Goal: Task Accomplishment & Management: Use online tool/utility

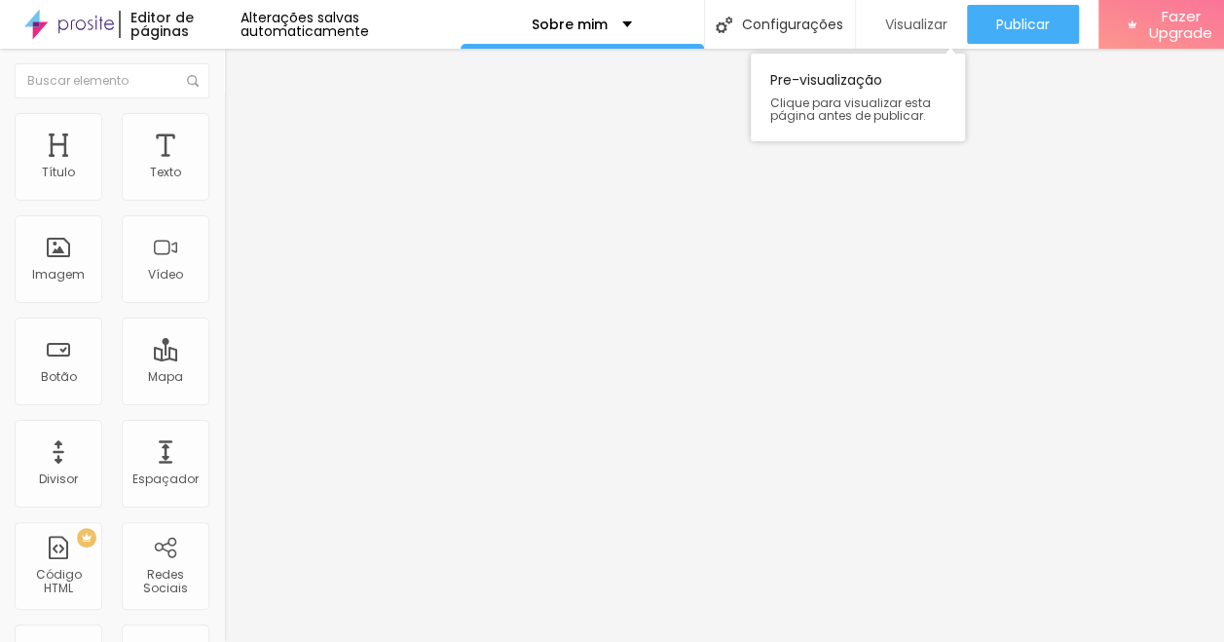
click at [904, 24] on span "Visualizar" at bounding box center [916, 25] width 62 height 16
click at [150, 166] on div "Texto" at bounding box center [165, 173] width 31 height 14
click at [239, 63] on div "Editar Coluna" at bounding box center [299, 71] width 121 height 16
click at [239, 63] on img "button" at bounding box center [247, 71] width 16 height 16
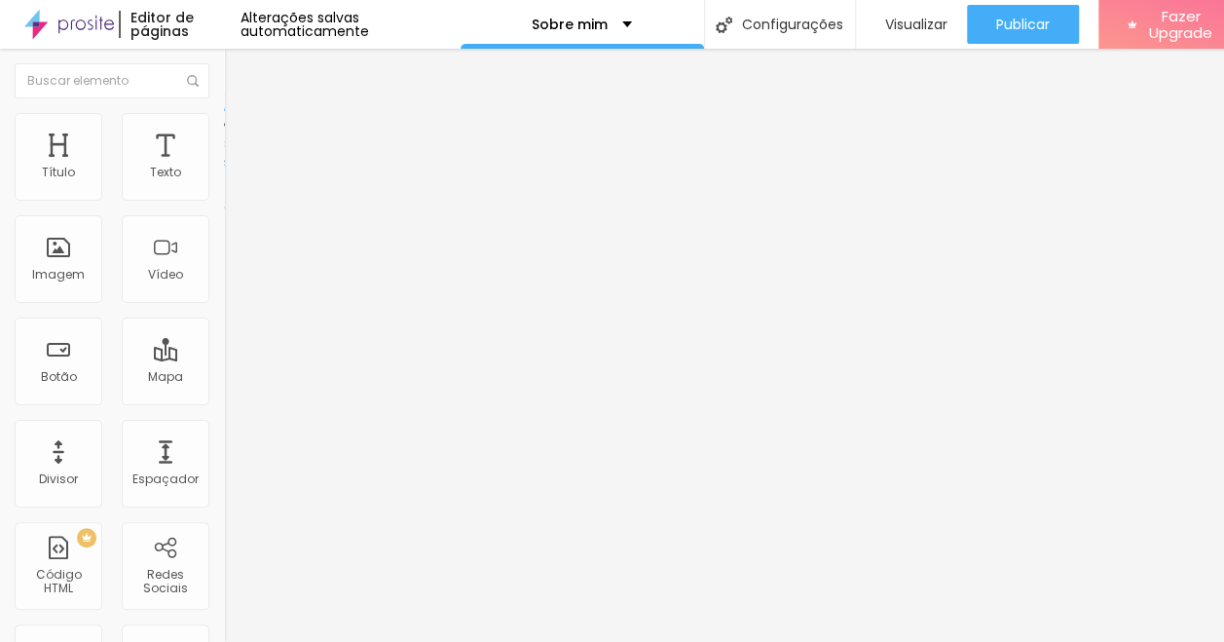
click at [224, 57] on button "Editar Coluna" at bounding box center [336, 71] width 224 height 45
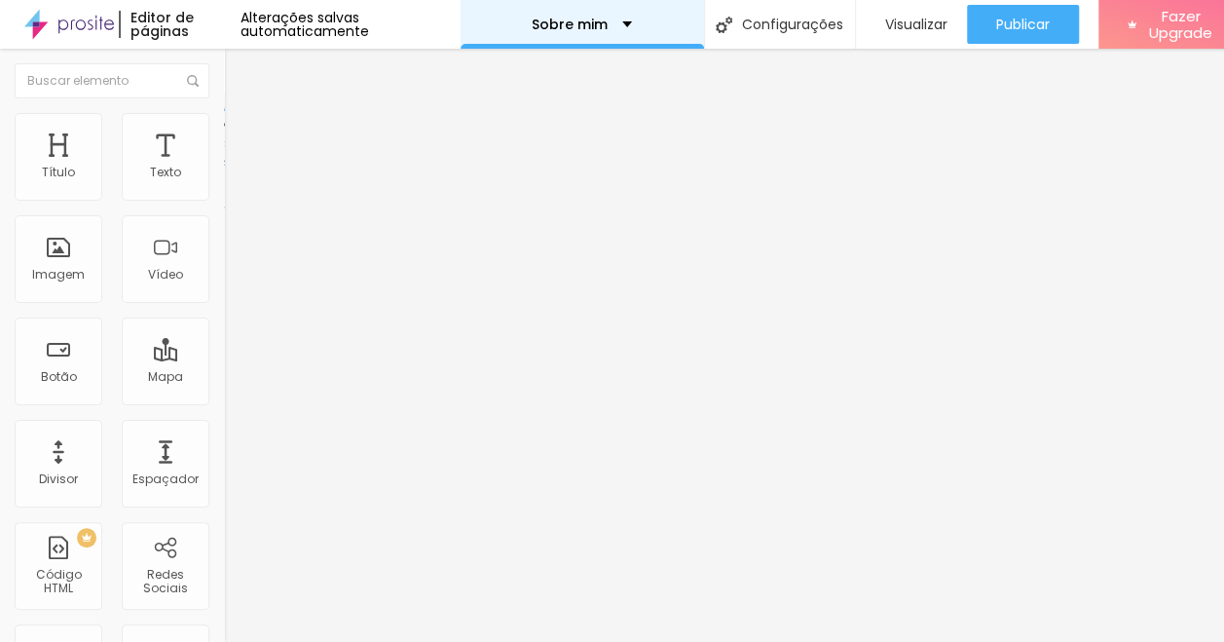
click at [625, 25] on div "Sobre mim" at bounding box center [582, 24] width 243 height 49
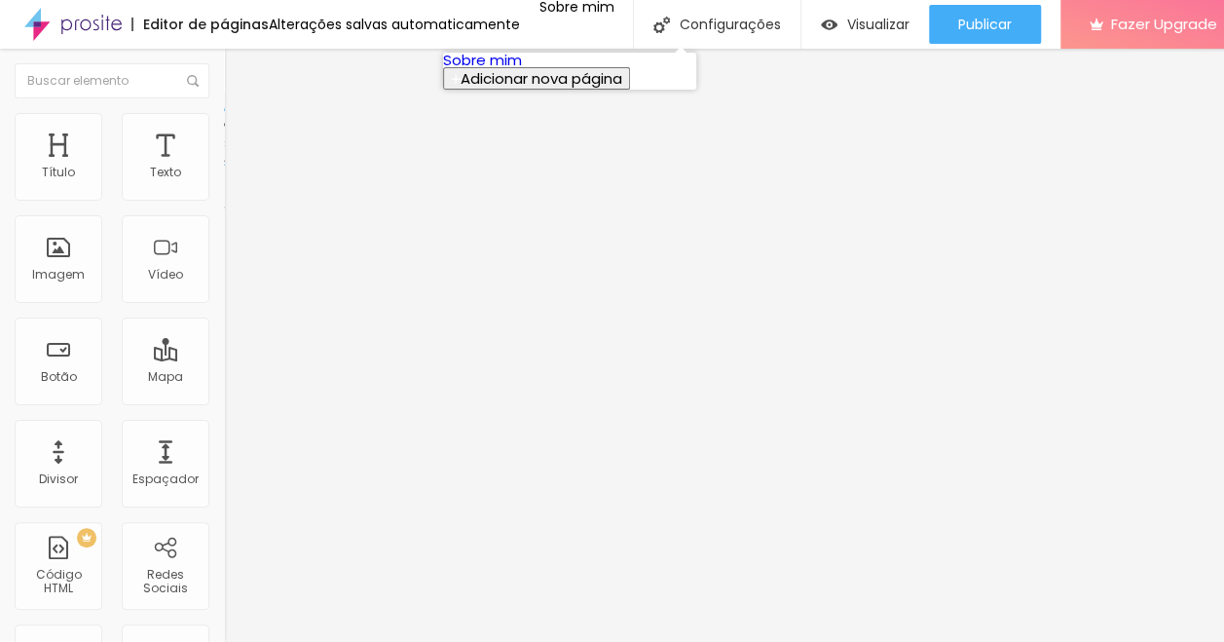
click at [567, 89] on span "Adicionar nova página" at bounding box center [542, 78] width 162 height 20
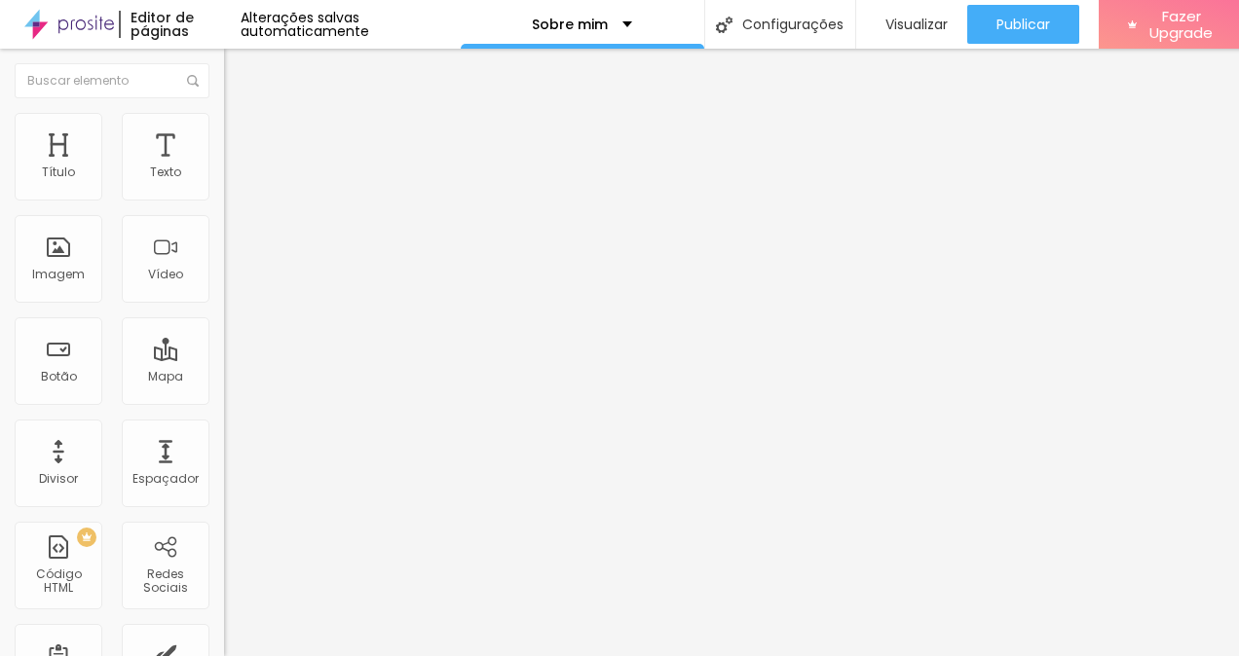
drag, startPoint x: 407, startPoint y: 310, endPoint x: 394, endPoint y: 310, distance: 12.7
type input "SOBRE MIM"
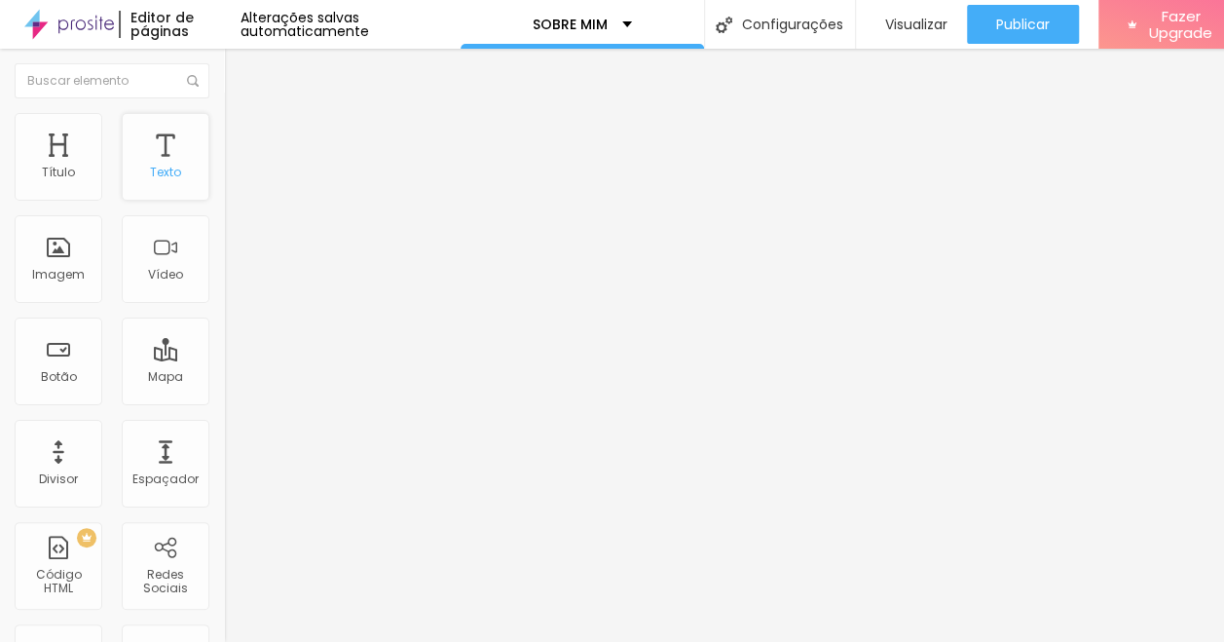
click at [150, 168] on div "Texto" at bounding box center [165, 173] width 31 height 14
click at [65, 278] on div "Imagem" at bounding box center [58, 275] width 53 height 14
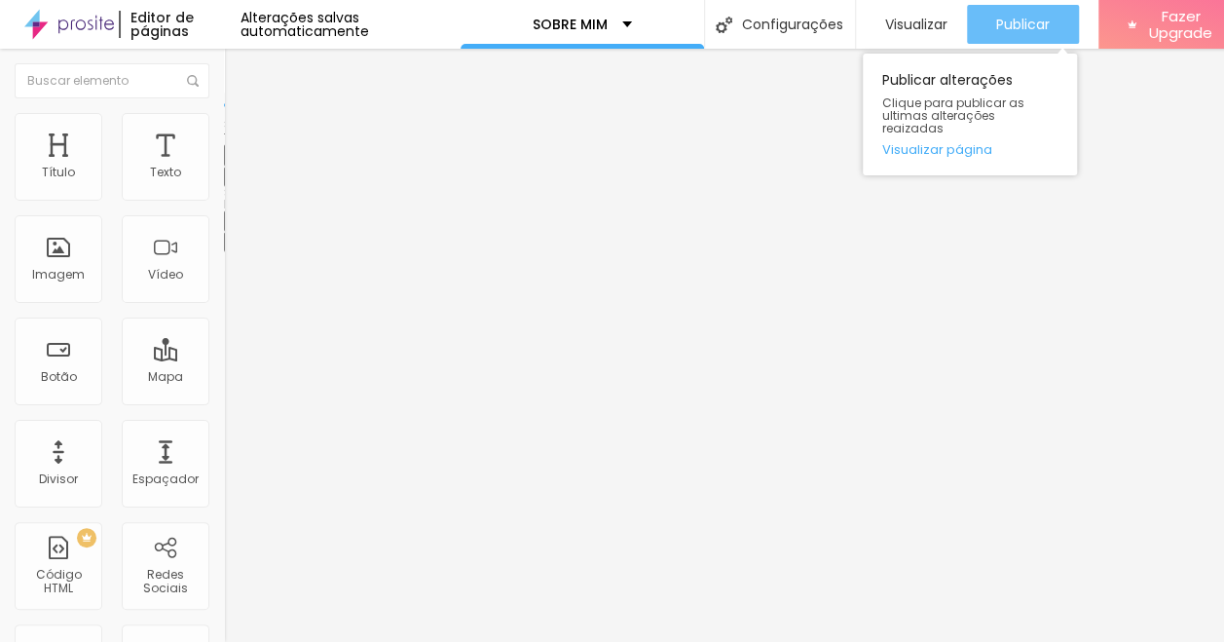
click at [1012, 27] on span "Publicar" at bounding box center [1023, 25] width 54 height 16
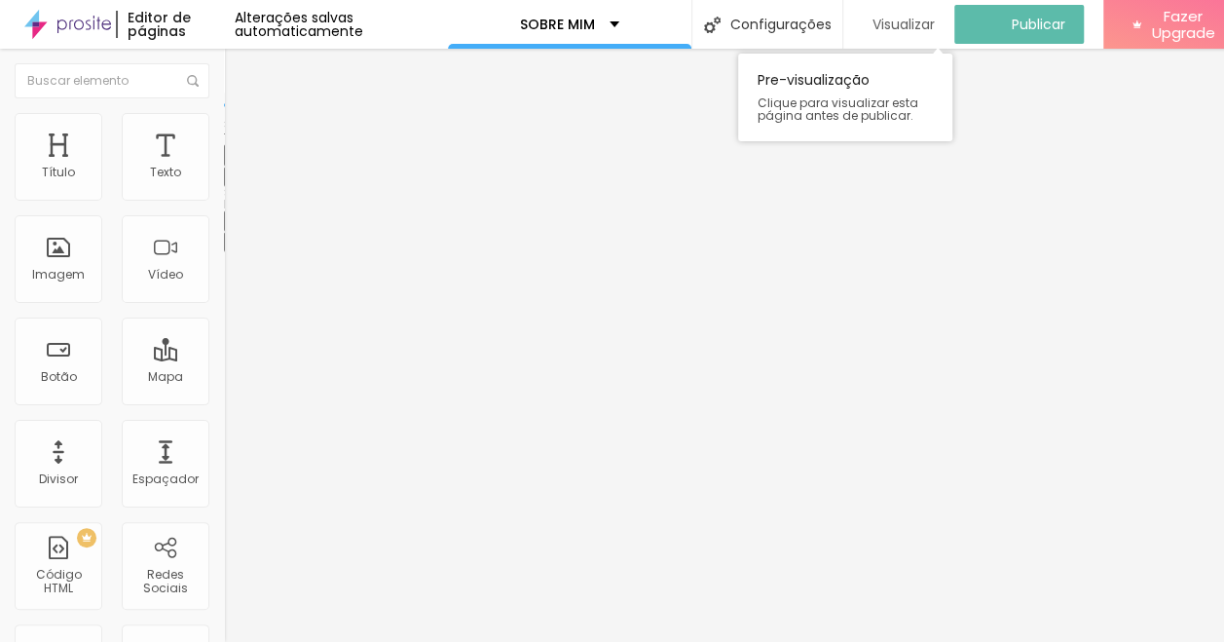
click at [890, 25] on span "Visualizar" at bounding box center [903, 25] width 62 height 16
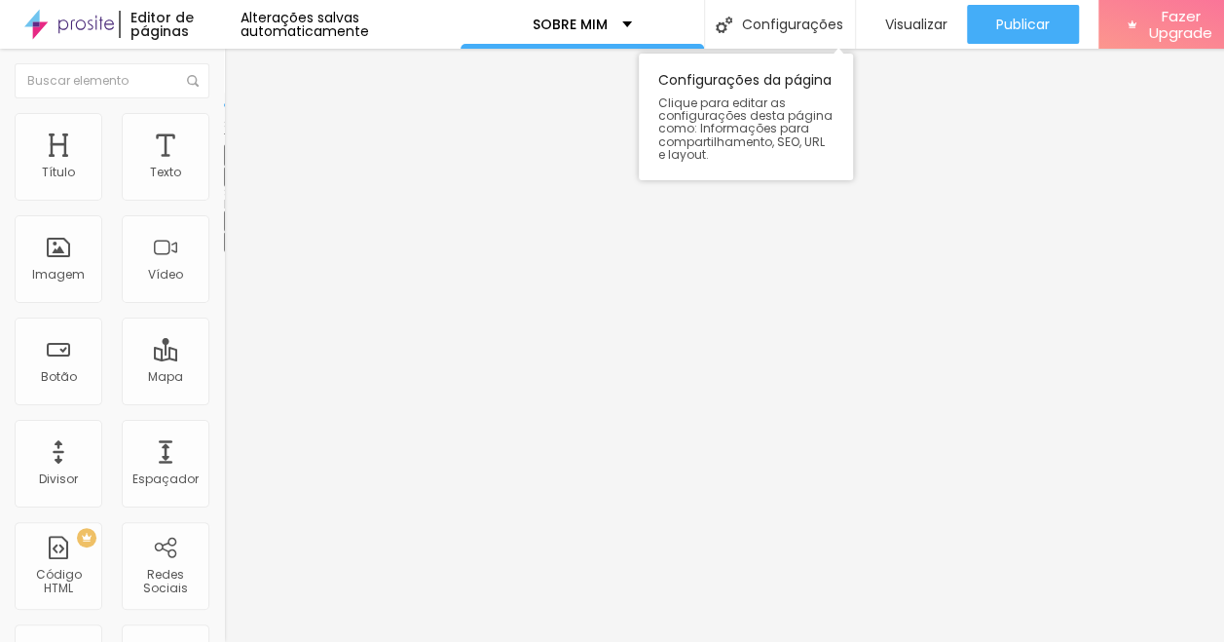
scroll to position [15, 0]
click at [224, 113] on img at bounding box center [233, 122] width 18 height 18
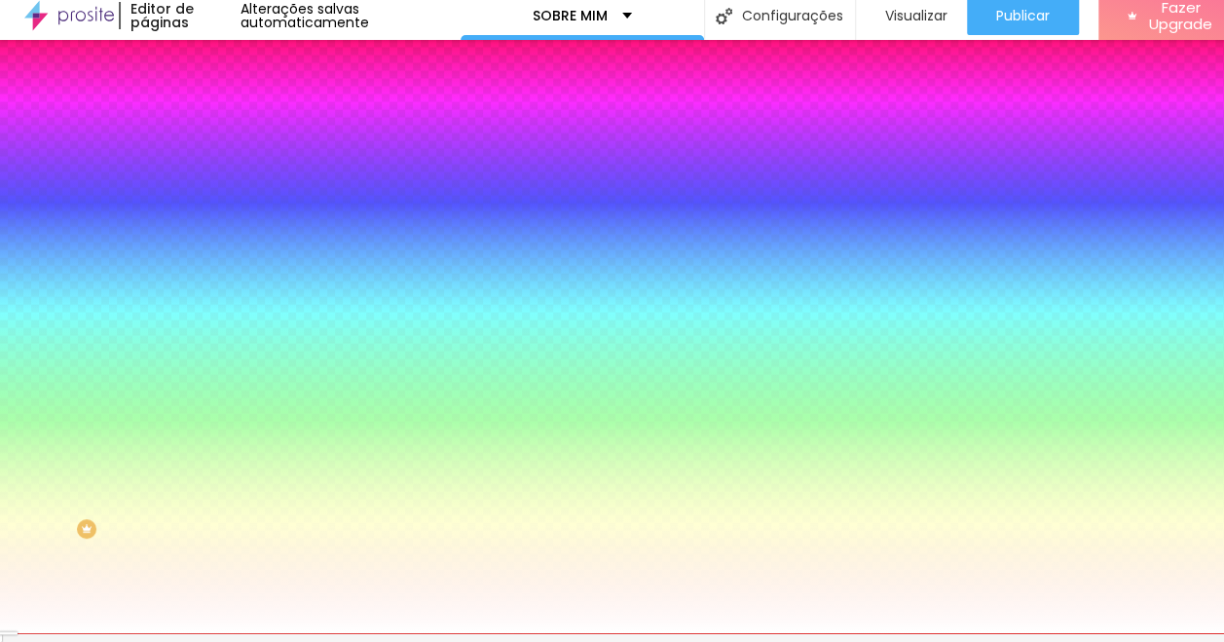
click at [224, 124] on img at bounding box center [233, 133] width 18 height 18
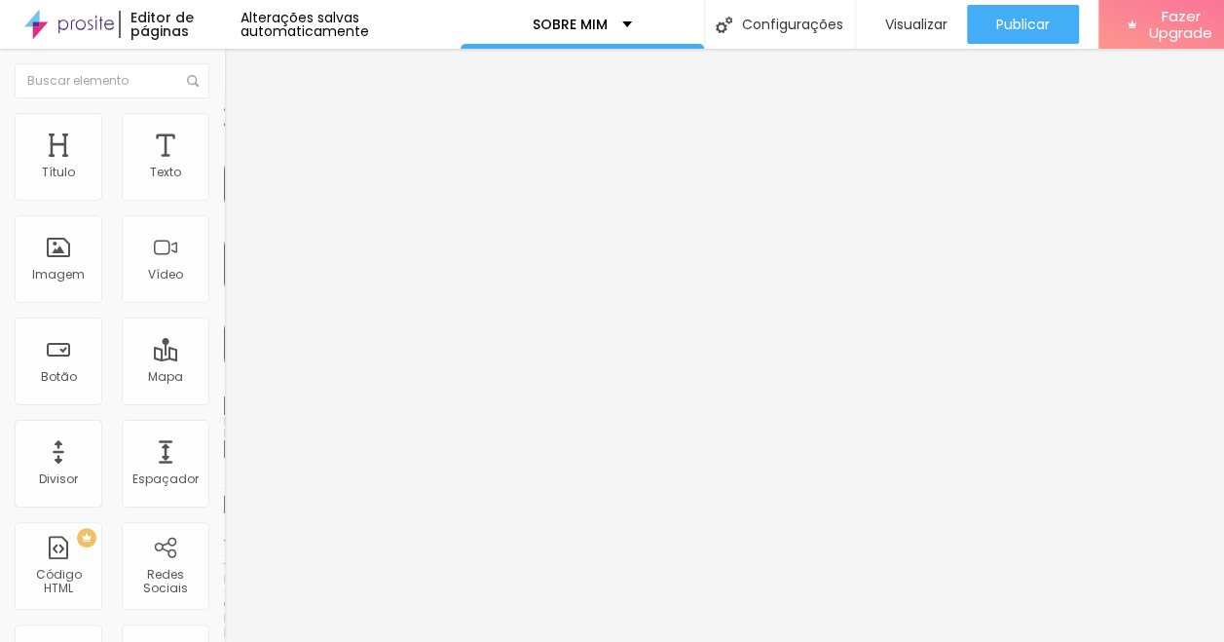
click at [239, 63] on img "button" at bounding box center [247, 71] width 16 height 16
click at [71, 166] on div "Título" at bounding box center [58, 173] width 33 height 14
click at [239, 63] on img "button" at bounding box center [247, 71] width 16 height 16
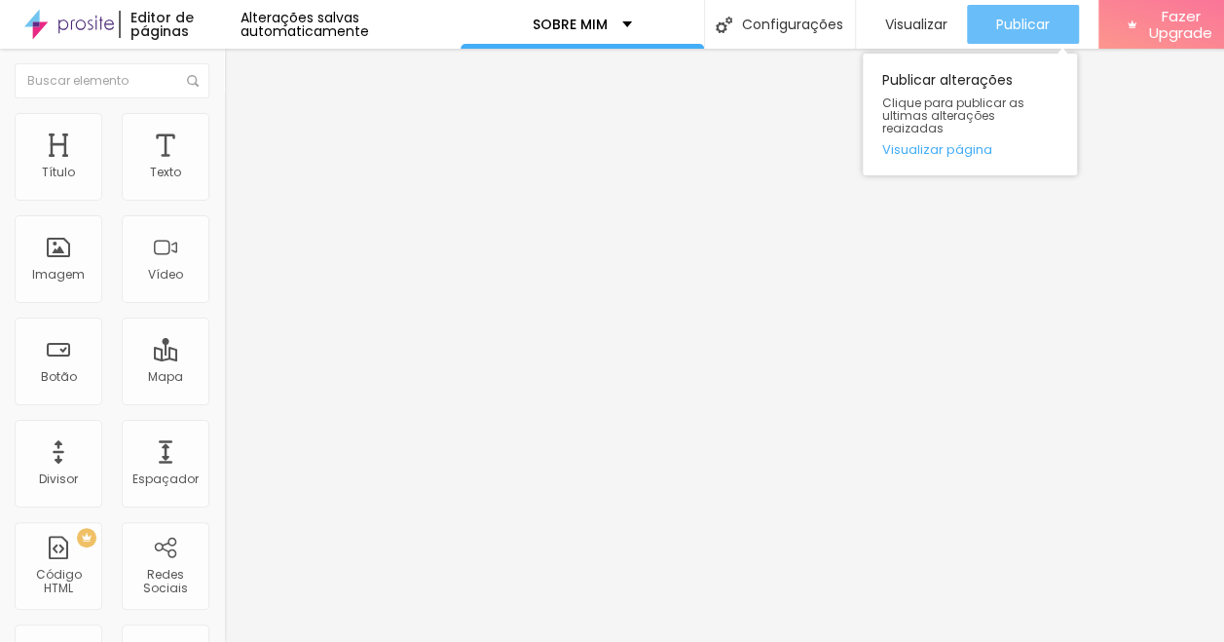
click at [1038, 17] on span "Publicar" at bounding box center [1023, 25] width 54 height 16
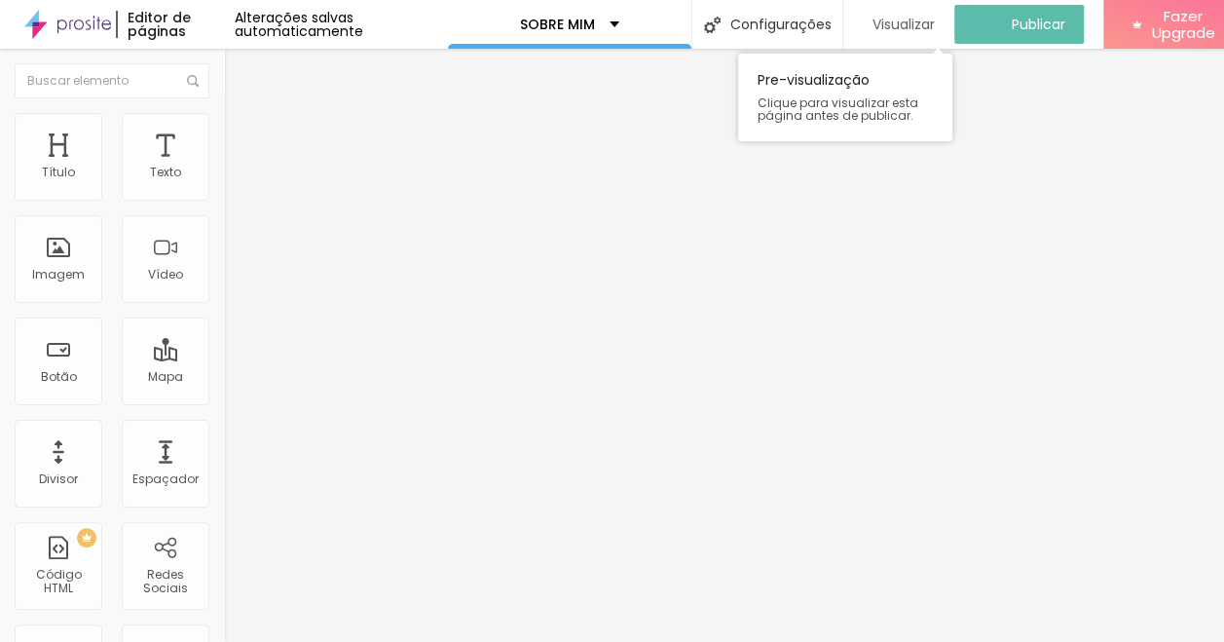
click at [906, 17] on span "Visualizar" at bounding box center [903, 25] width 62 height 16
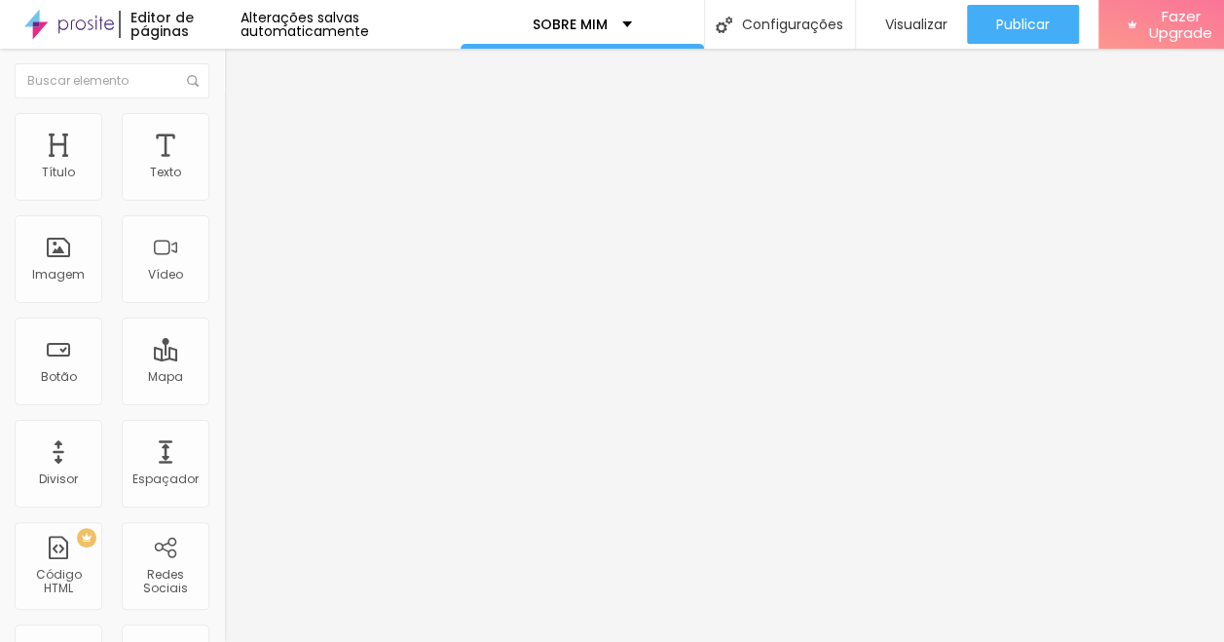
scroll to position [0, 0]
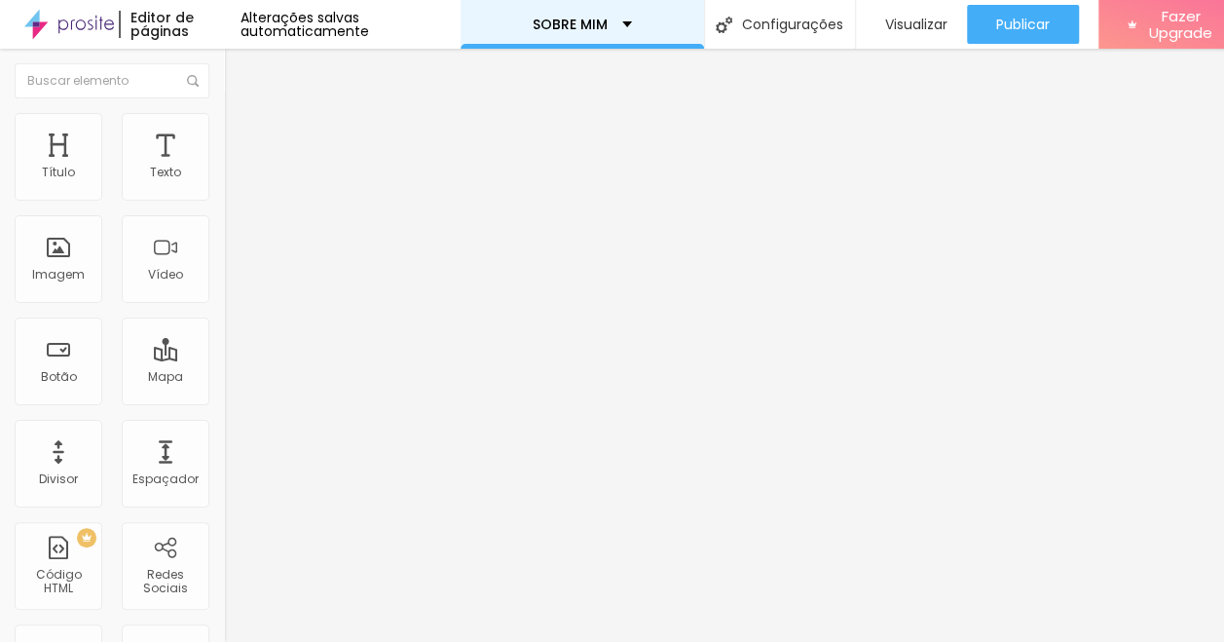
click at [617, 27] on div "SOBRE MIM" at bounding box center [582, 25] width 99 height 14
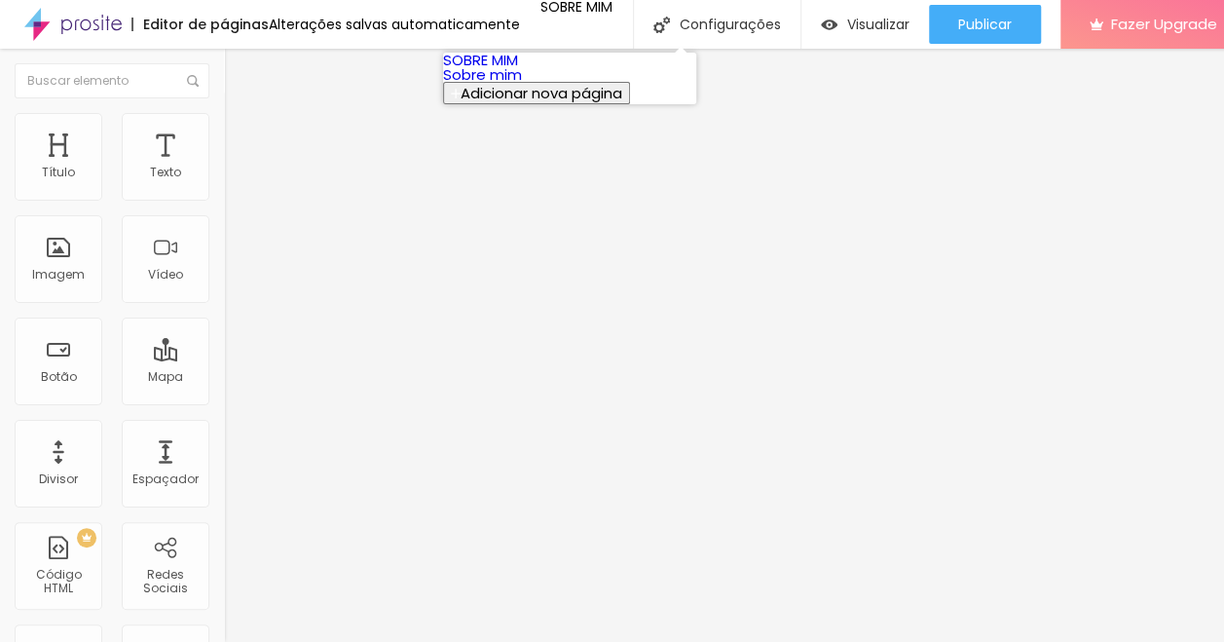
click at [509, 85] on link "Sobre mim" at bounding box center [482, 74] width 79 height 20
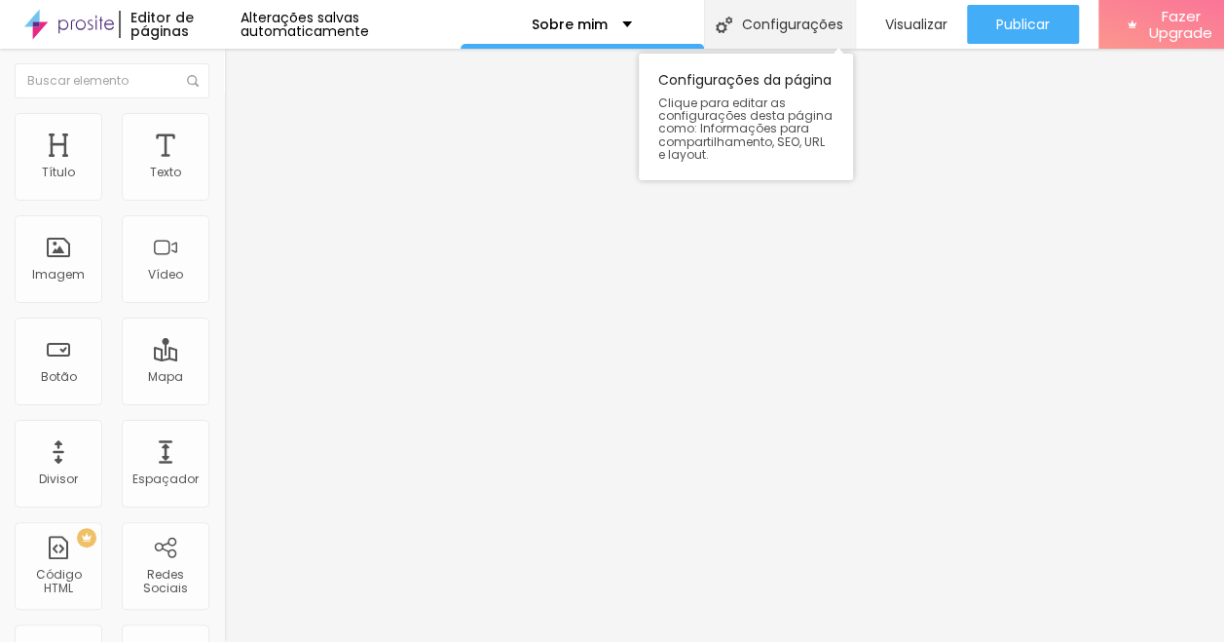
click at [794, 27] on div "Configurações" at bounding box center [779, 24] width 151 height 49
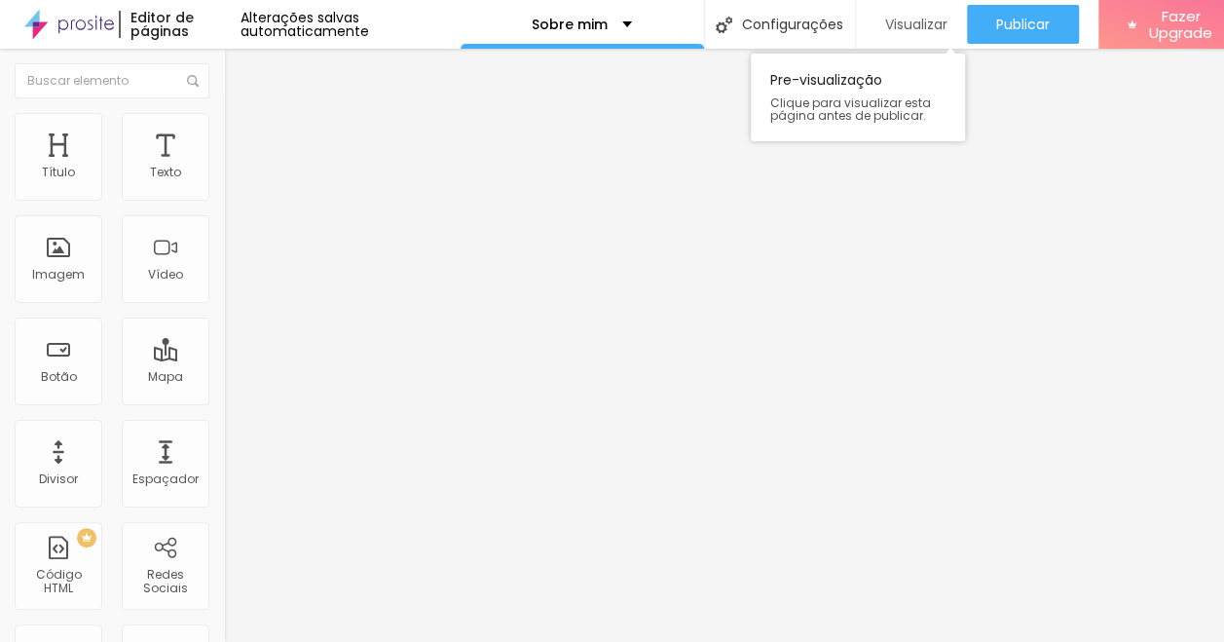
click at [893, 29] on span "Visualizar" at bounding box center [916, 25] width 62 height 16
click at [59, 28] on img at bounding box center [69, 24] width 90 height 49
click at [239, 68] on img "button" at bounding box center [247, 71] width 16 height 16
click at [239, 74] on img "button" at bounding box center [247, 71] width 16 height 16
click at [239, 67] on img "button" at bounding box center [247, 71] width 16 height 16
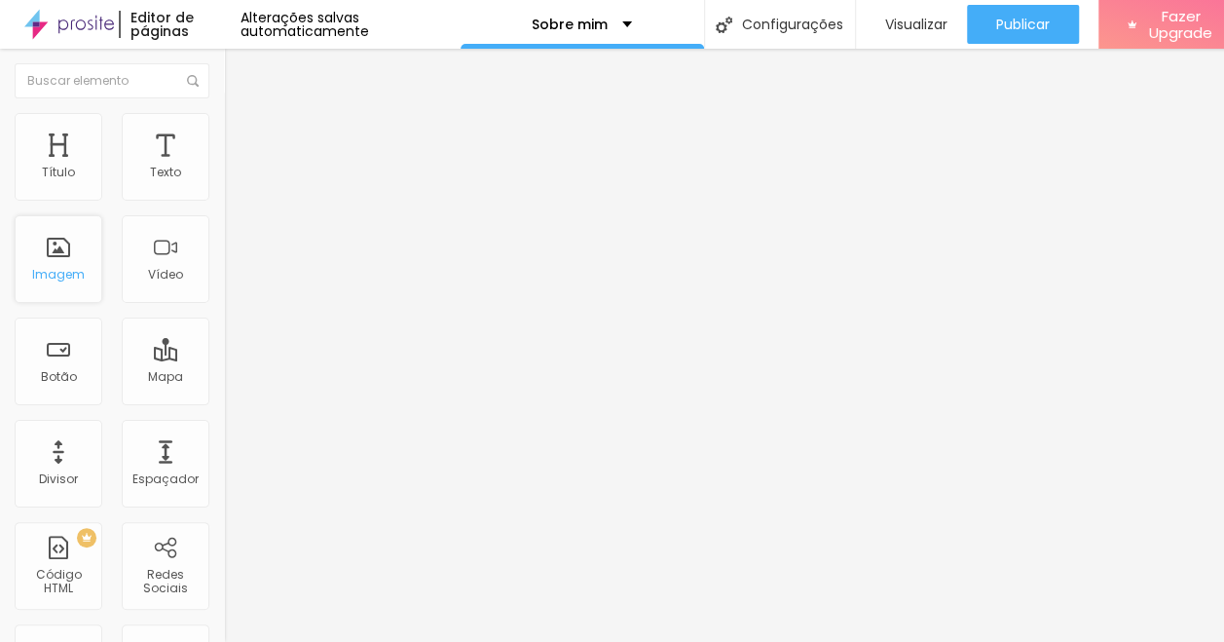
click at [66, 268] on div "Imagem" at bounding box center [58, 275] width 53 height 14
click at [144, 162] on div "Texto" at bounding box center [166, 157] width 88 height 88
click at [901, 17] on span "Visualizar" at bounding box center [916, 25] width 62 height 16
click at [912, 17] on span "Visualizar" at bounding box center [916, 25] width 62 height 16
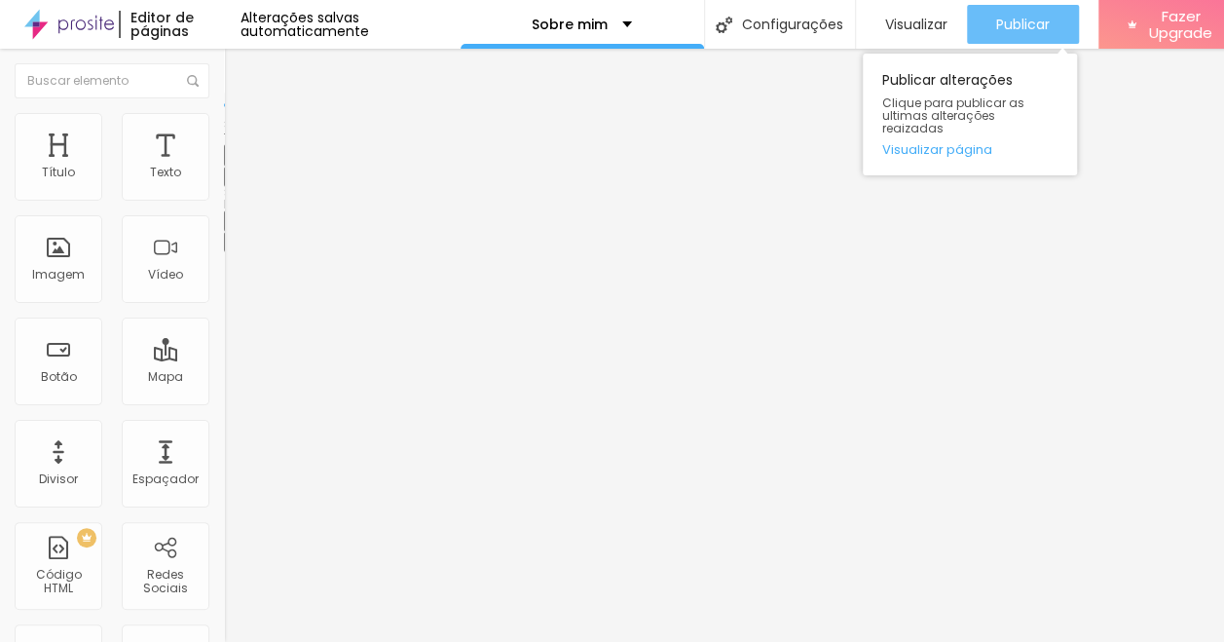
click at [1007, 17] on span "Publicar" at bounding box center [1023, 25] width 54 height 16
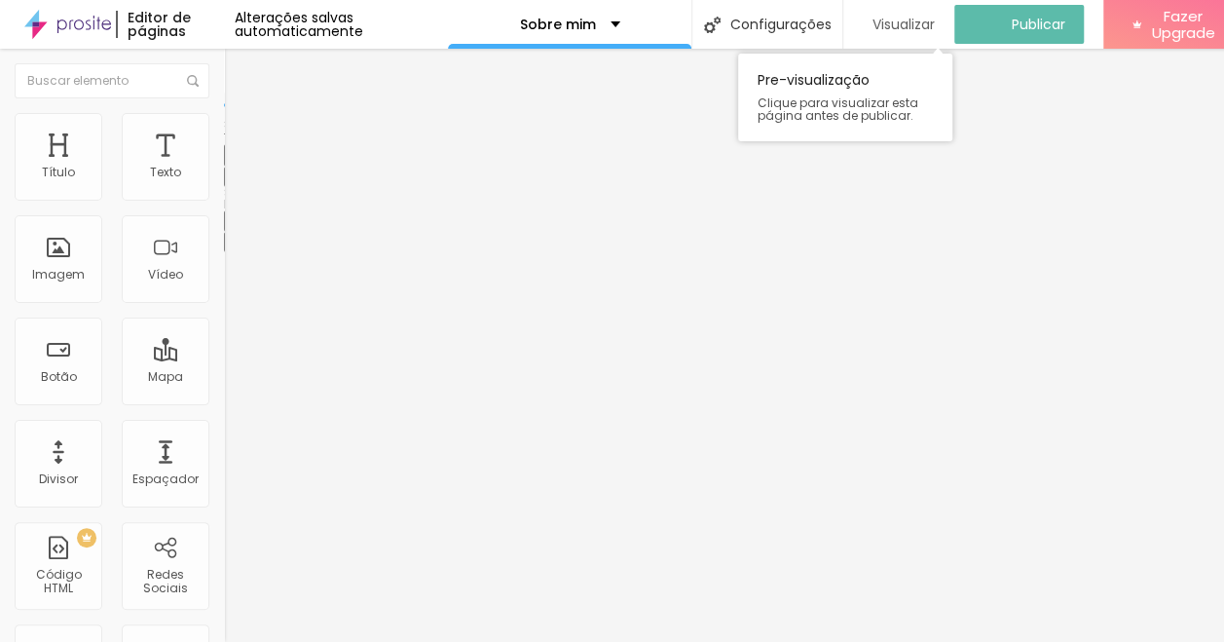
click at [884, 17] on span "Visualizar" at bounding box center [903, 25] width 62 height 16
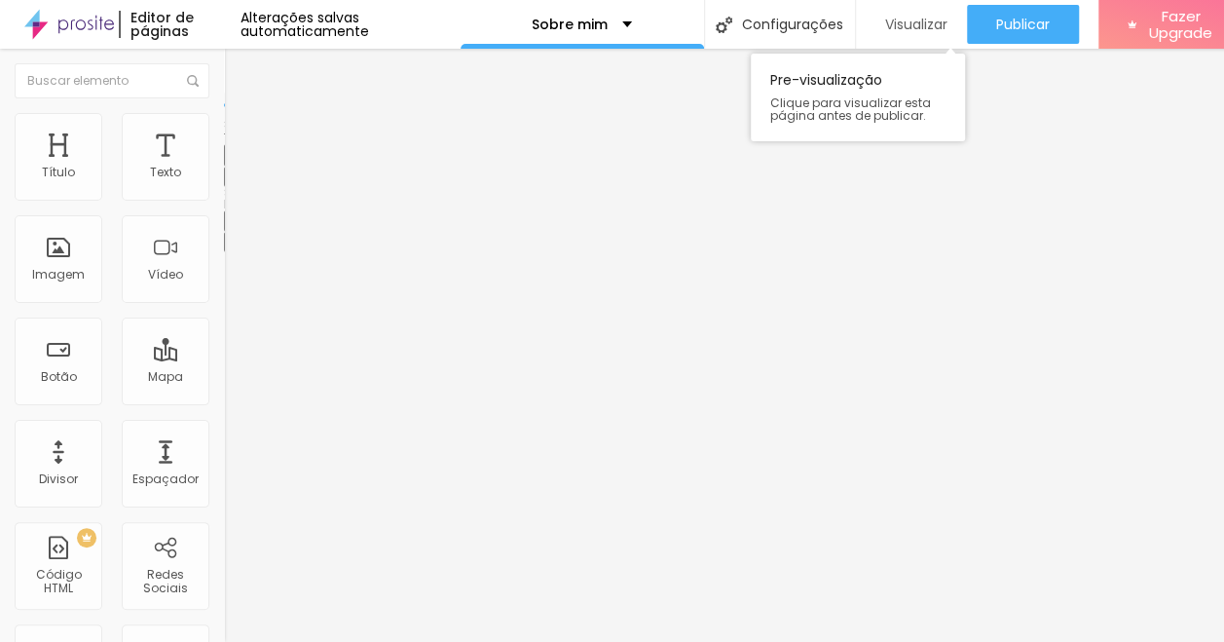
click at [920, 17] on span "Visualizar" at bounding box center [916, 25] width 62 height 16
click at [913, 17] on span "Visualizar" at bounding box center [916, 25] width 62 height 16
click at [224, 113] on img at bounding box center [233, 122] width 18 height 18
click at [239, 63] on img "button" at bounding box center [247, 71] width 16 height 16
click at [68, 249] on div "Imagem" at bounding box center [59, 259] width 88 height 88
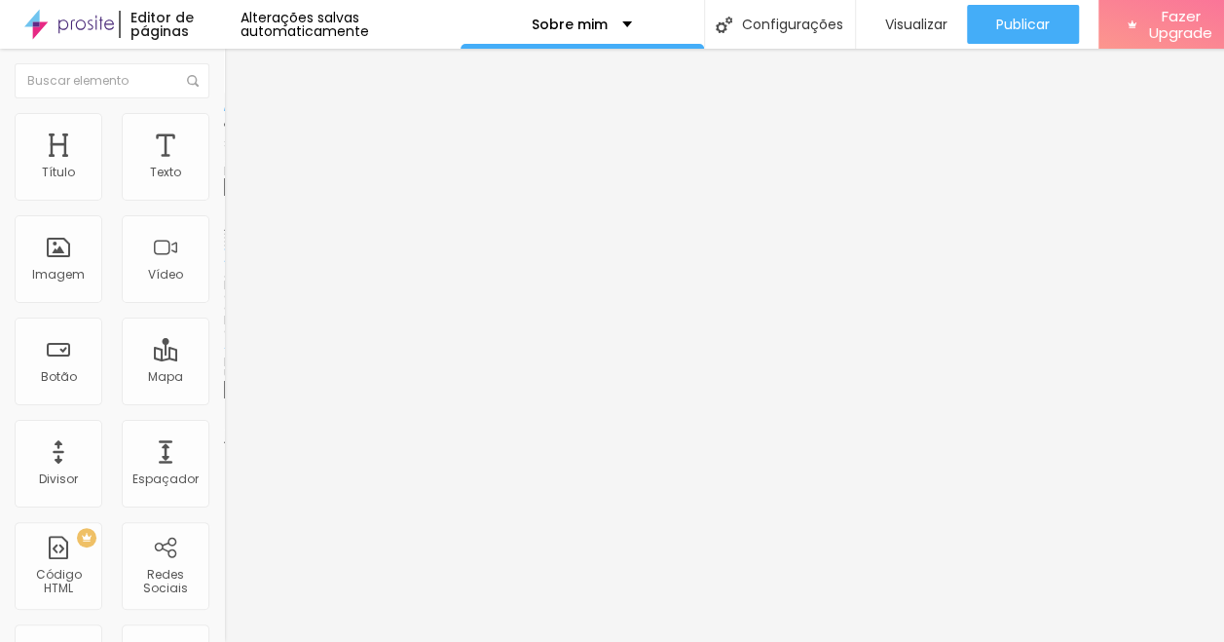
click at [224, 167] on span "Adicionar imagem" at bounding box center [287, 159] width 126 height 17
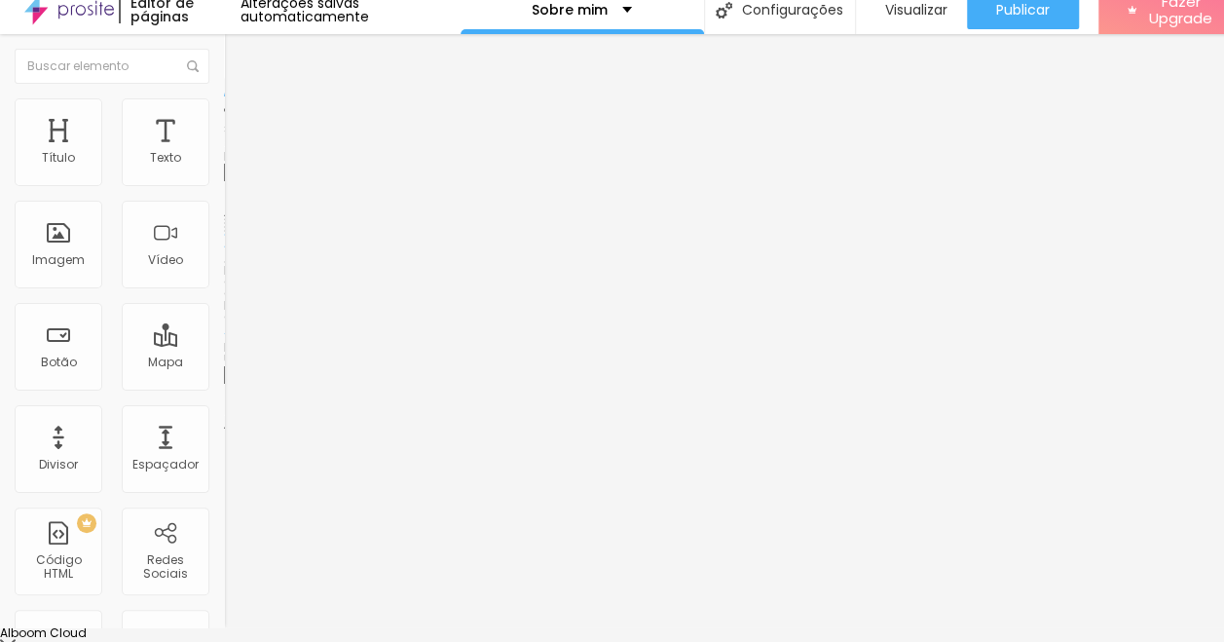
scroll to position [0, 0]
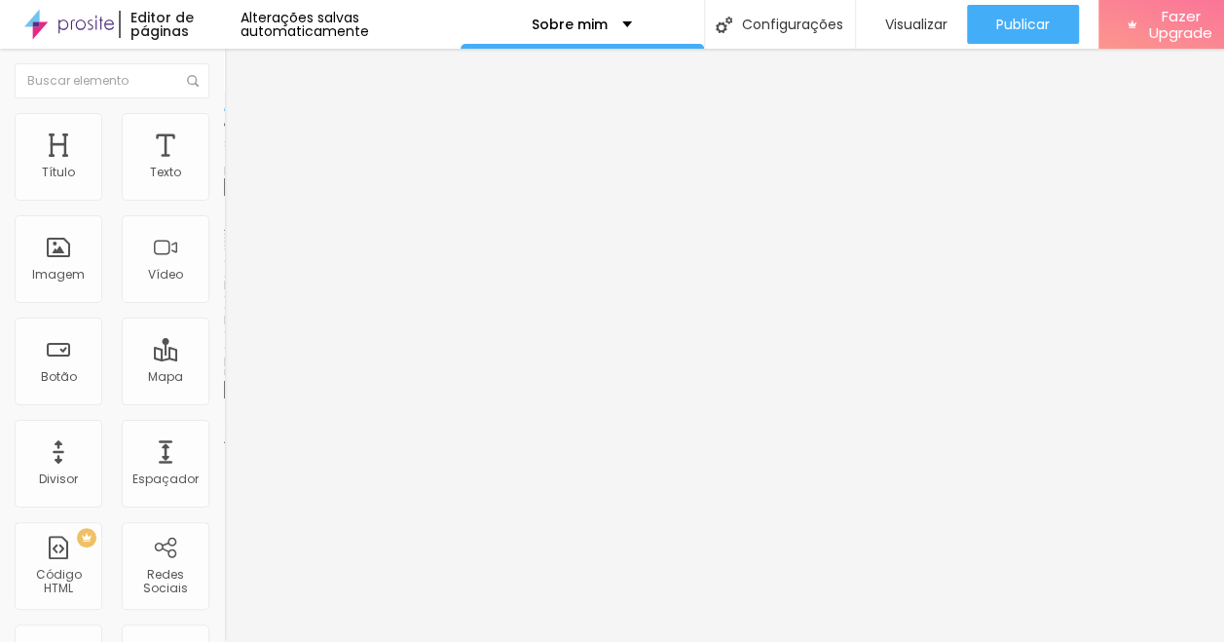
click at [224, 305] on span "Original" at bounding box center [247, 296] width 47 height 17
click at [224, 316] on span "Cinema" at bounding box center [248, 308] width 49 height 17
click at [224, 333] on div "Padrão 4:3" at bounding box center [336, 327] width 224 height 12
click at [224, 358] on span "Original" at bounding box center [247, 350] width 47 height 17
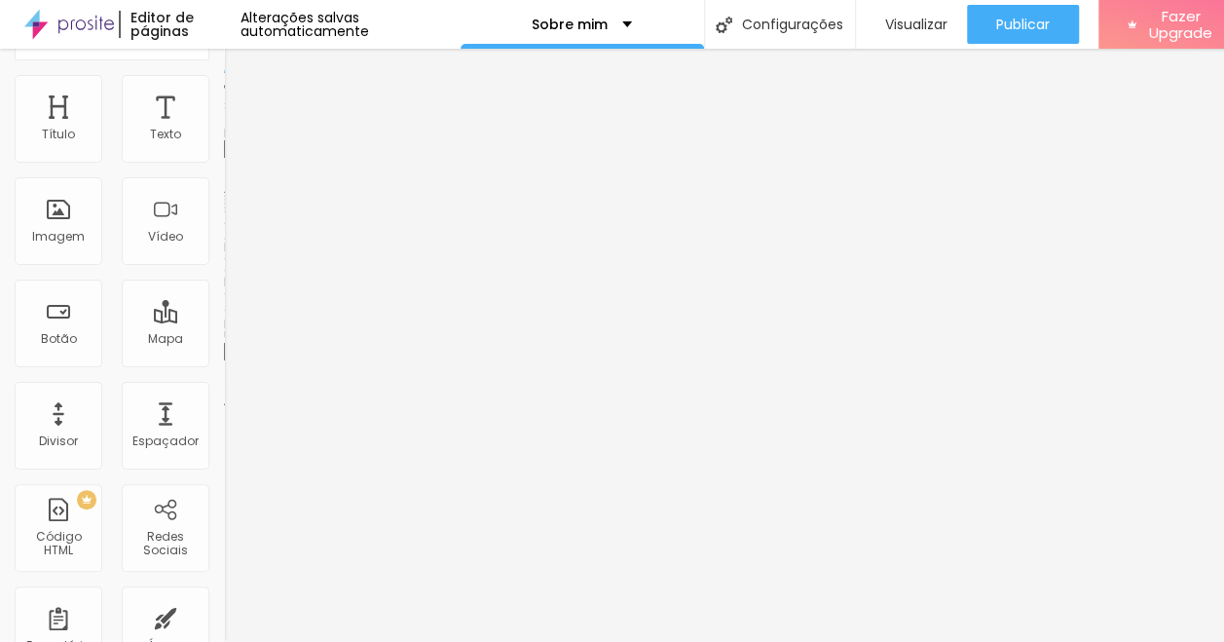
scroll to position [59, 0]
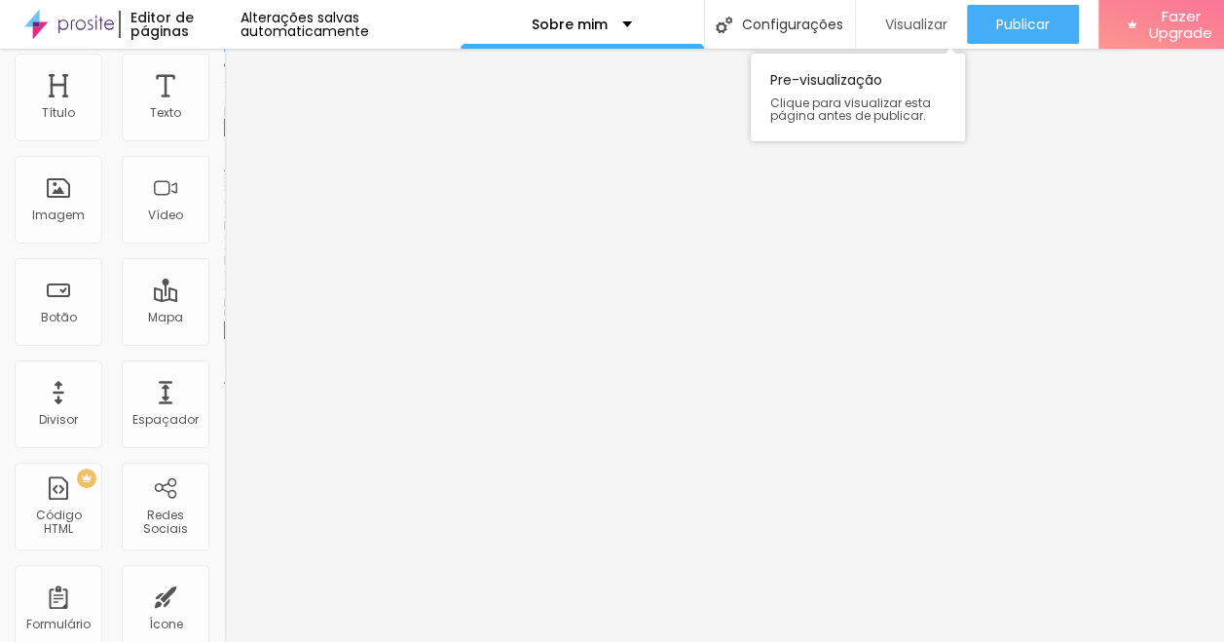
click at [889, 23] on span "Visualizar" at bounding box center [916, 25] width 62 height 16
click at [915, 24] on span "Visualizar" at bounding box center [916, 25] width 62 height 16
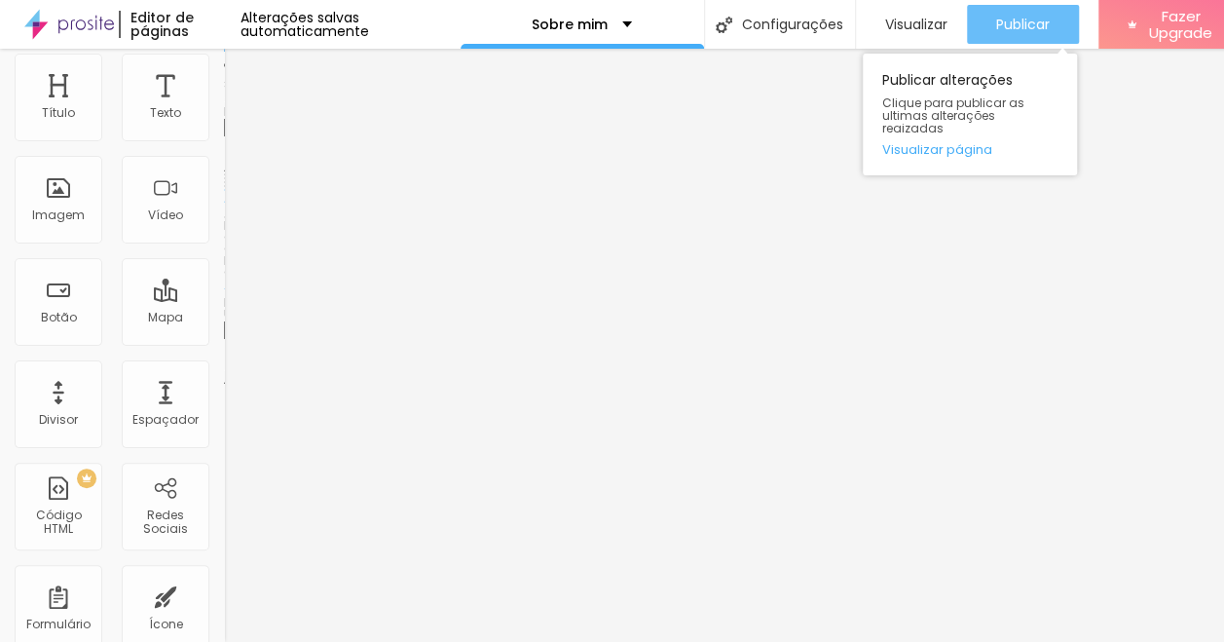
click at [1011, 17] on span "Publicar" at bounding box center [1023, 25] width 54 height 16
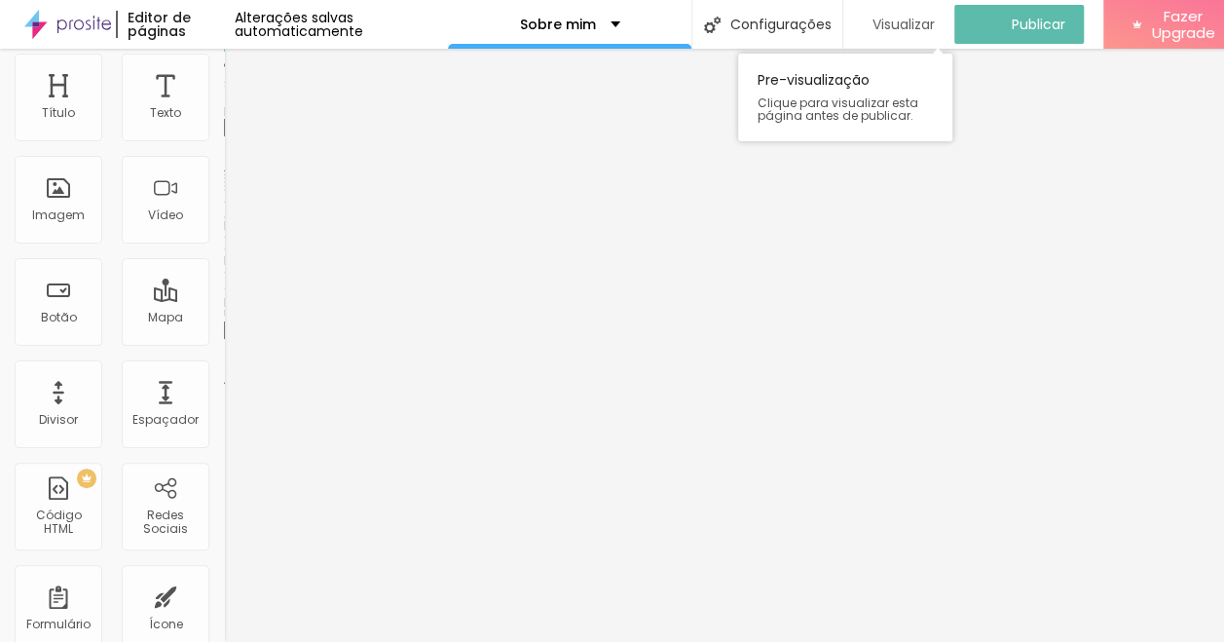
click at [894, 20] on span "Visualizar" at bounding box center [903, 25] width 62 height 16
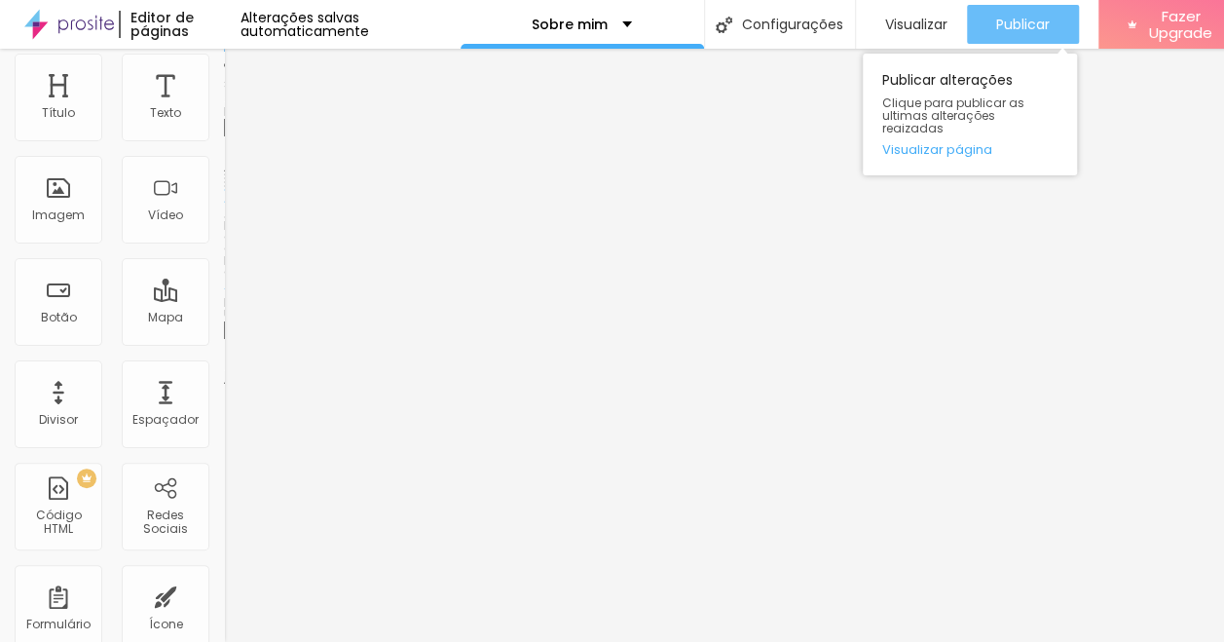
click at [1028, 17] on span "Publicar" at bounding box center [1023, 25] width 54 height 16
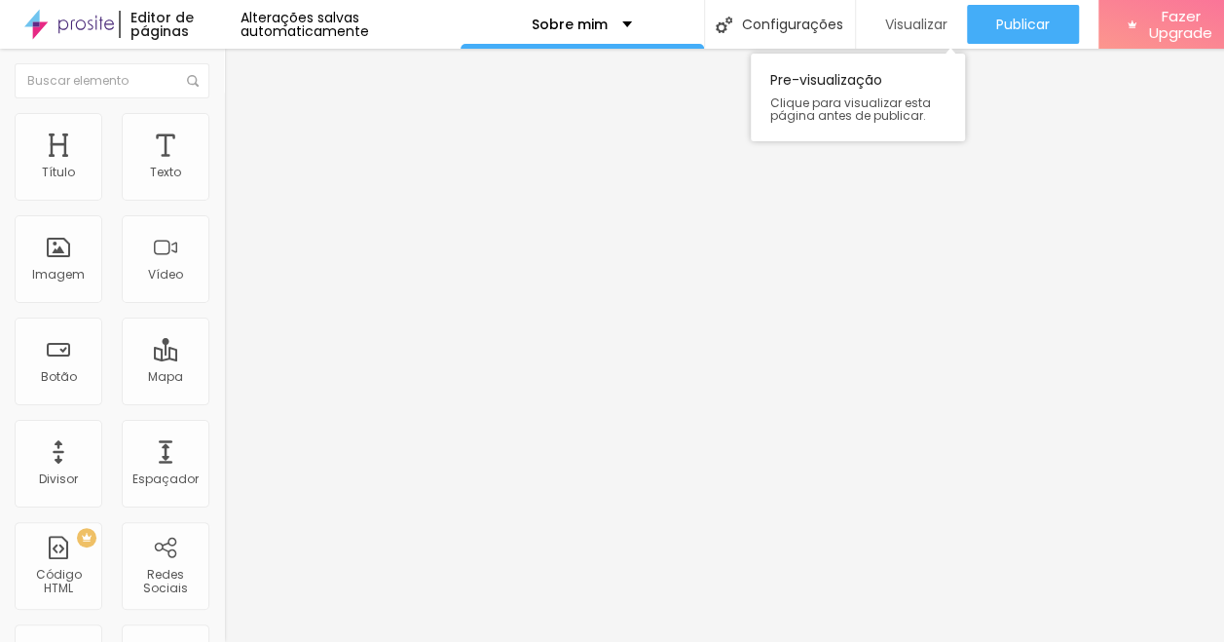
click at [914, 27] on span "Visualizar" at bounding box center [916, 25] width 62 height 16
click at [898, 35] on div "Visualizar" at bounding box center [911, 24] width 72 height 39
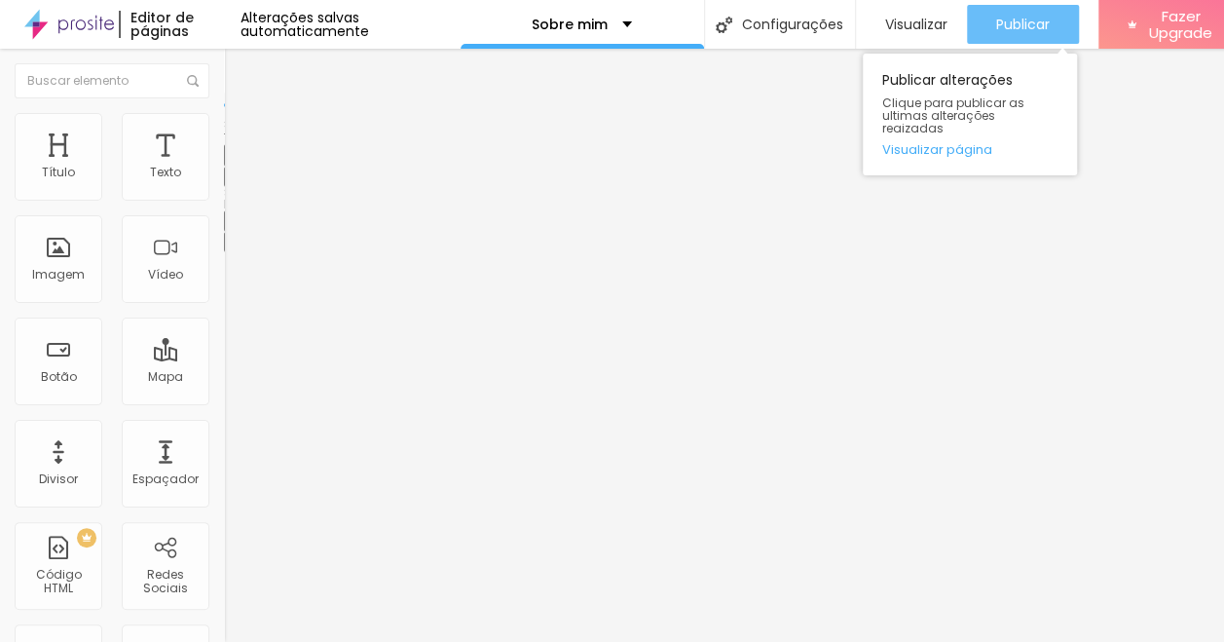
click at [1015, 21] on span "Publicar" at bounding box center [1023, 25] width 54 height 16
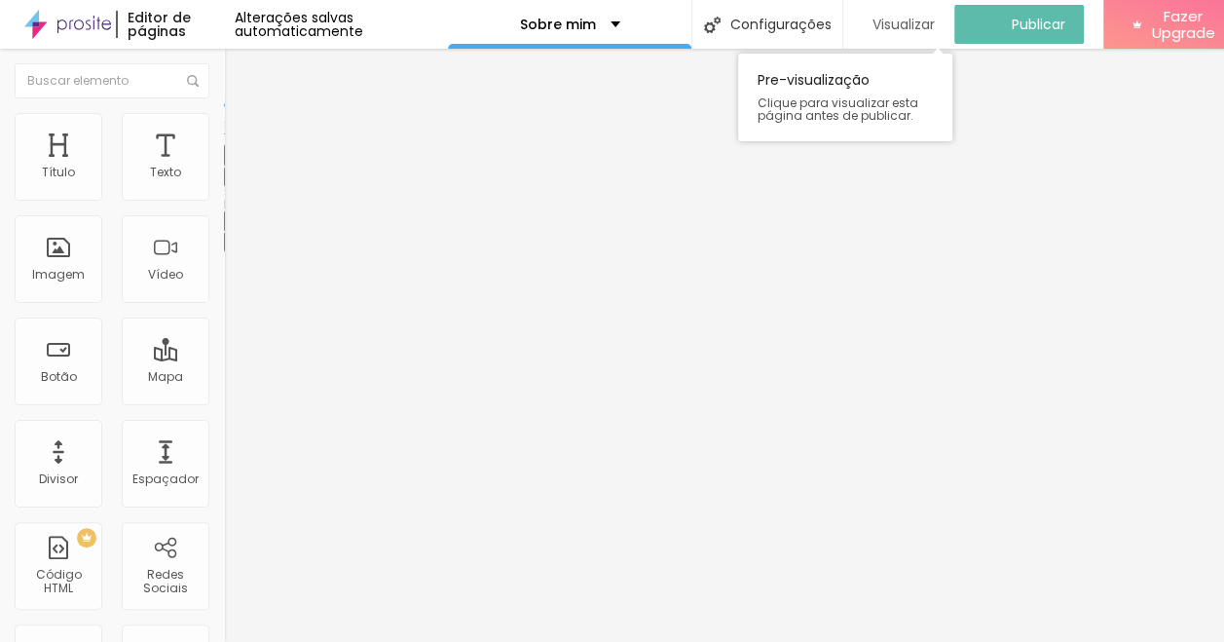
click at [907, 30] on span "Visualizar" at bounding box center [903, 25] width 62 height 16
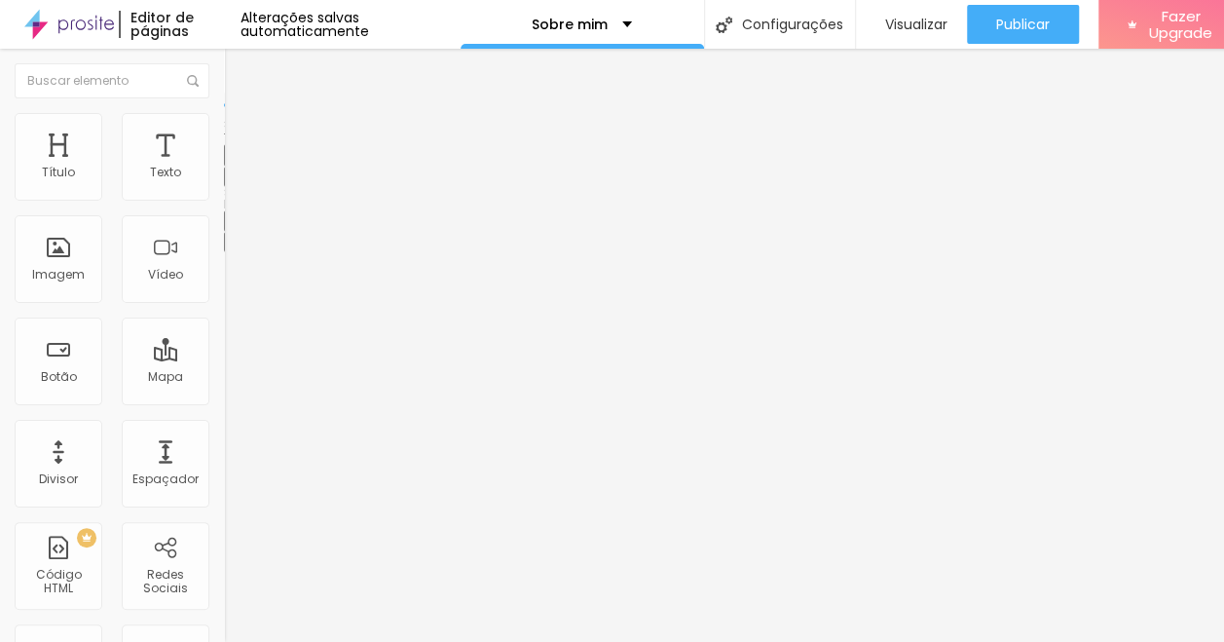
click at [79, 23] on img at bounding box center [69, 24] width 90 height 49
click at [921, 13] on div "Visualizar" at bounding box center [911, 24] width 72 height 39
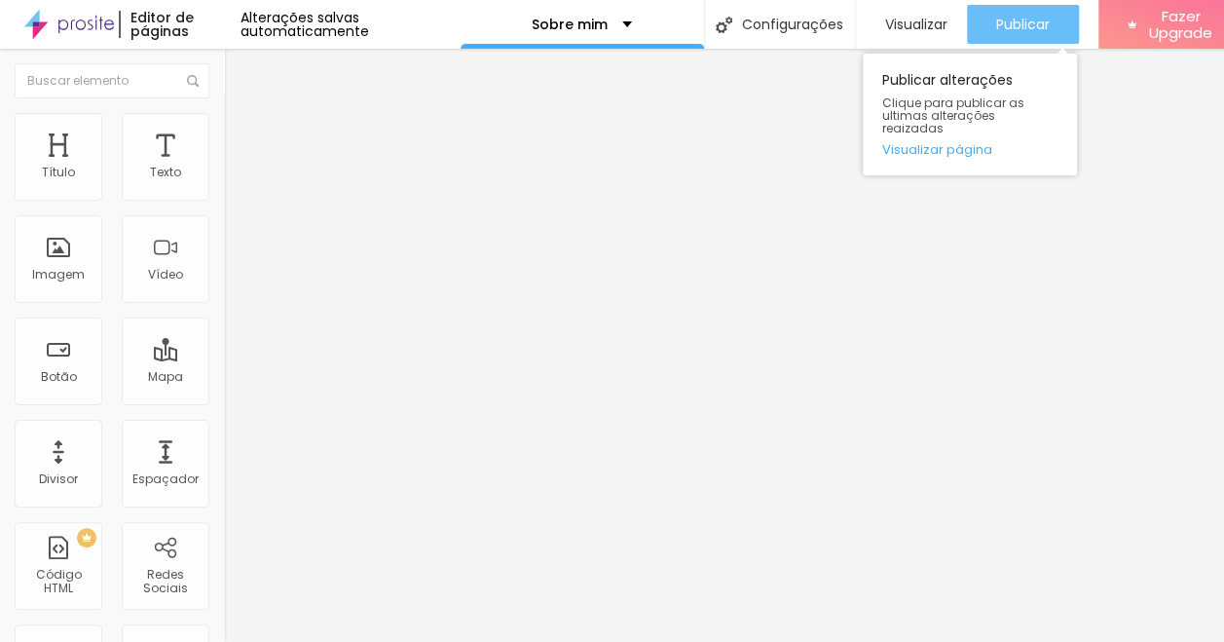
click at [1008, 23] on span "Publicar" at bounding box center [1023, 25] width 54 height 16
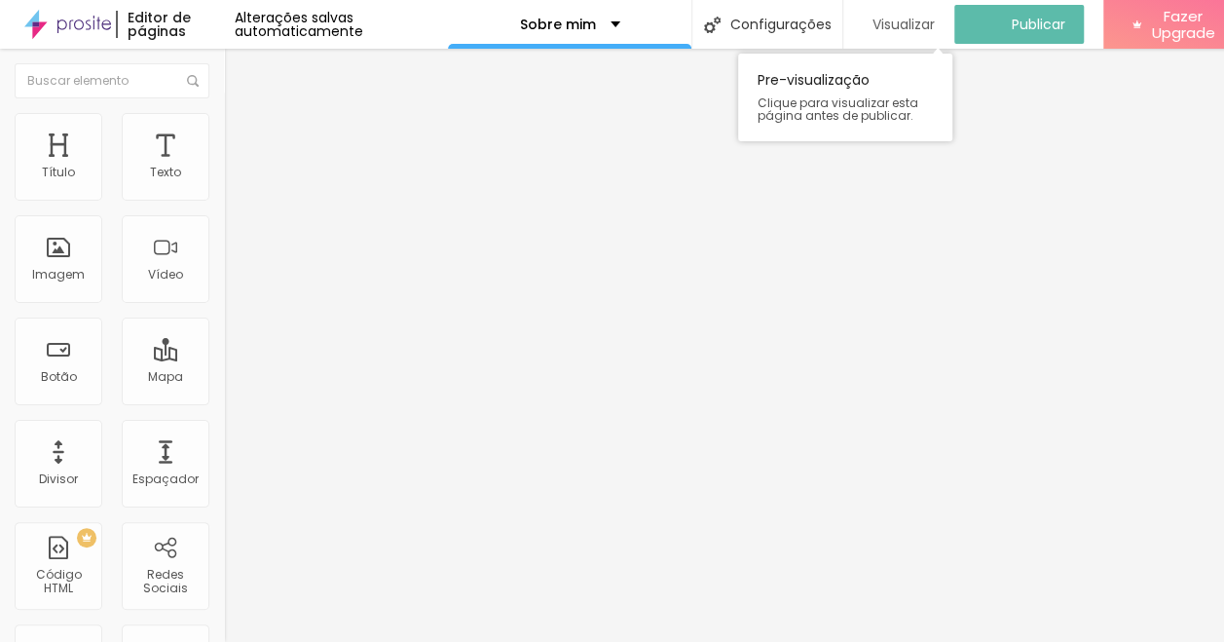
click at [903, 20] on span "Visualizar" at bounding box center [903, 25] width 62 height 16
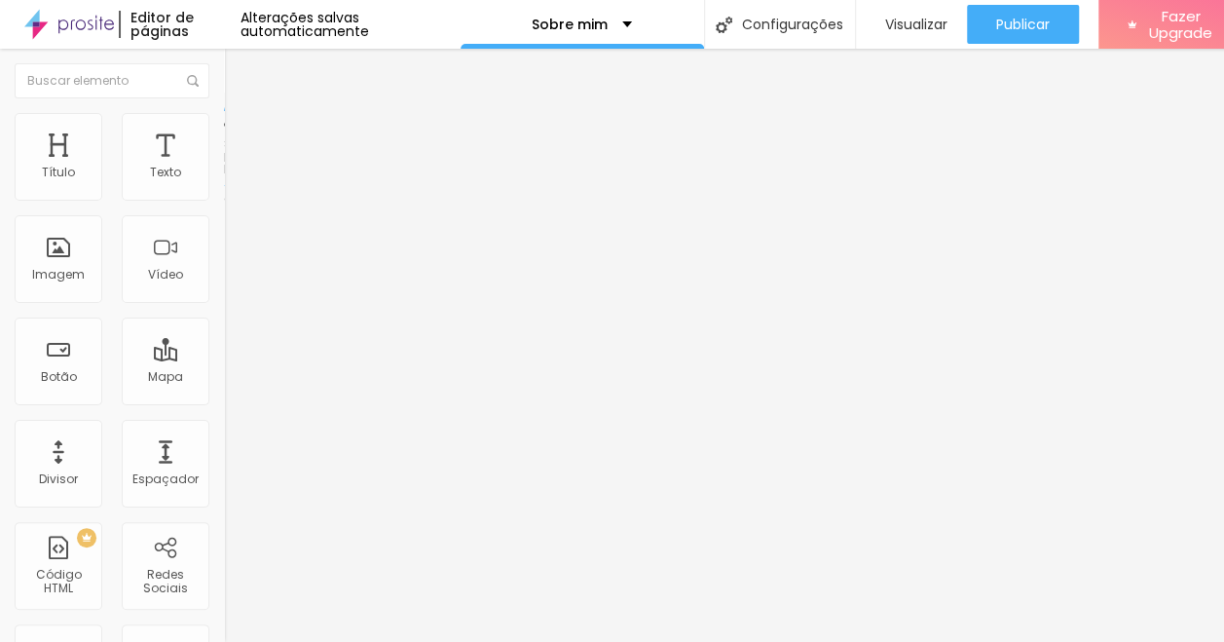
click at [224, 177] on span "Encaixotado" at bounding box center [262, 169] width 76 height 17
click at [224, 207] on span "Completo" at bounding box center [253, 199] width 59 height 17
click at [906, 19] on span "Visualizar" at bounding box center [916, 25] width 62 height 16
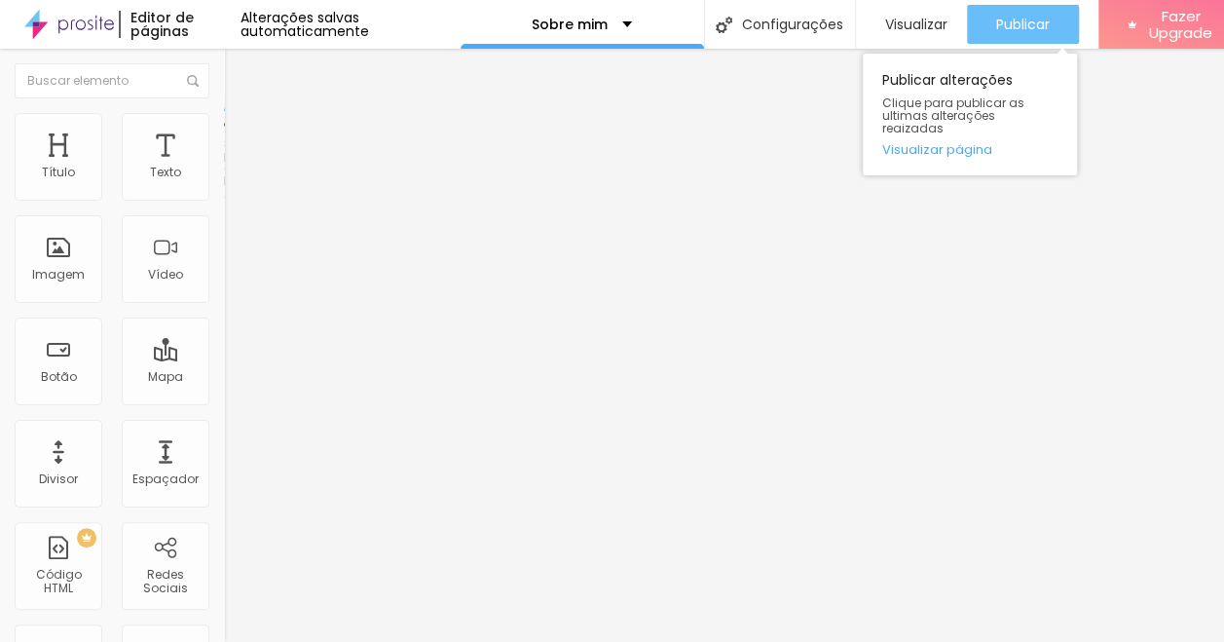
click at [1015, 19] on span "Publicar" at bounding box center [1023, 25] width 54 height 16
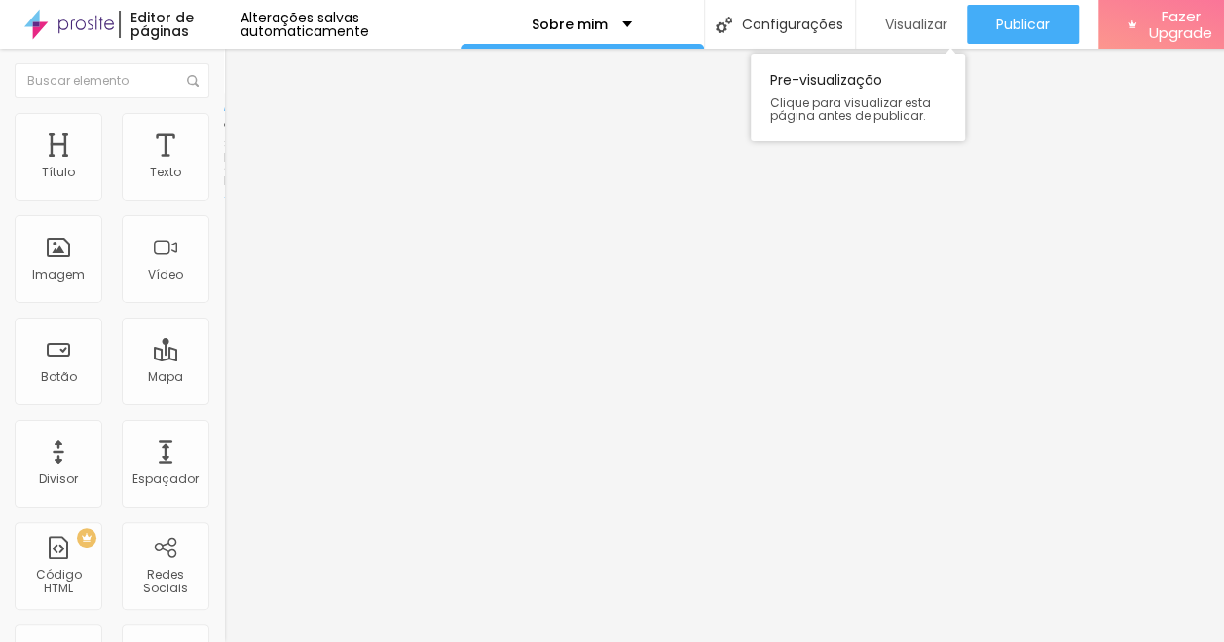
click at [902, 19] on span "Visualizar" at bounding box center [916, 25] width 62 height 16
click at [55, 19] on img at bounding box center [69, 24] width 90 height 49
click at [241, 133] on span "Avançado" at bounding box center [273, 126] width 64 height 17
click at [239, 69] on img "button" at bounding box center [247, 71] width 16 height 16
click at [70, 268] on div "Imagem" at bounding box center [58, 275] width 53 height 14
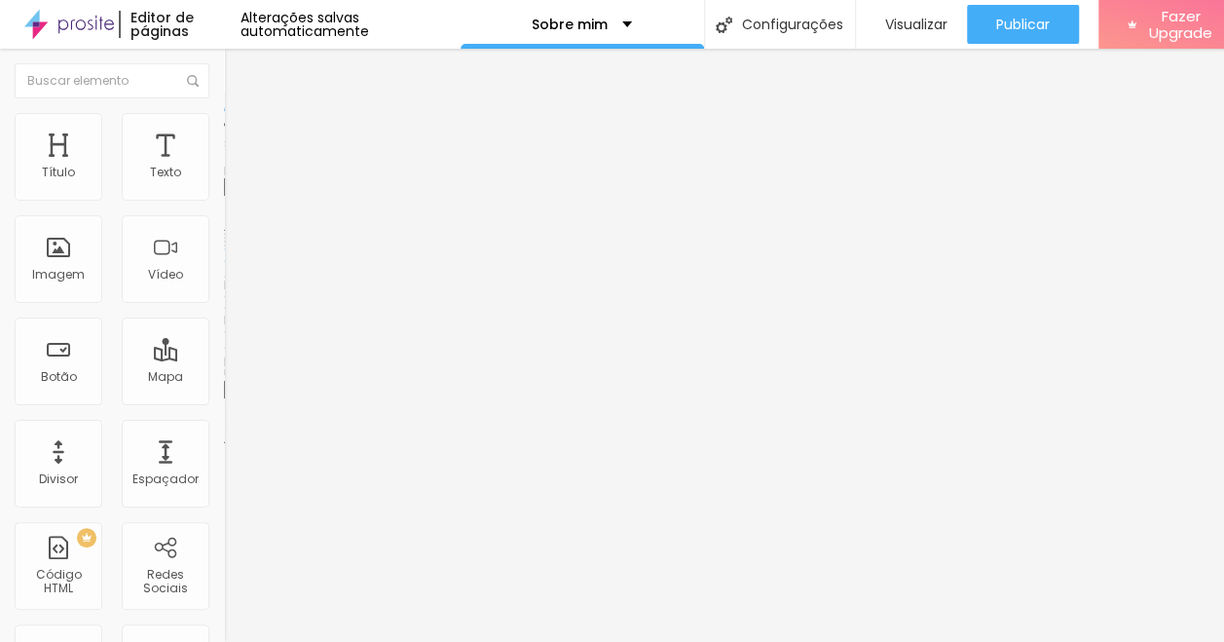
click at [224, 305] on span "Original" at bounding box center [247, 296] width 47 height 17
click at [241, 132] on span "Estilo" at bounding box center [256, 126] width 30 height 17
type input "95"
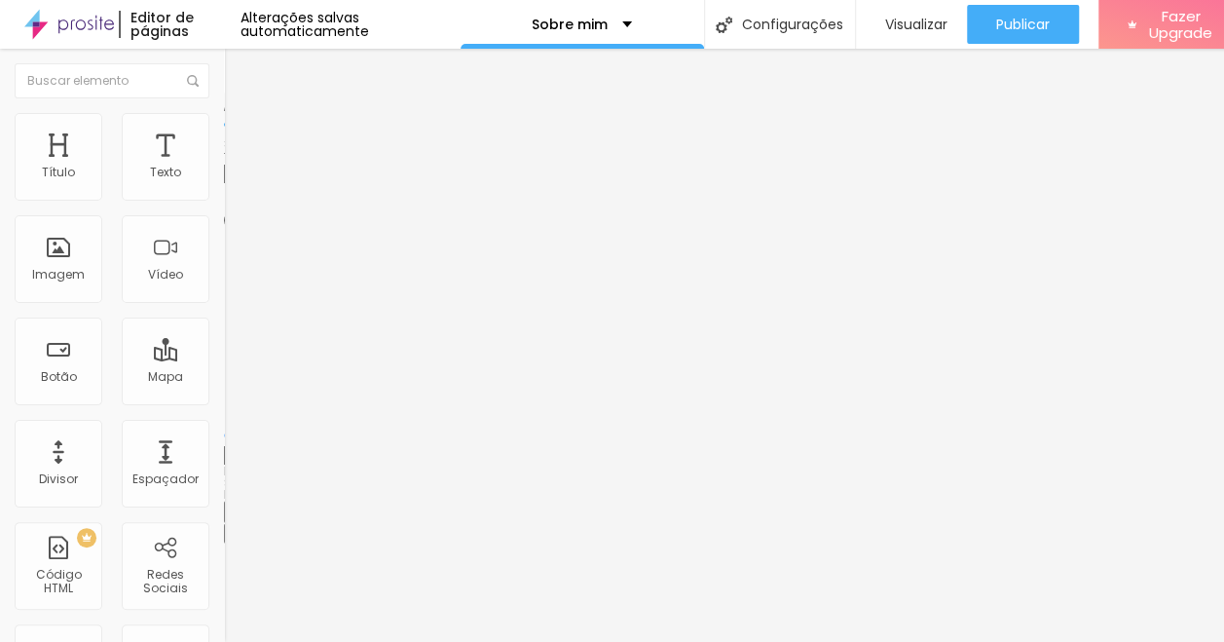
type input "90"
type input "85"
type input "80"
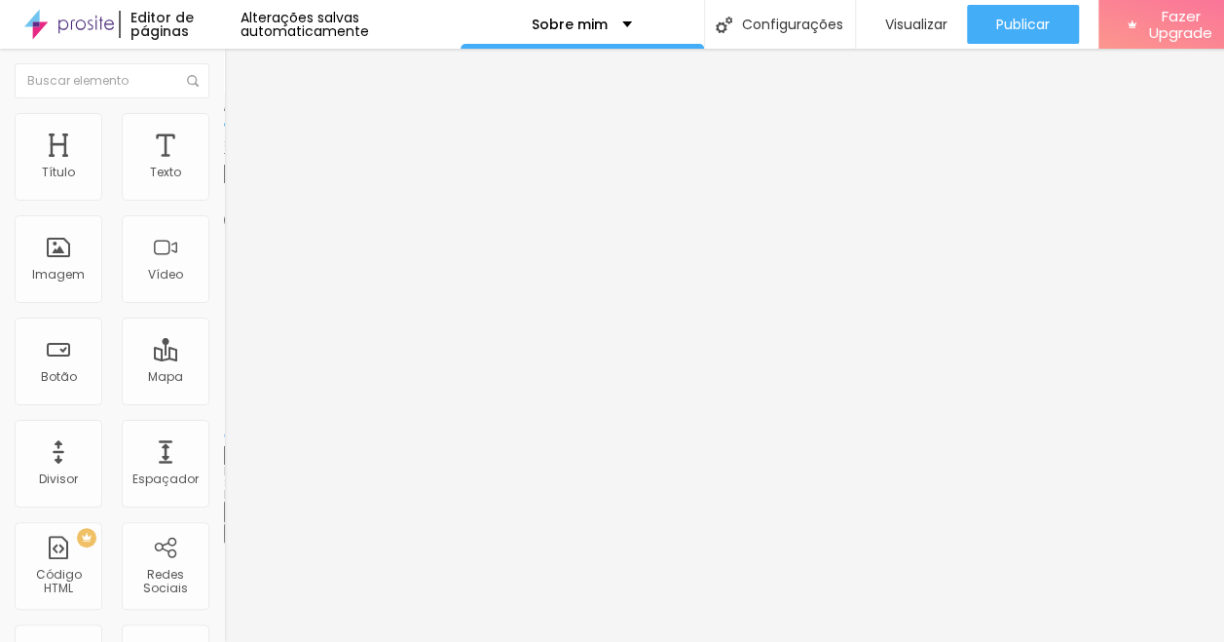
type input "80"
type input "75"
type input "70"
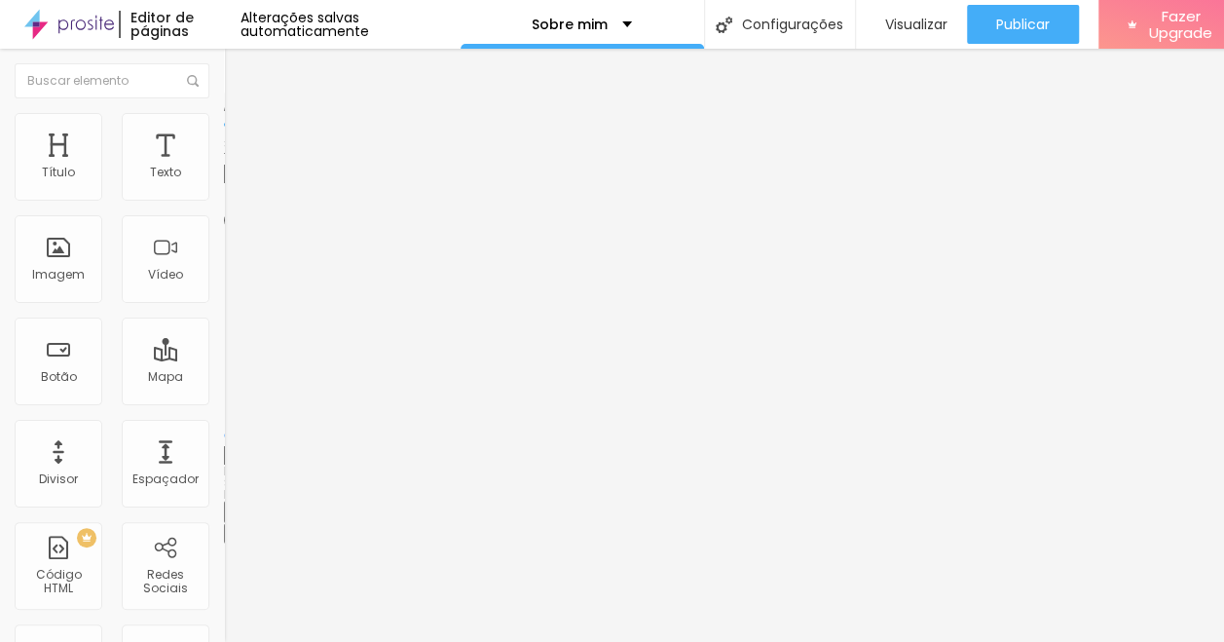
type input "65"
type input "60"
type input "55"
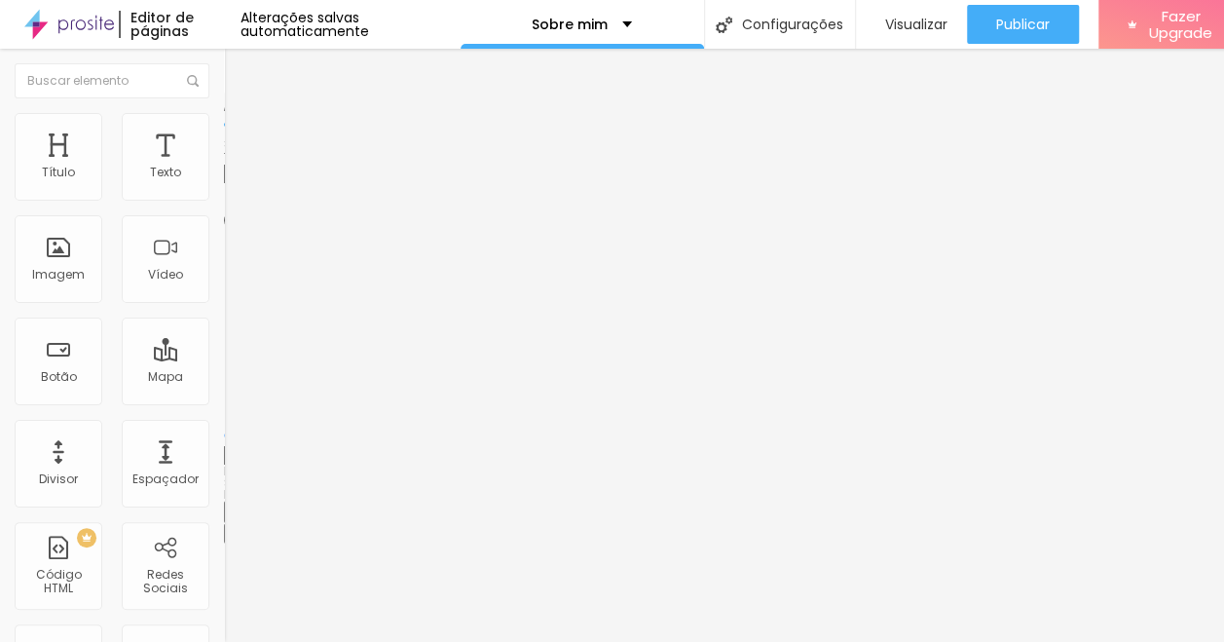
type input "55"
type input "50"
type input "45"
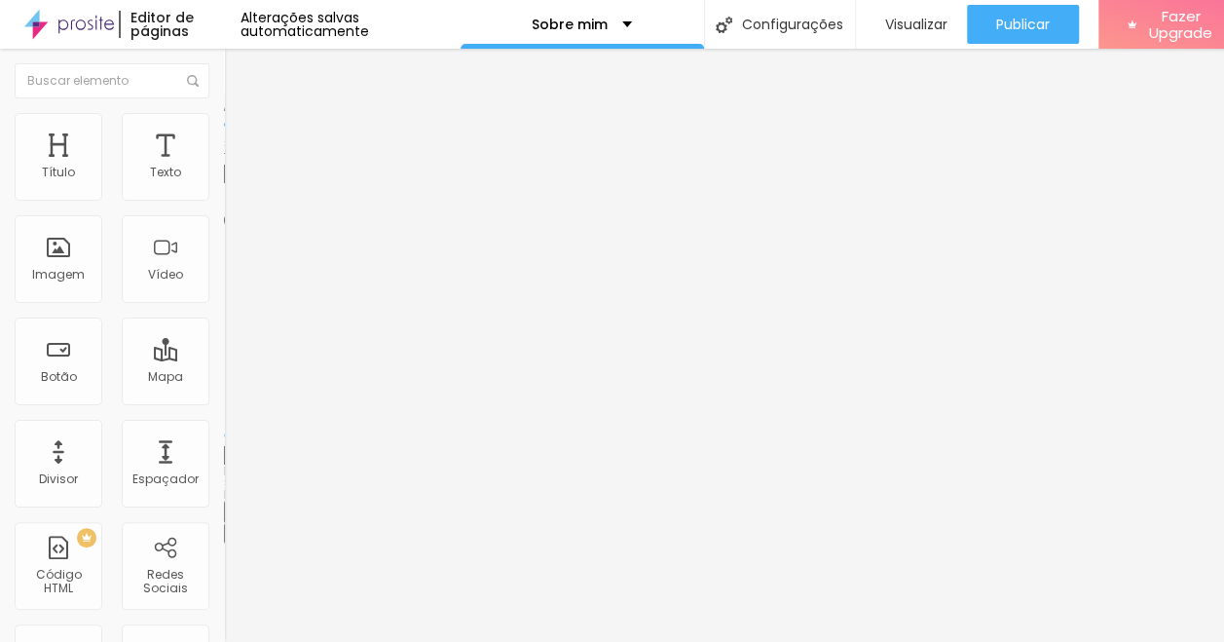
type input "40"
type input "35"
type input "30"
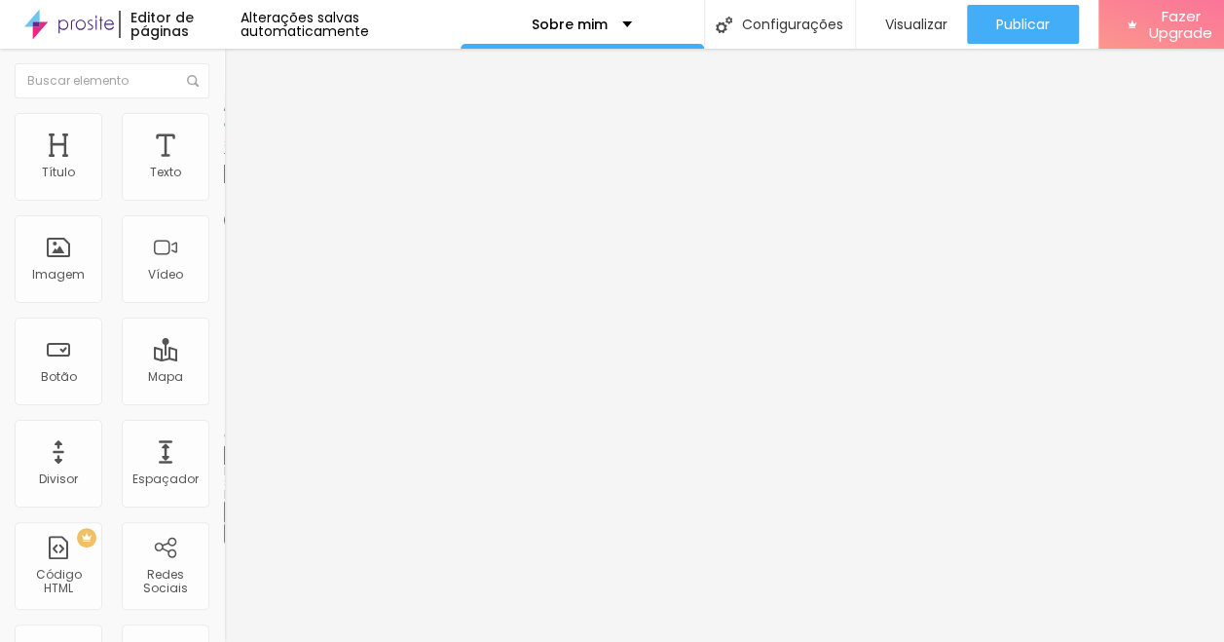
drag, startPoint x: 204, startPoint y: 204, endPoint x: 64, endPoint y: 211, distance: 139.5
type input "30"
click at [224, 200] on input "range" at bounding box center [287, 192] width 126 height 16
type input "3"
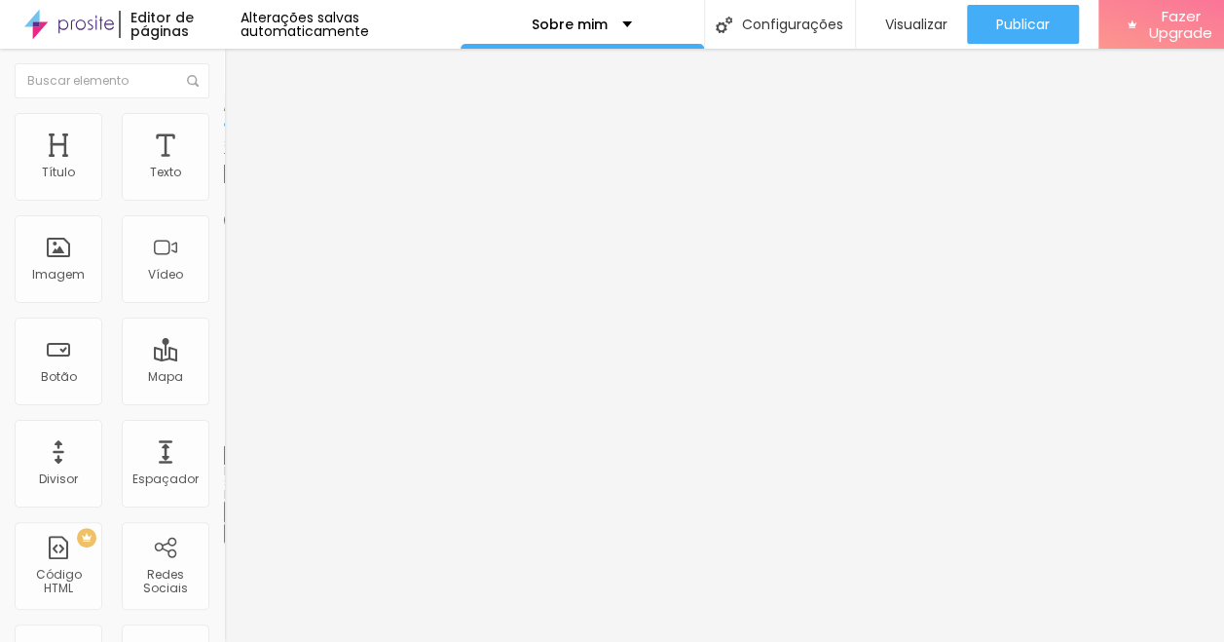
type input "6"
type input "9"
type input "13"
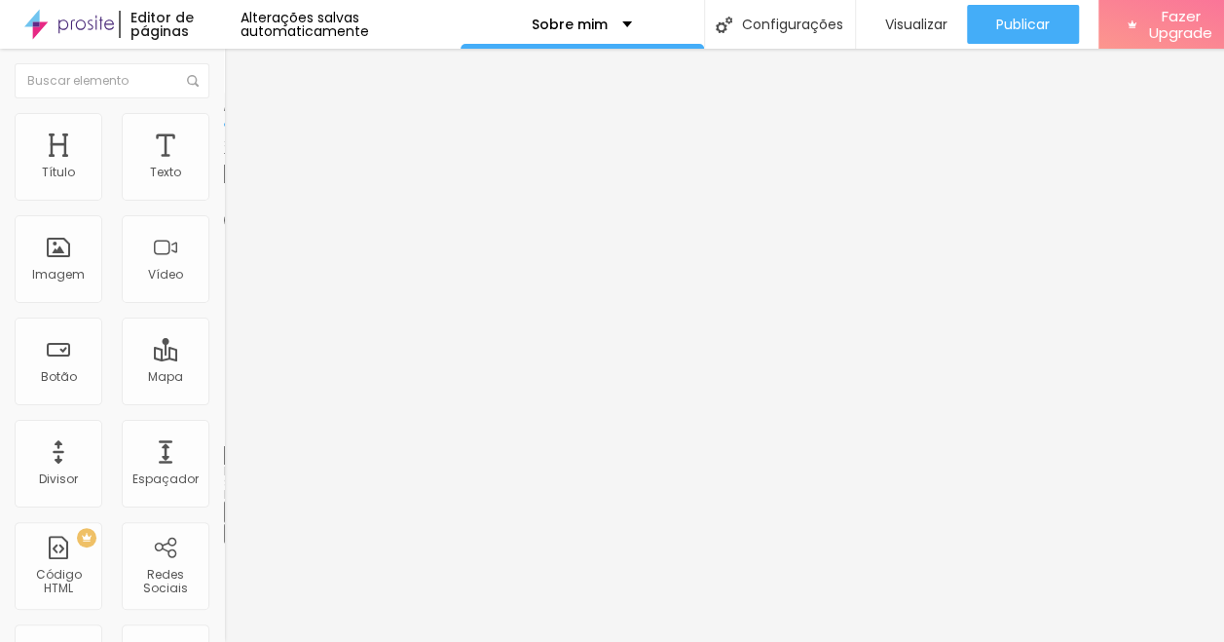
type input "13"
type input "16"
type input "18"
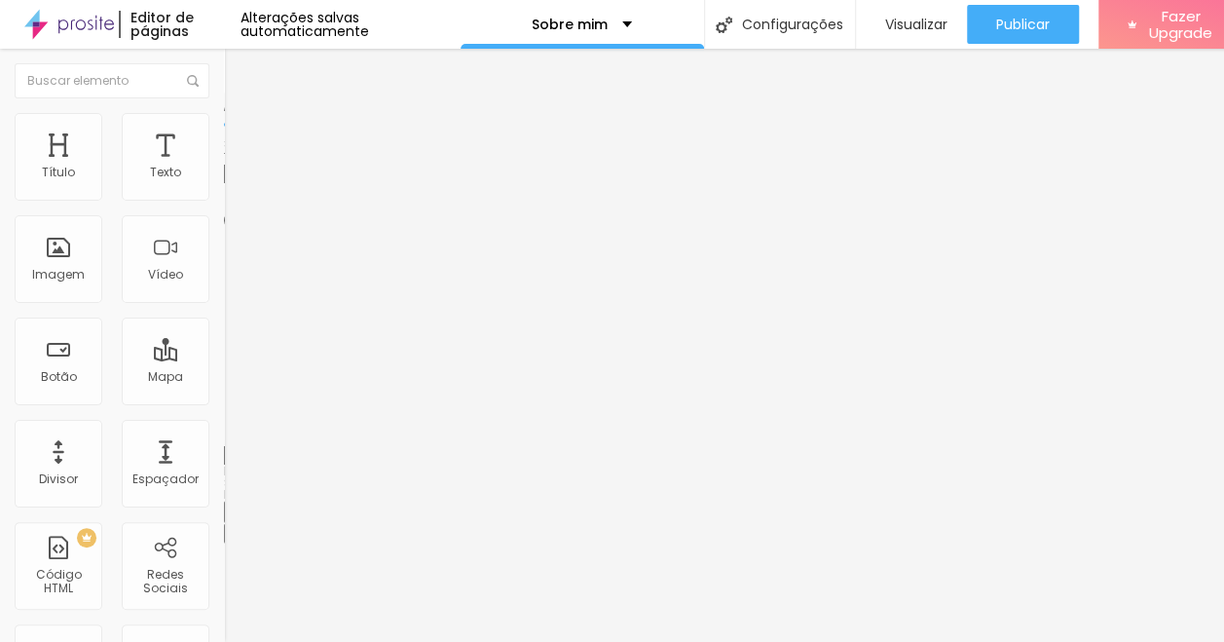
type input "20"
type input "24"
type input "26"
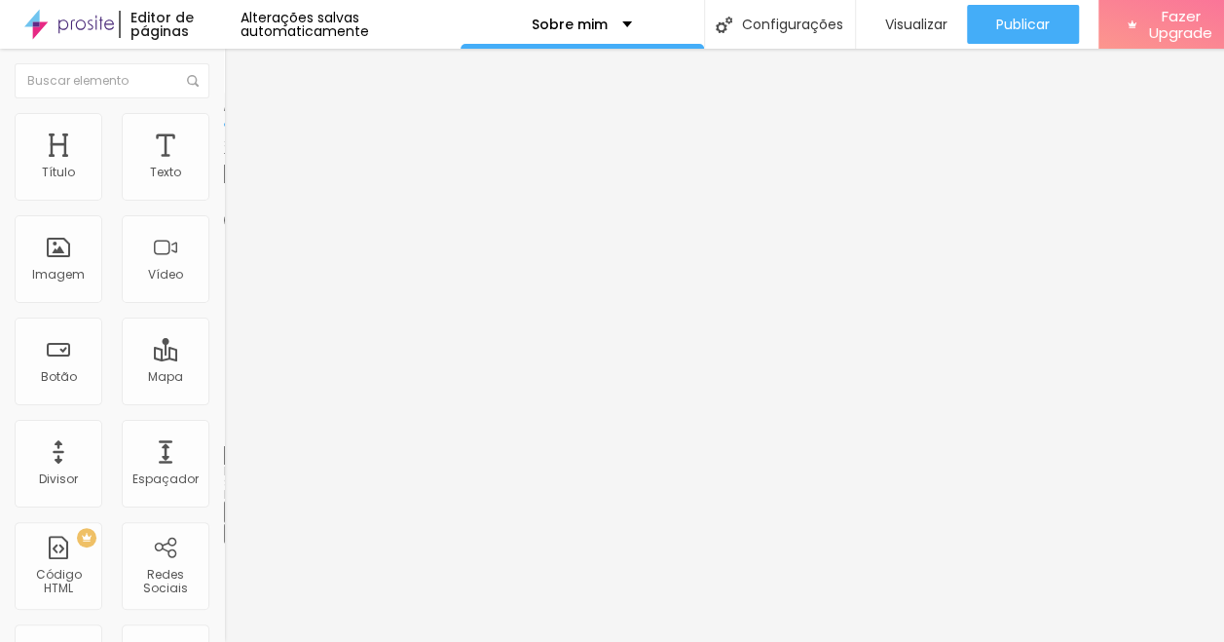
type input "26"
type input "29"
type input "33"
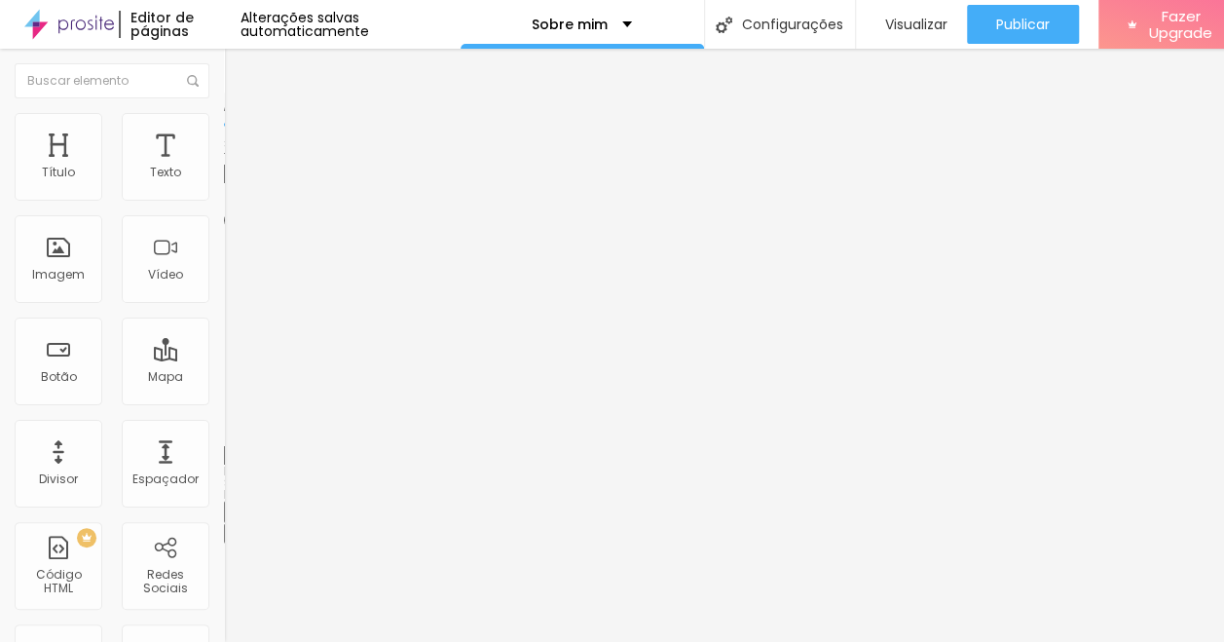
type input "38"
type input "43"
type input "47"
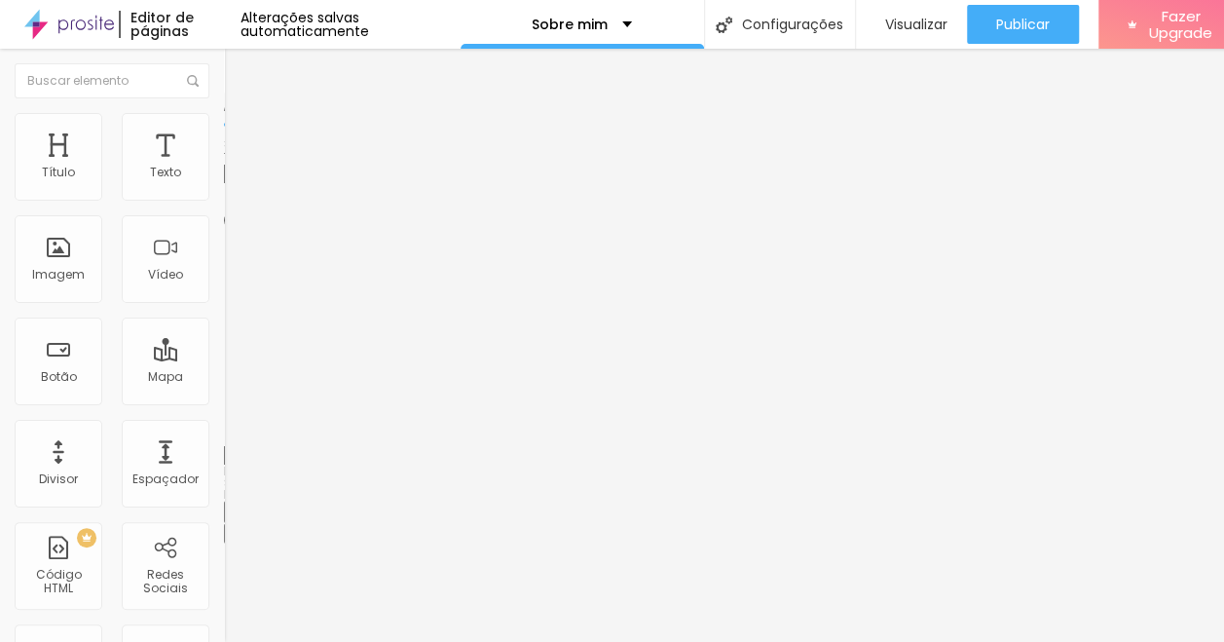
type input "47"
type input "50"
type input "55"
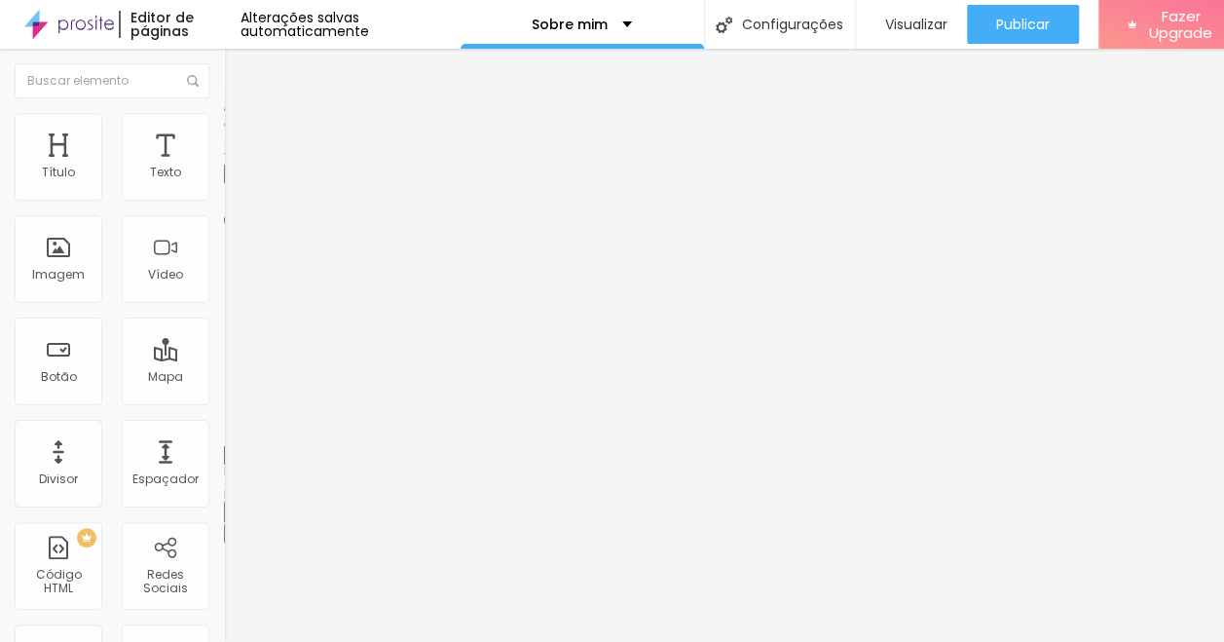
type input "59"
type input "63"
type input "66"
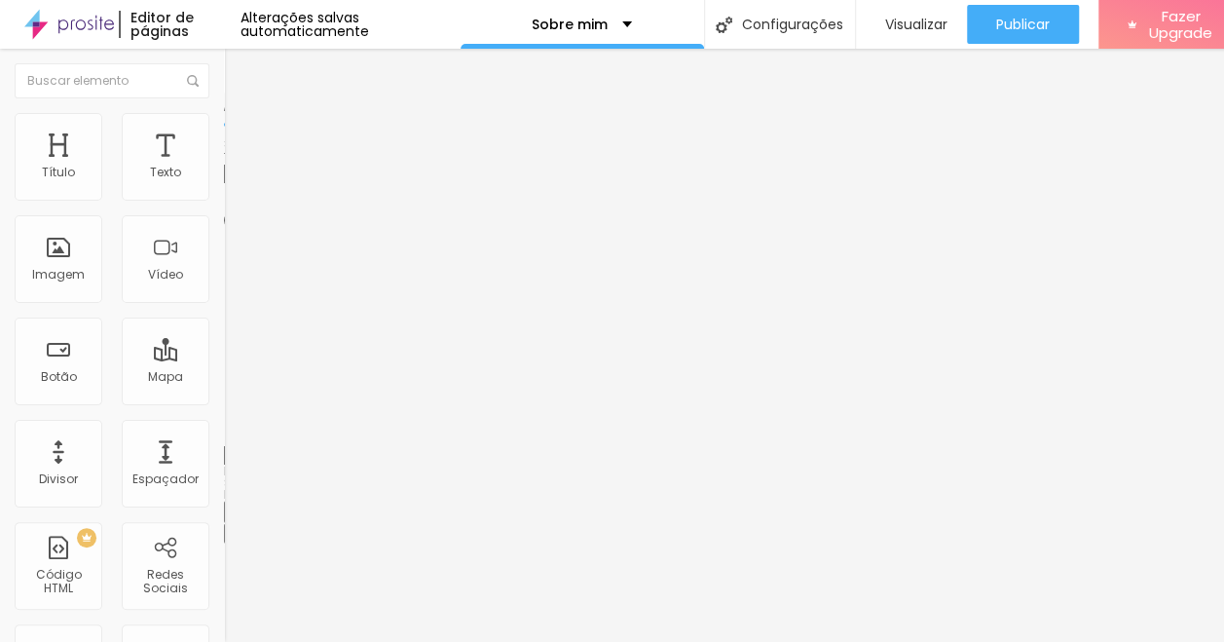
type input "66"
type input "69"
type input "72"
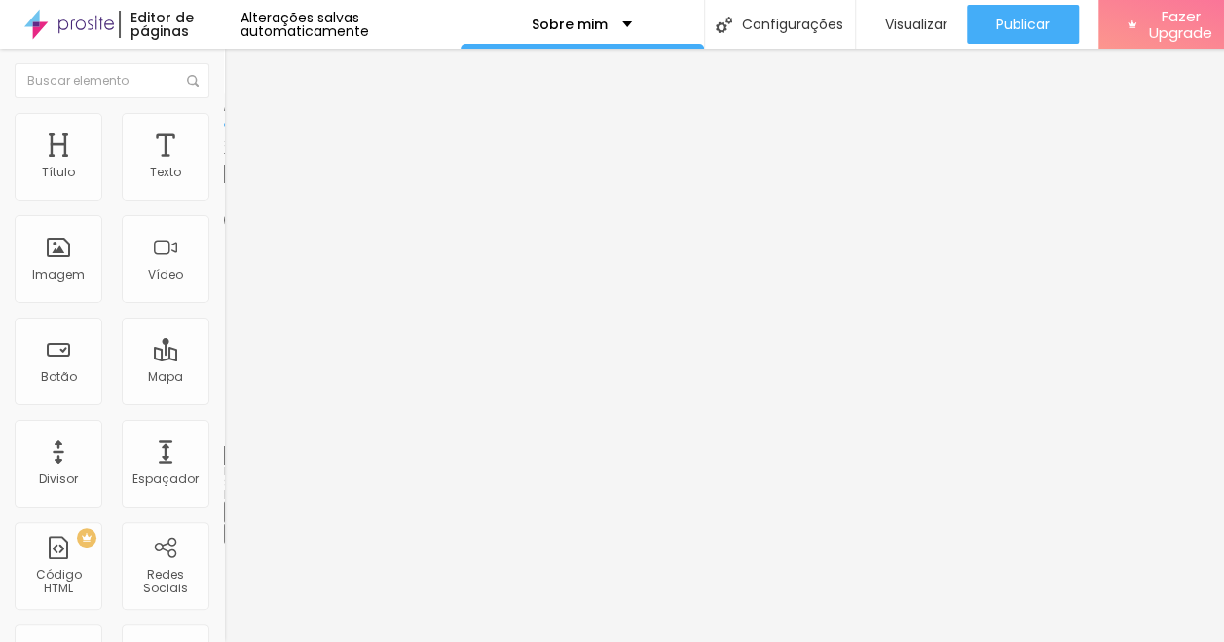
type input "75"
type input "76"
type input "77"
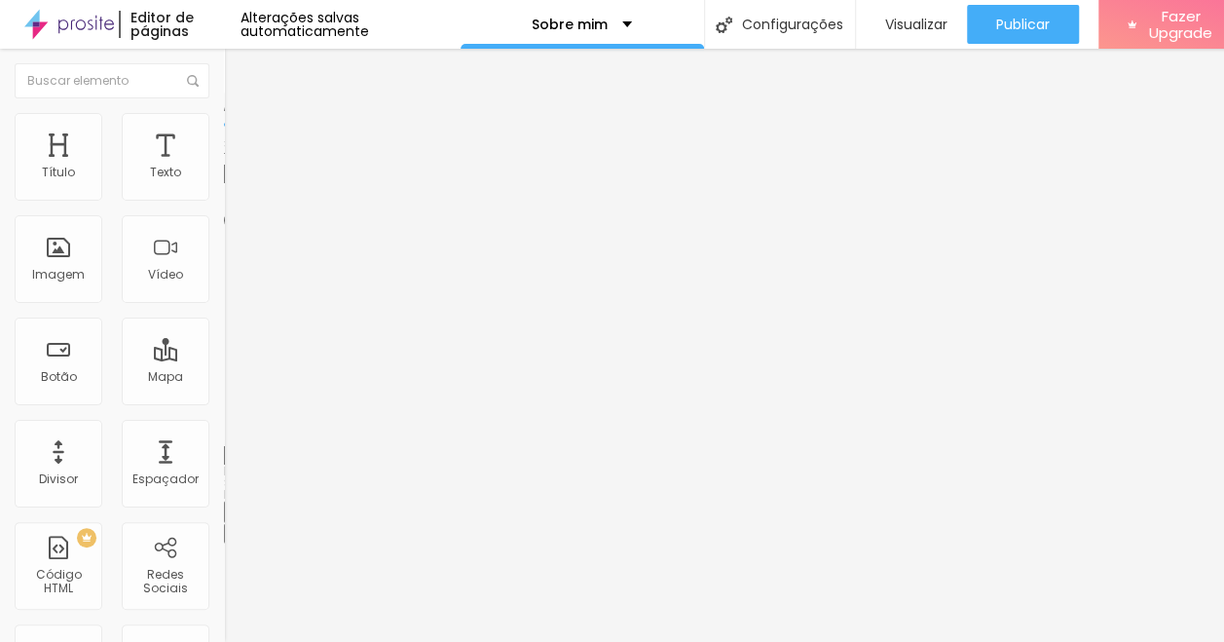
type input "77"
type input "80"
type input "81"
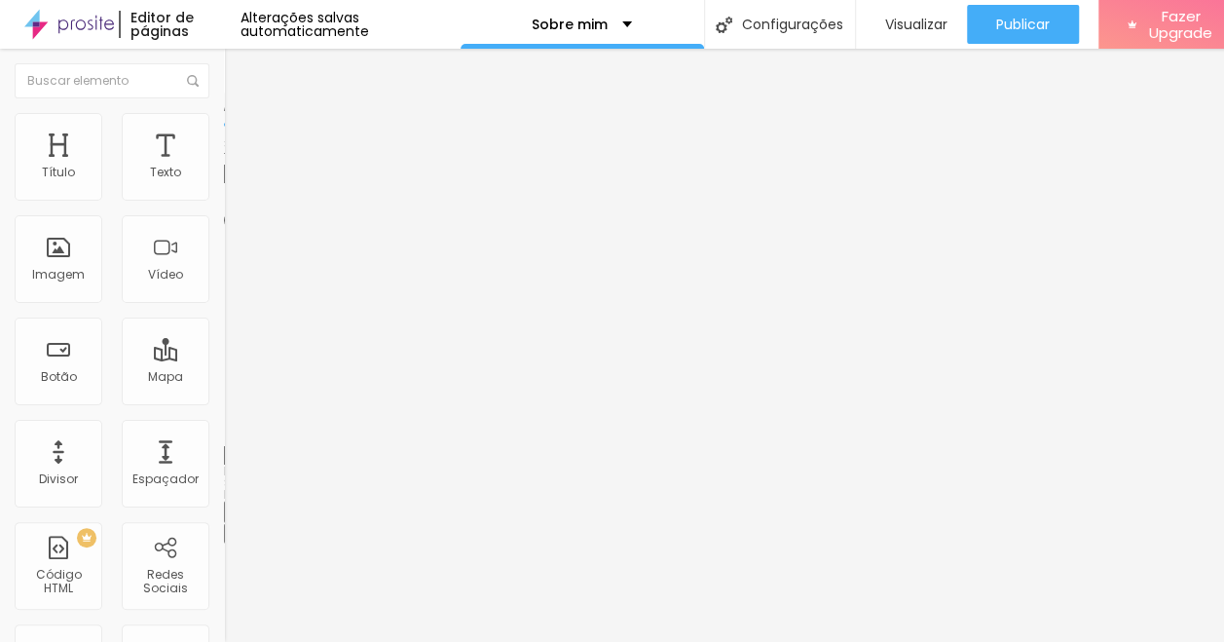
type input "83"
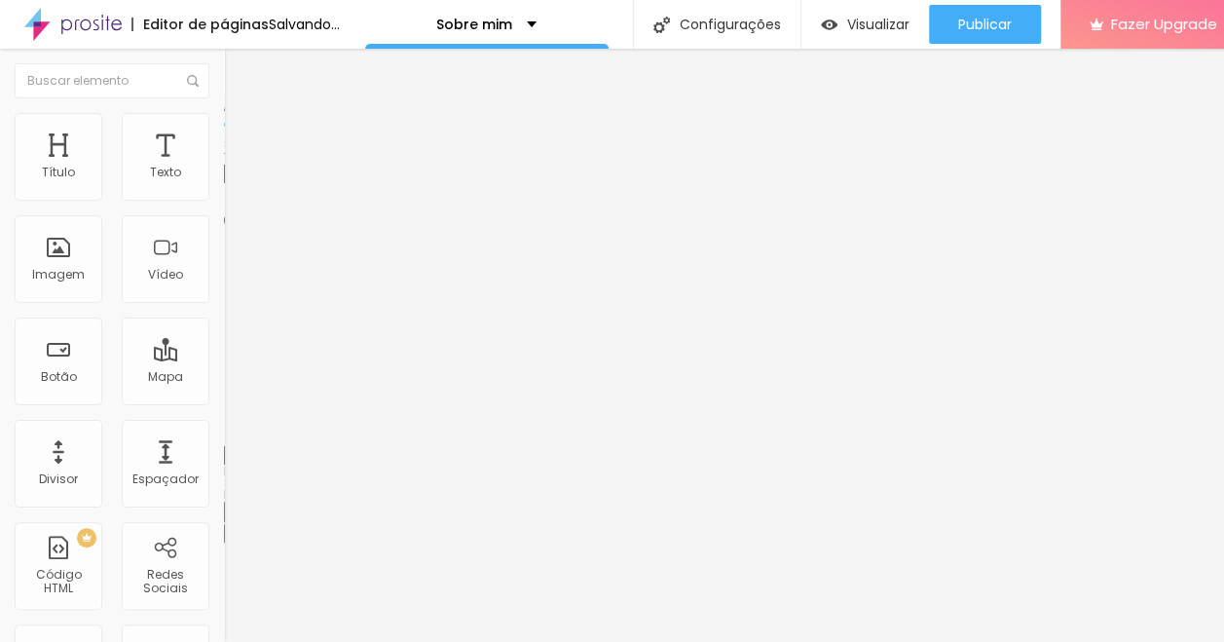
type input "86"
type input "88"
type input "92"
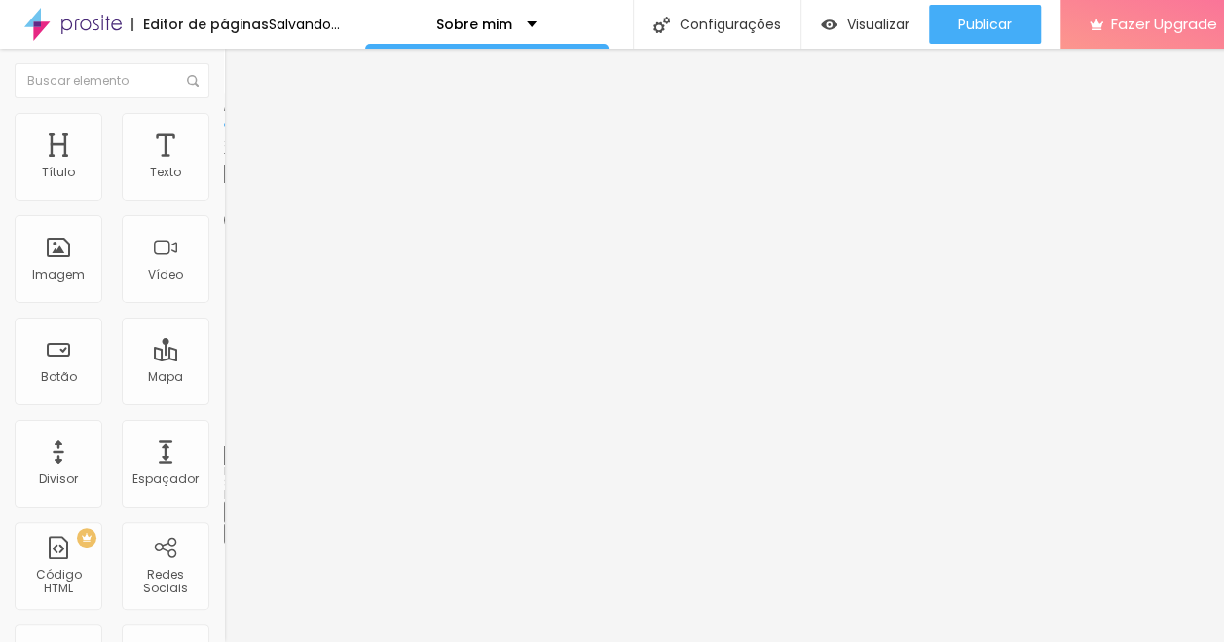
type input "92"
type input "95"
type input "97"
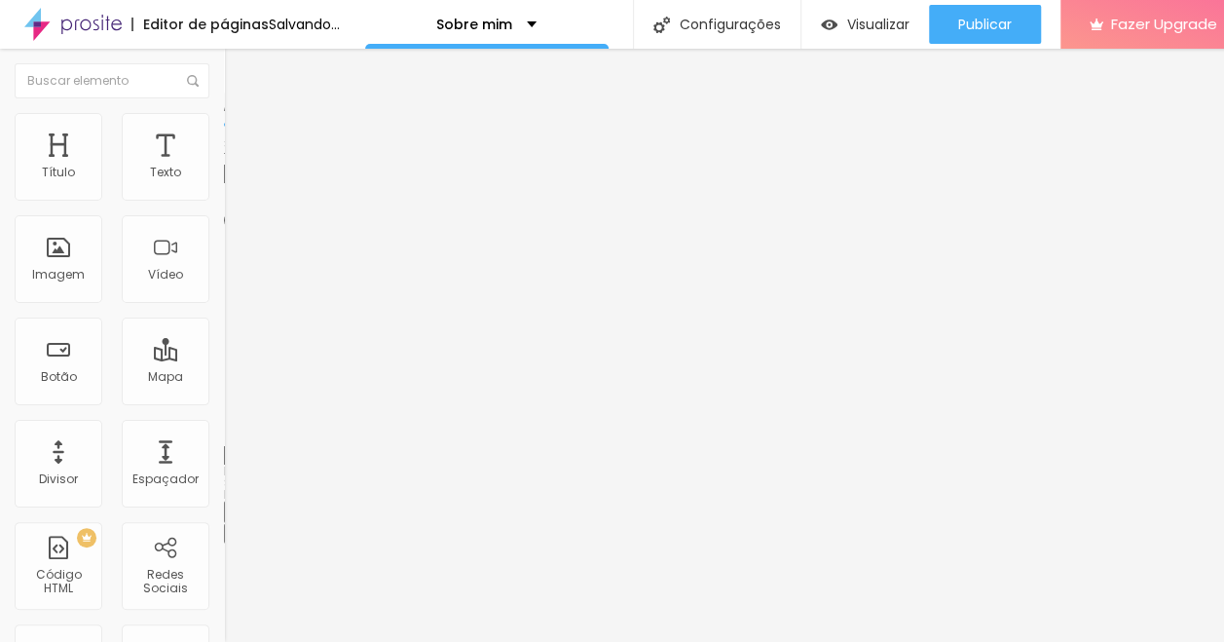
type input "99"
type input "100"
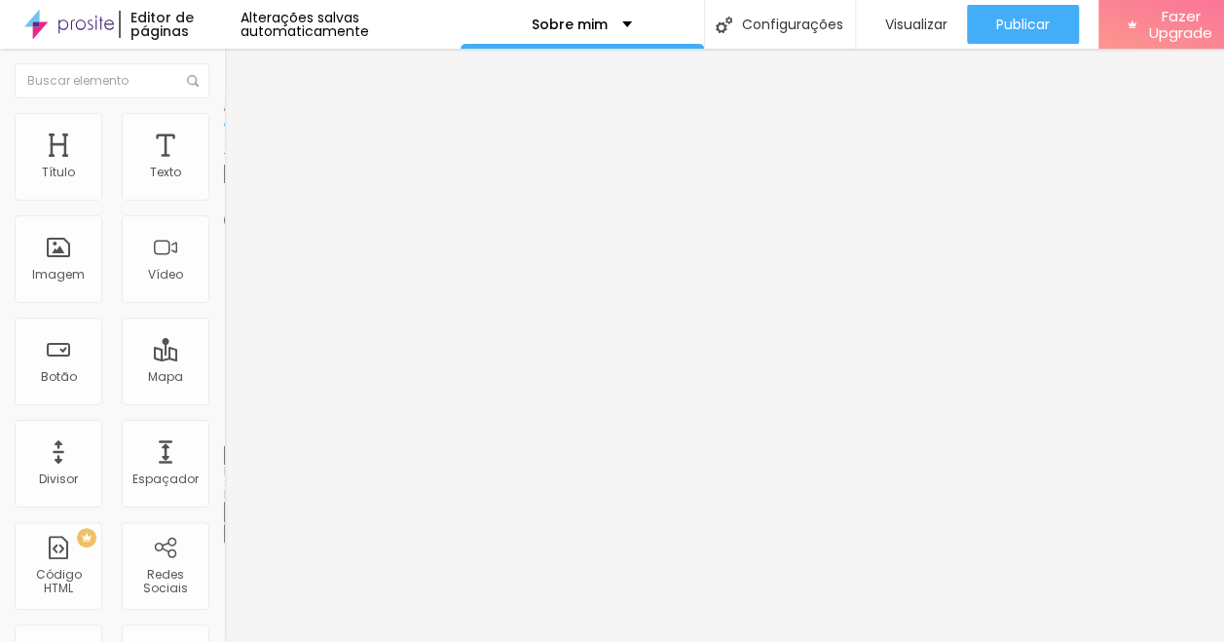
type input "101"
type input "103"
type input "104"
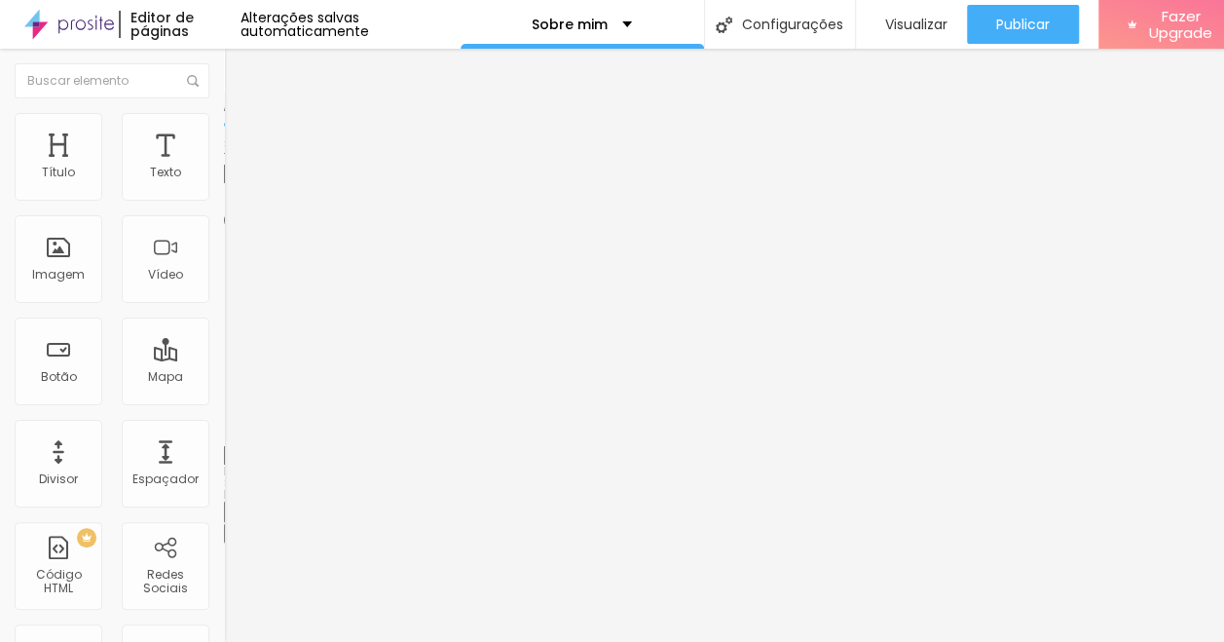
type input "104"
type input "105"
type input "107"
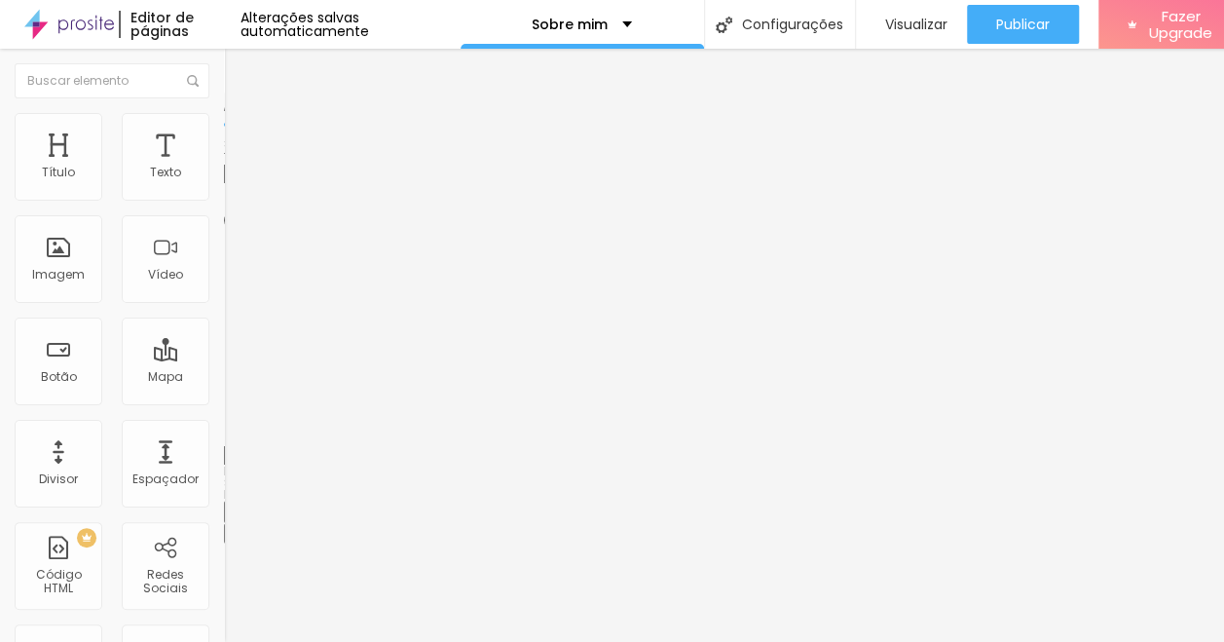
type input "108"
type input "109"
type input "111"
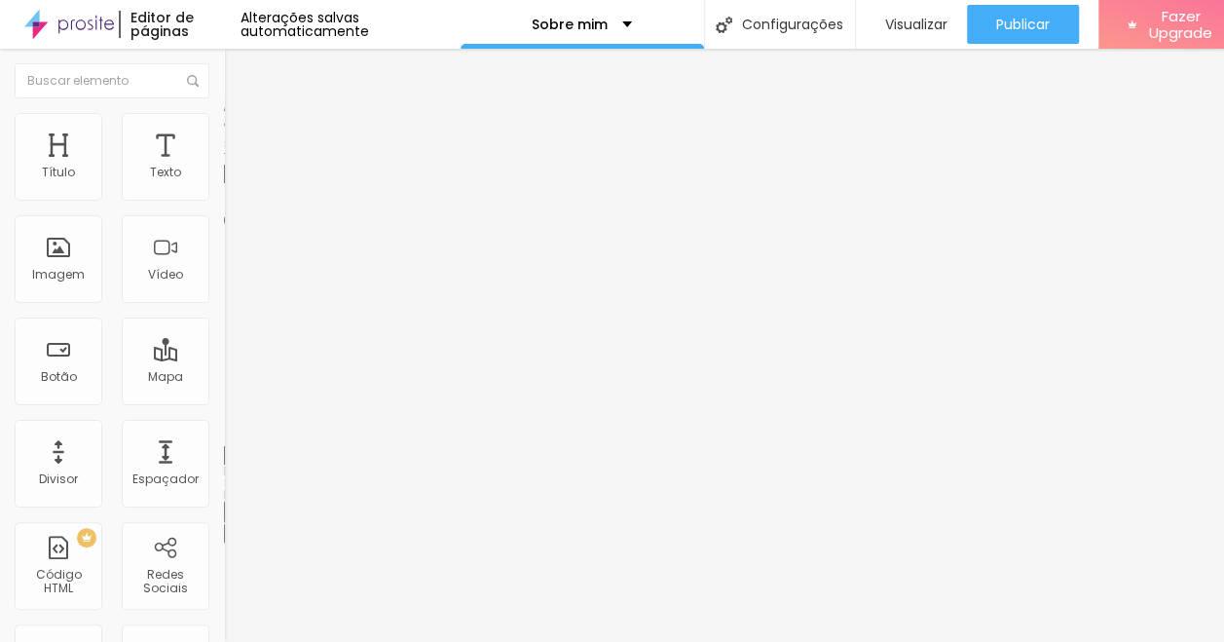
type input "111"
type input "112"
type input "114"
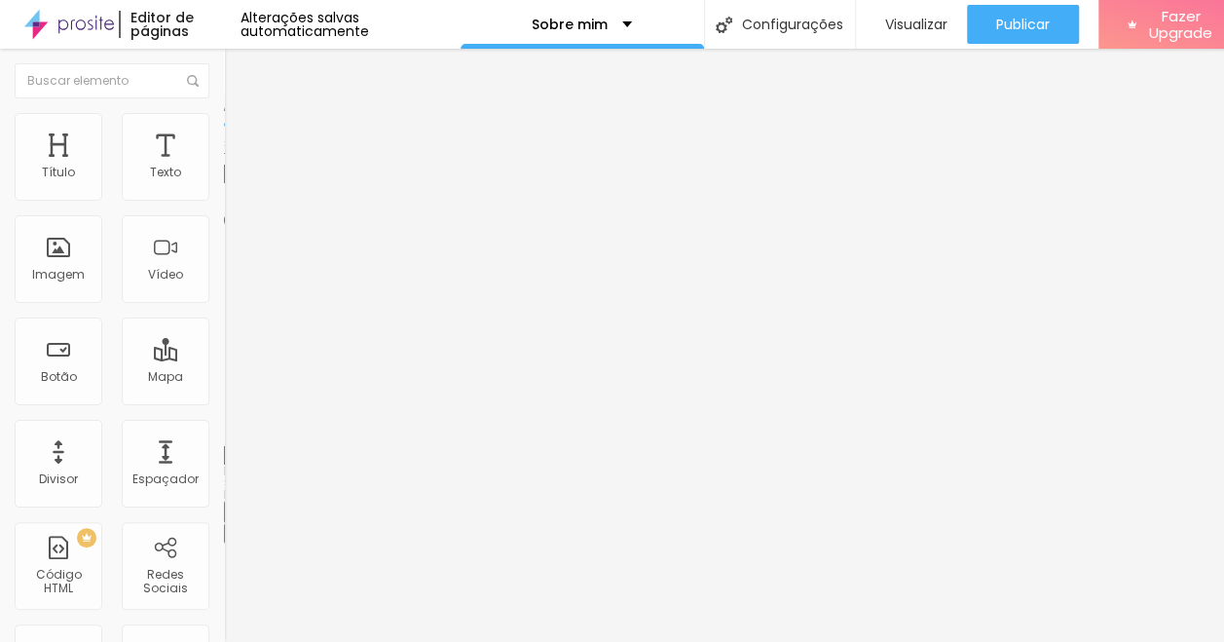
type input "115"
type input "116"
type input "117"
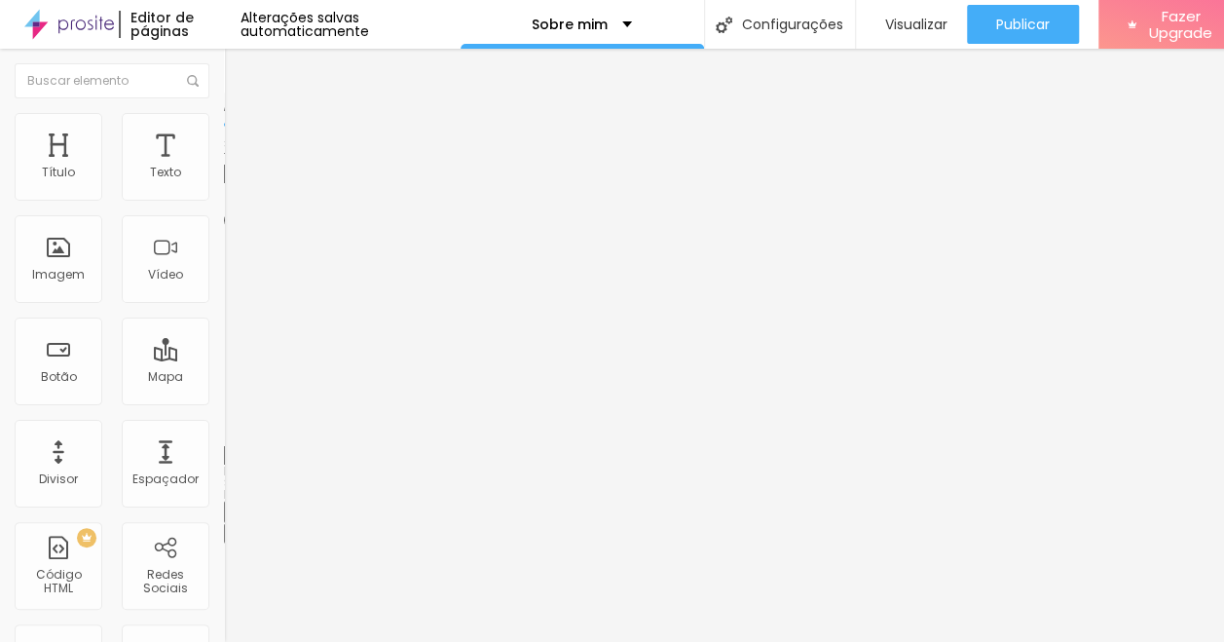
type input "117"
type input "118"
type input "119"
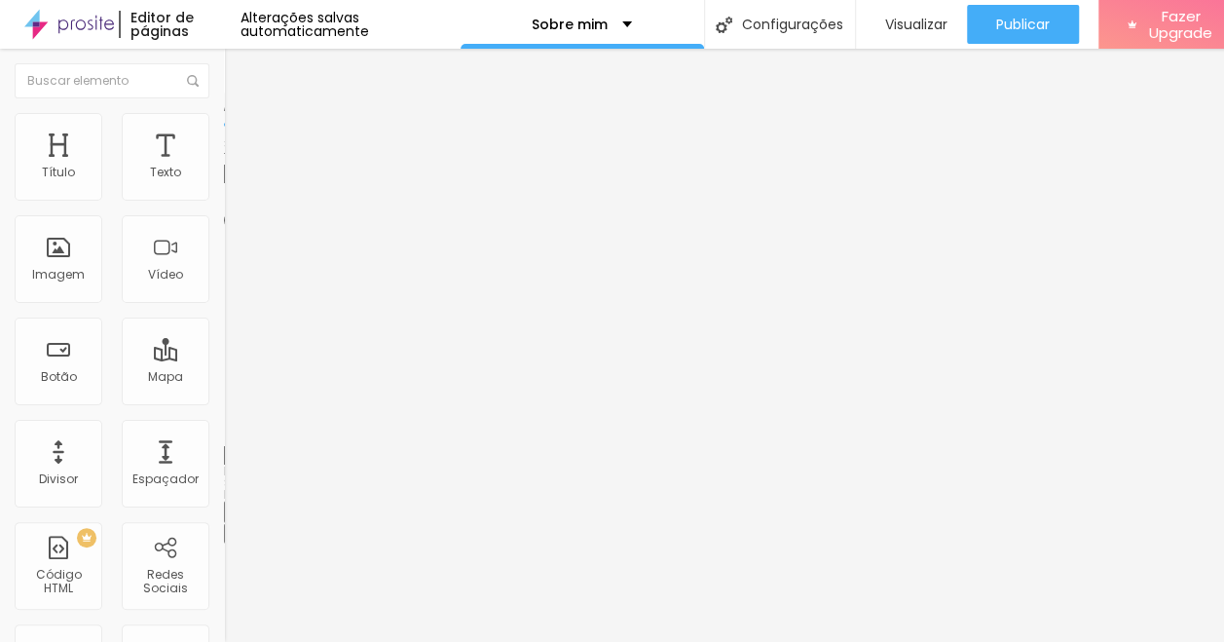
type input "120"
type input "121"
type input "122"
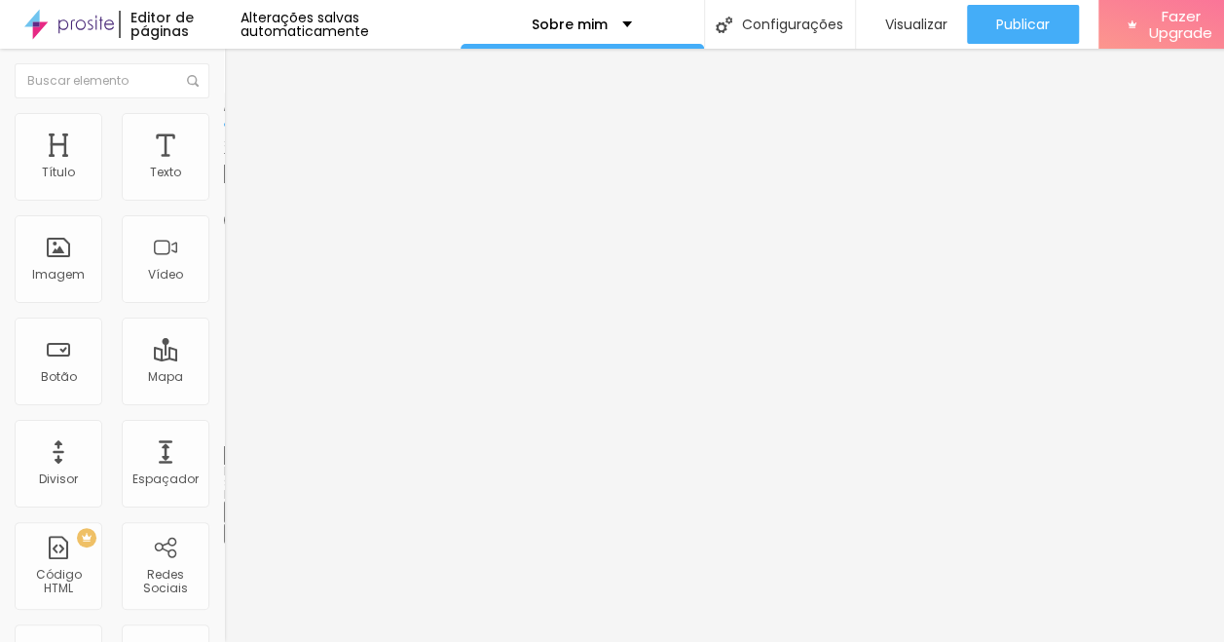
type input "122"
type input "123"
type input "126"
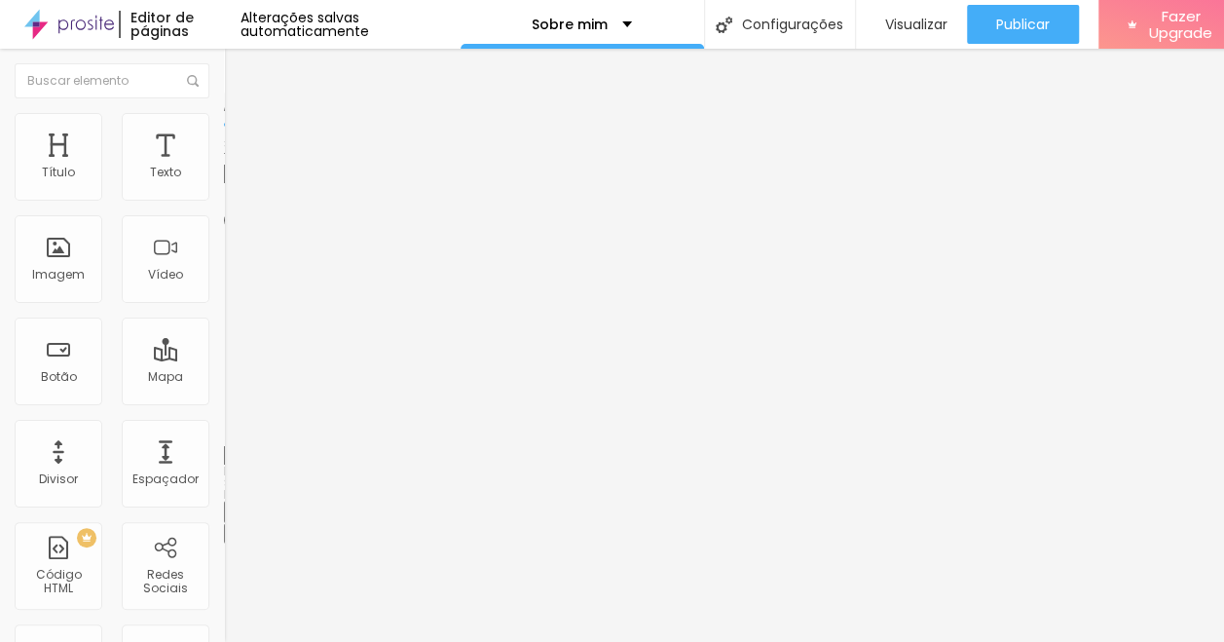
type input "127"
type input "128"
type input "129"
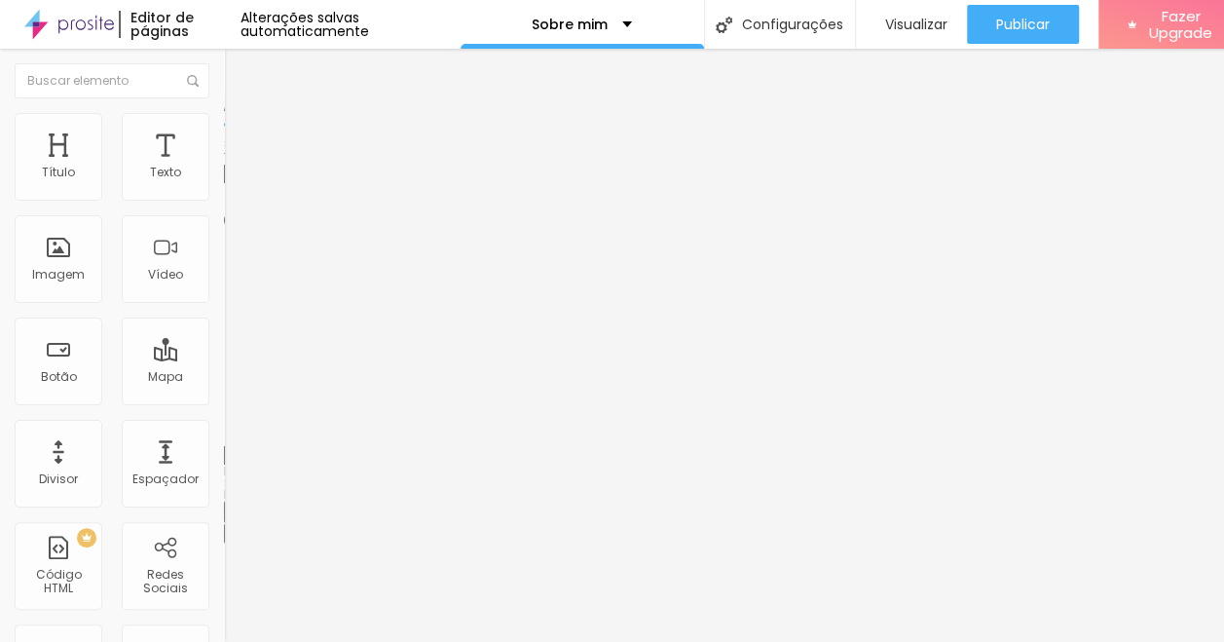
type input "129"
type input "131"
type input "133"
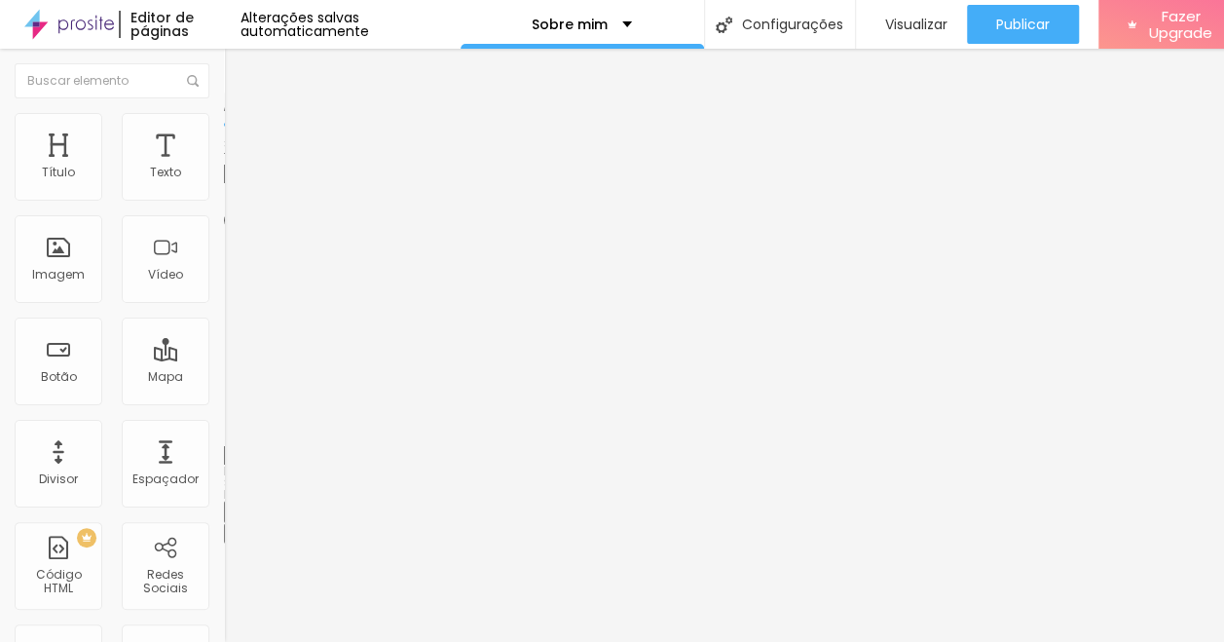
type input "134"
type input "136"
drag, startPoint x: 46, startPoint y: 247, endPoint x: 126, endPoint y: 239, distance: 80.3
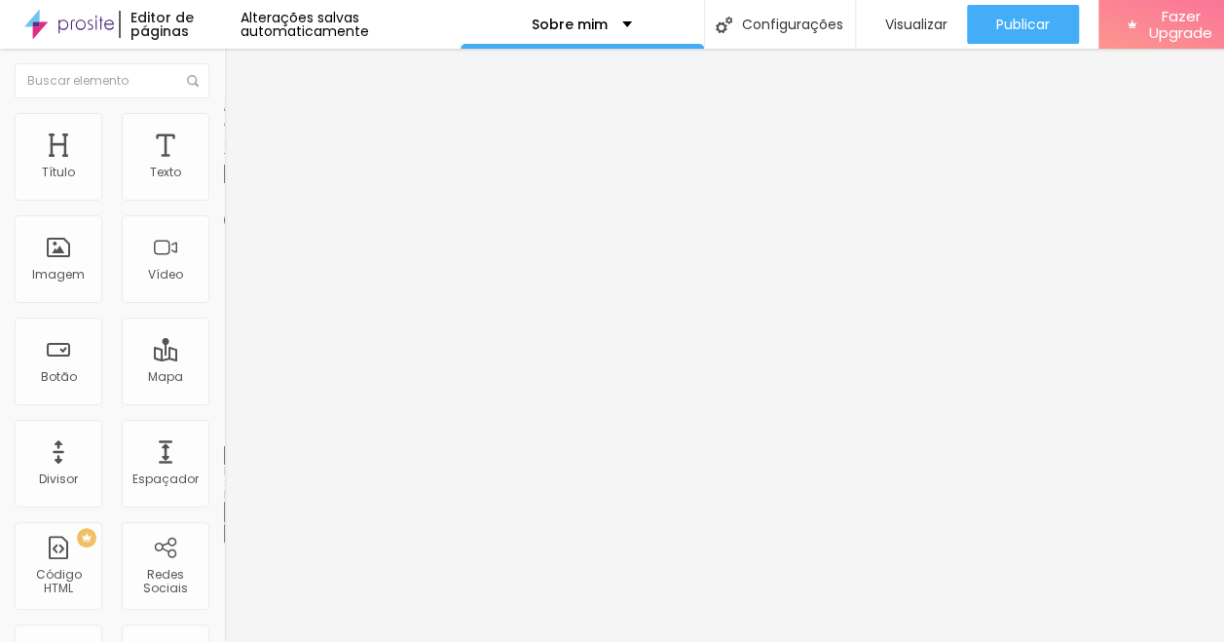
type input "136"
click at [224, 427] on input "range" at bounding box center [287, 435] width 126 height 16
click at [241, 137] on span "Avançado" at bounding box center [273, 145] width 64 height 17
type input "6"
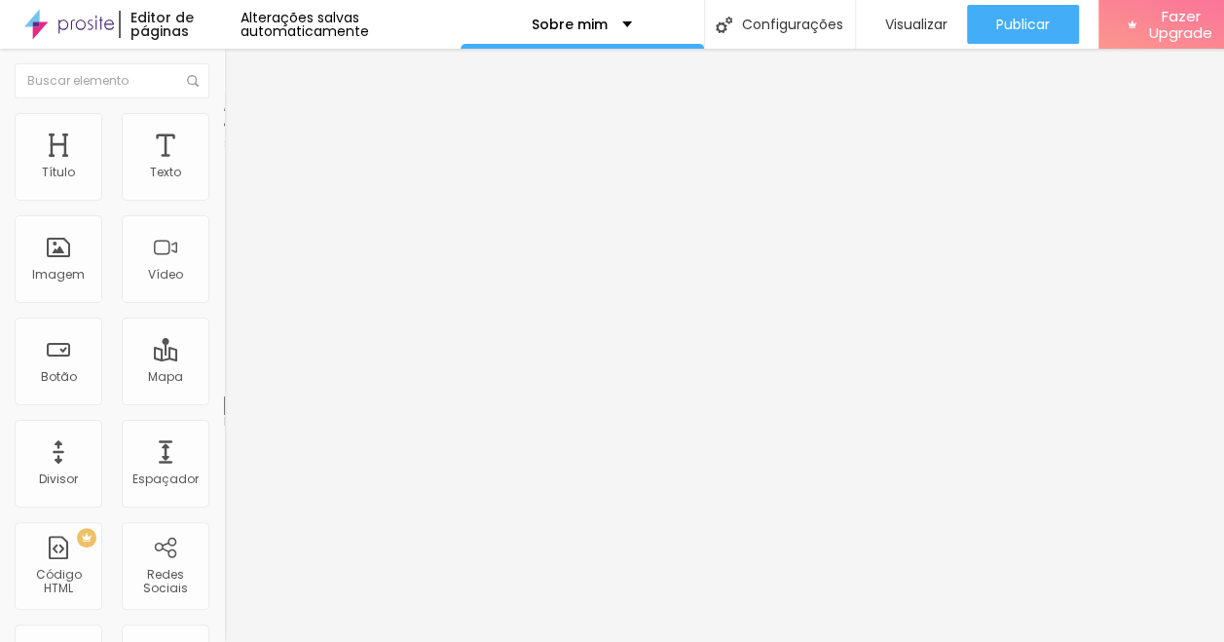
type input "7"
type input "8"
type input "10"
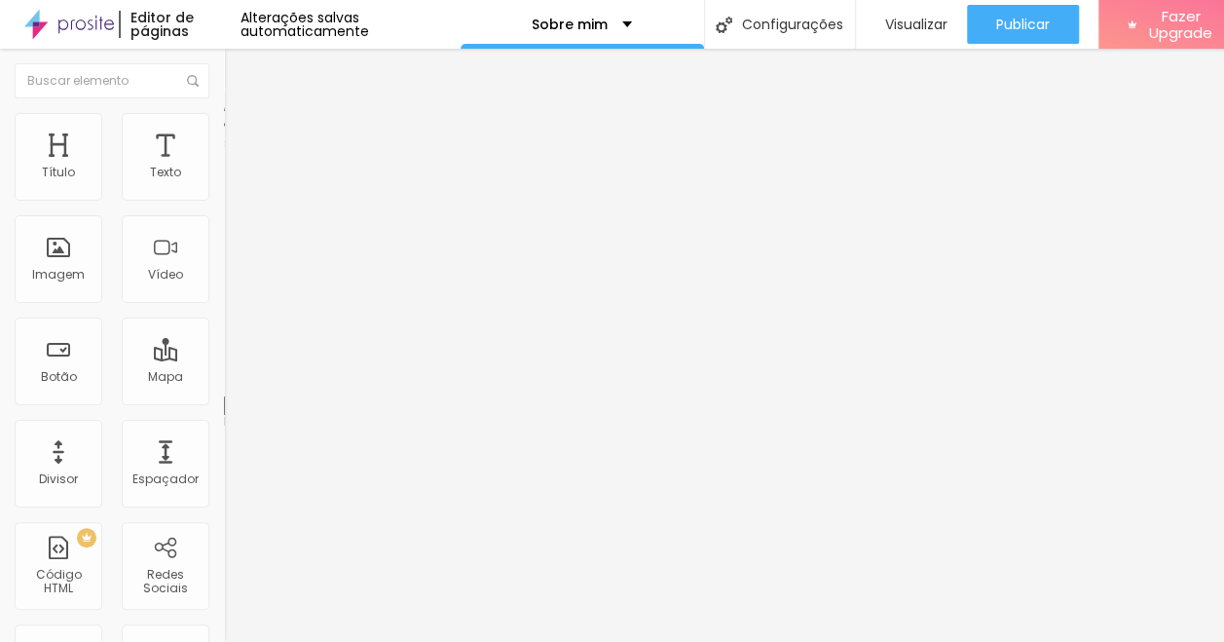
type input "10"
type input "12"
type input "15"
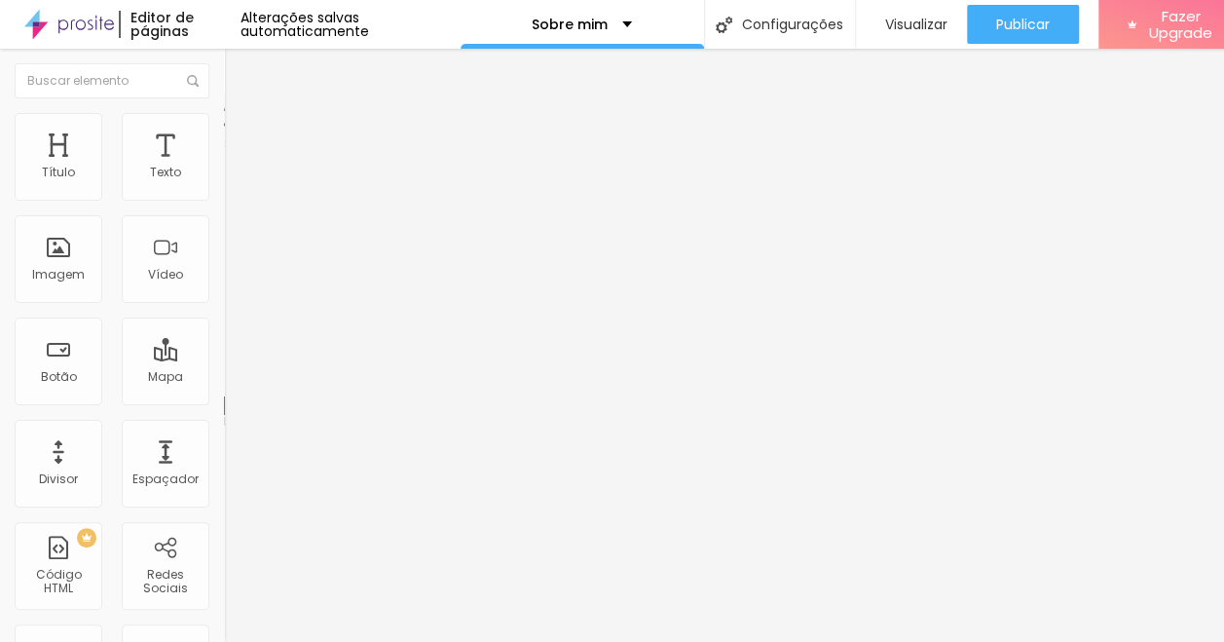
type input "18"
type input "21"
type input "23"
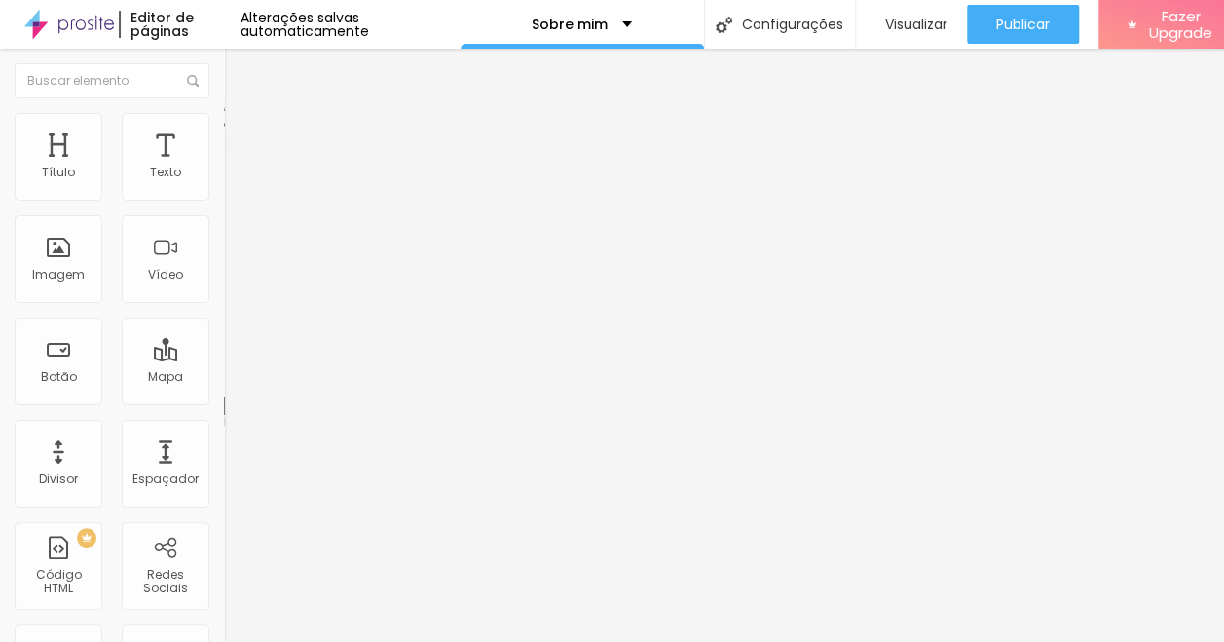
type input "23"
type input "25"
type input "27"
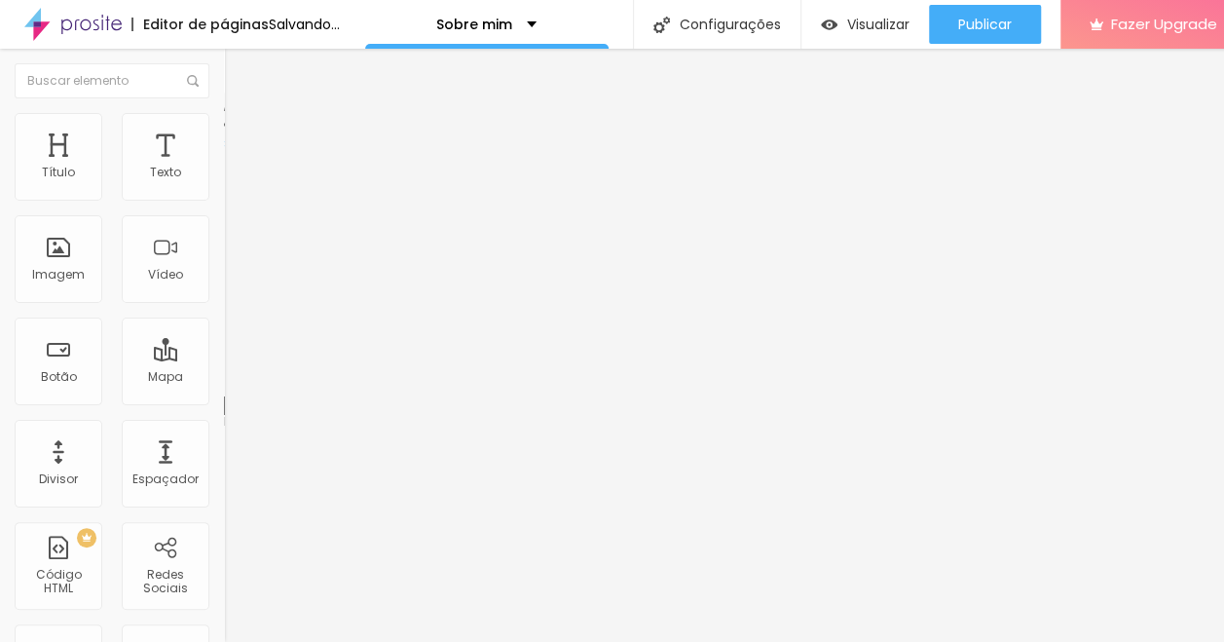
type input "29"
type input "33"
type input "37"
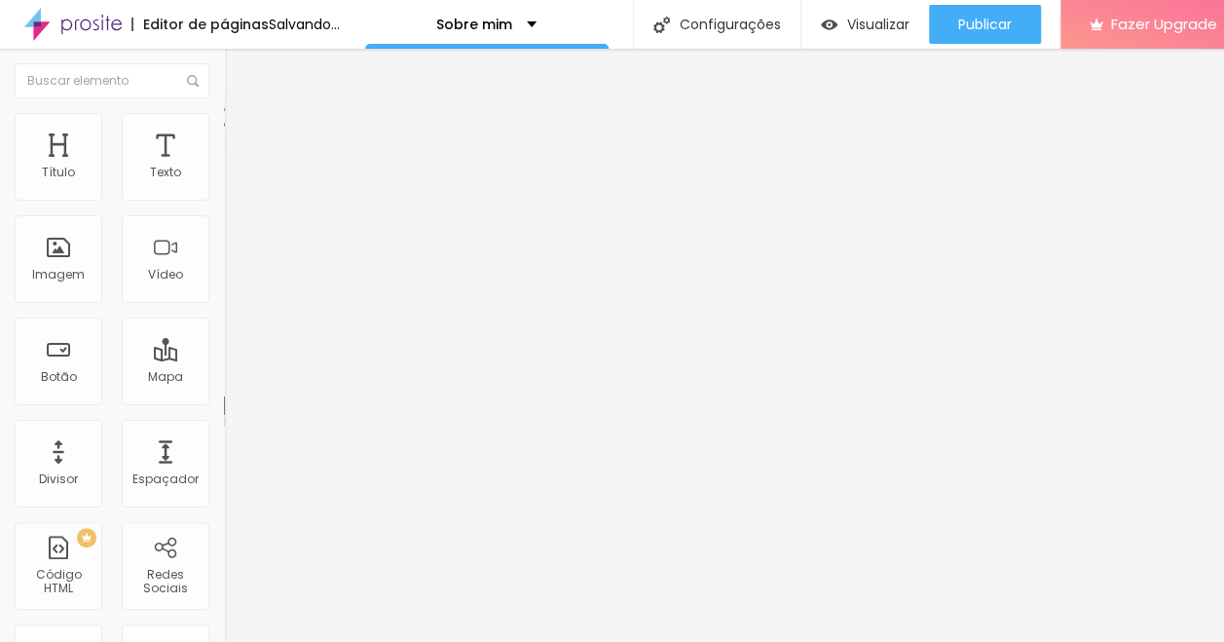
type input "37"
type input "40"
type input "44"
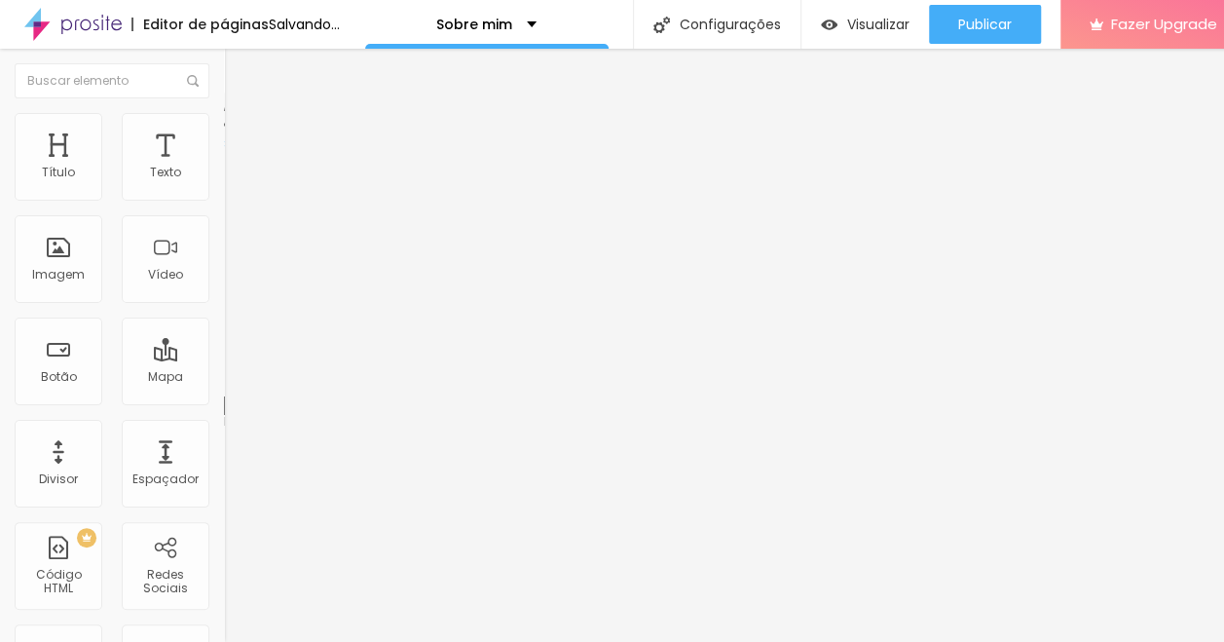
type input "47"
type input "49"
type input "50"
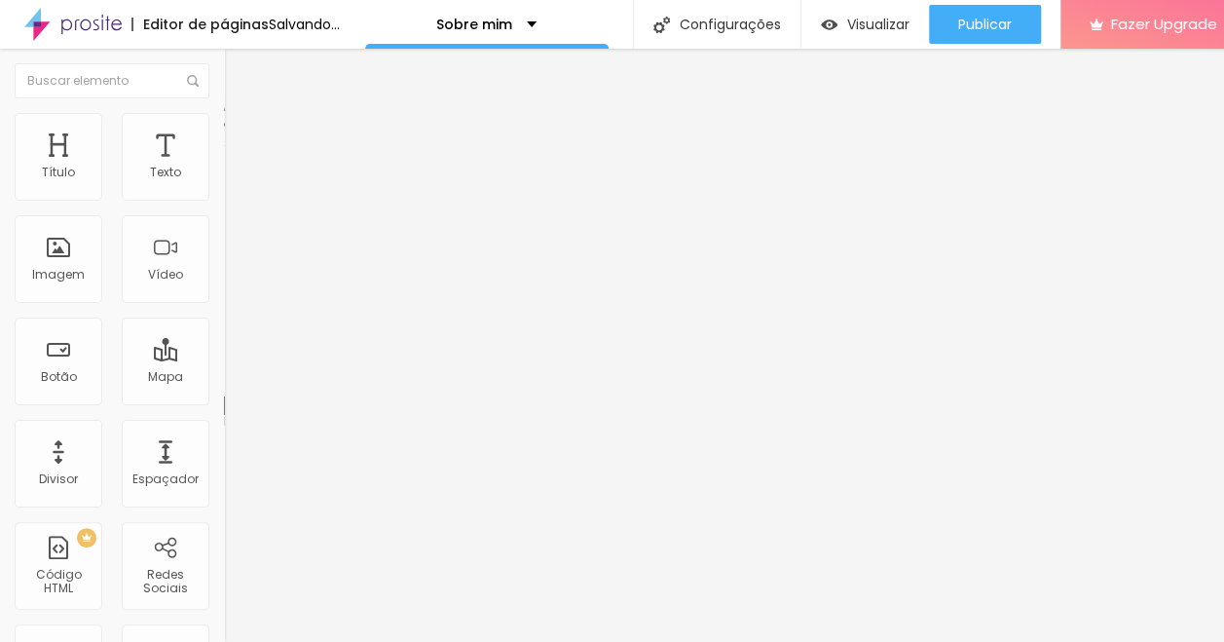
type input "50"
type input "51"
type input "52"
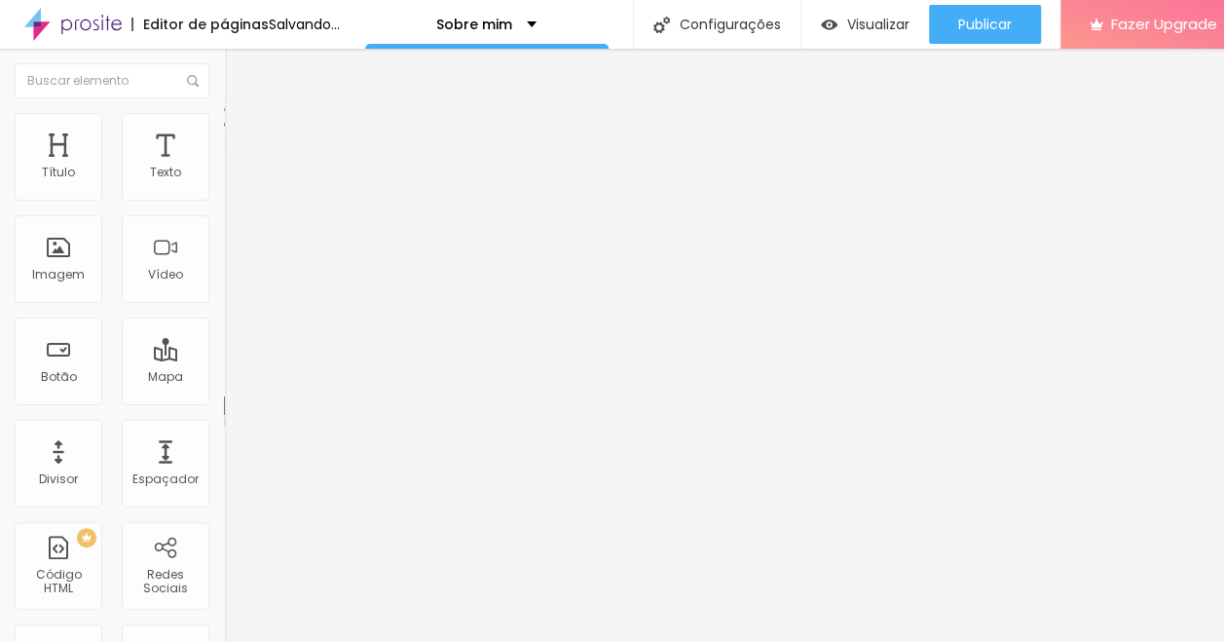
type input "53"
type input "54"
type input "55"
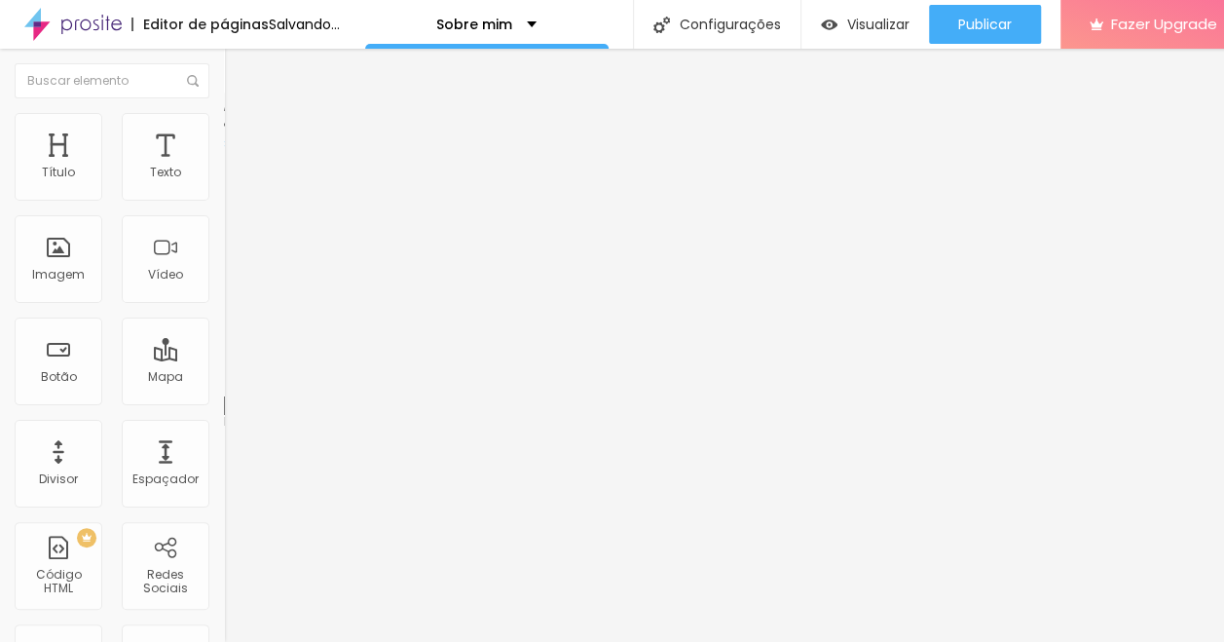
type input "55"
type input "56"
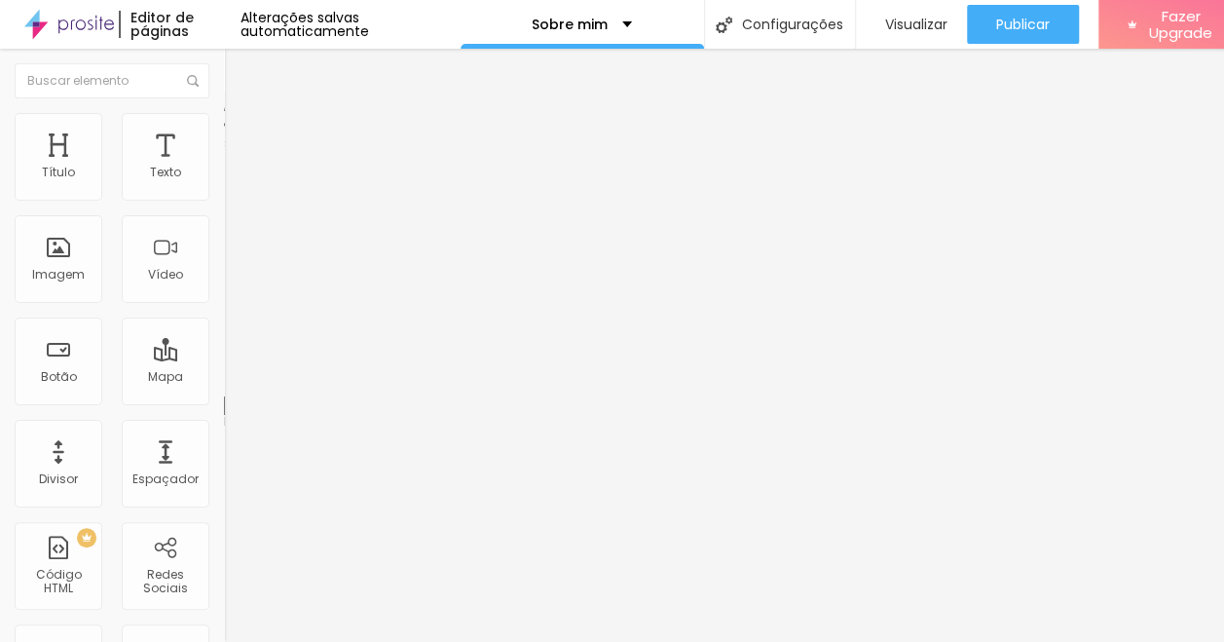
click at [224, 378] on input "range" at bounding box center [287, 386] width 126 height 16
drag, startPoint x: 60, startPoint y: 192, endPoint x: 39, endPoint y: 193, distance: 21.4
click at [224, 378] on input "range" at bounding box center [287, 386] width 126 height 16
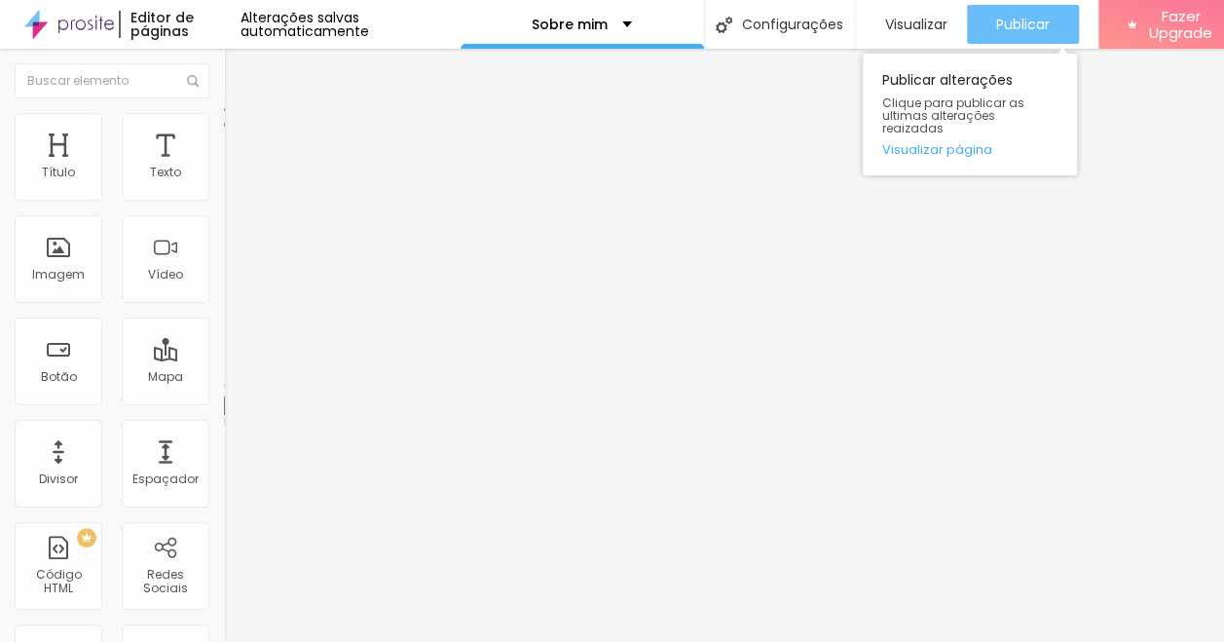
click at [1015, 25] on span "Publicar" at bounding box center [1023, 25] width 54 height 16
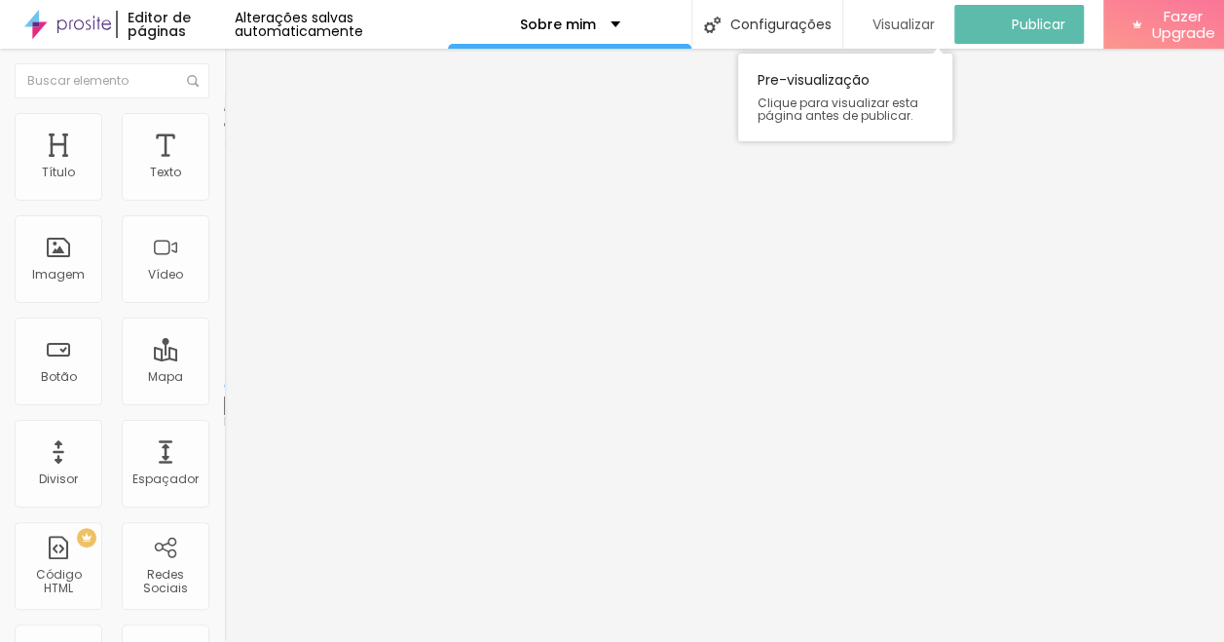
click at [907, 29] on span "Visualizar" at bounding box center [903, 25] width 62 height 16
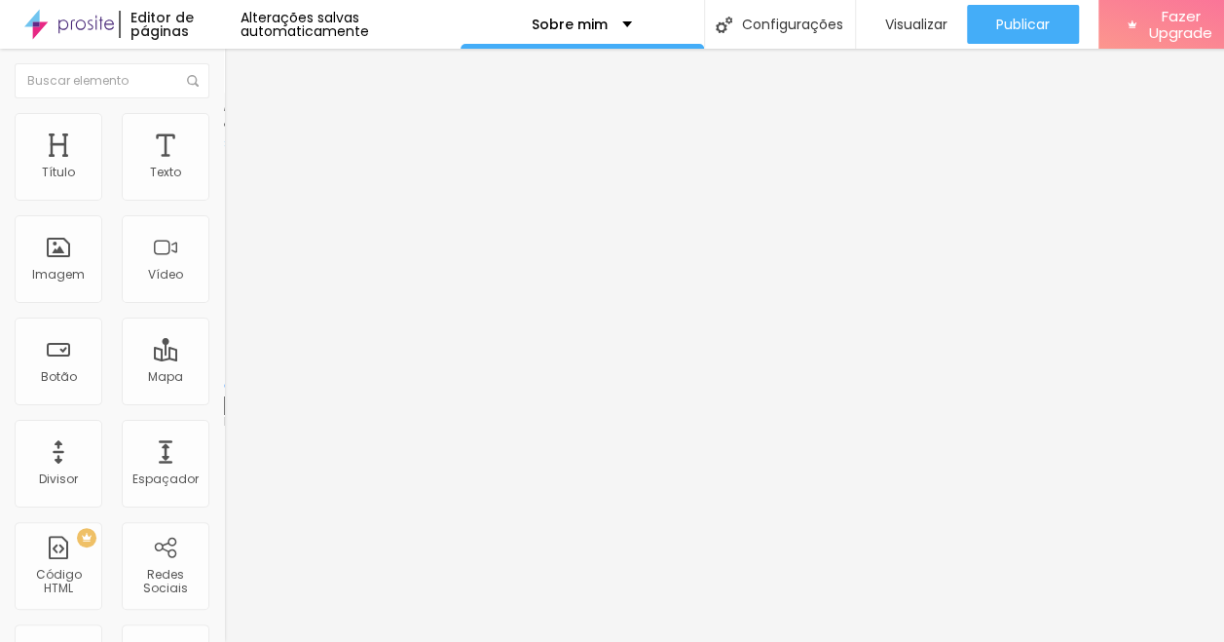
click at [241, 134] on span "Estilo" at bounding box center [256, 126] width 30 height 17
click at [224, 113] on li "Conteúdo" at bounding box center [336, 102] width 224 height 19
click at [224, 246] on img at bounding box center [231, 240] width 14 height 14
click at [224, 113] on img at bounding box center [233, 122] width 18 height 18
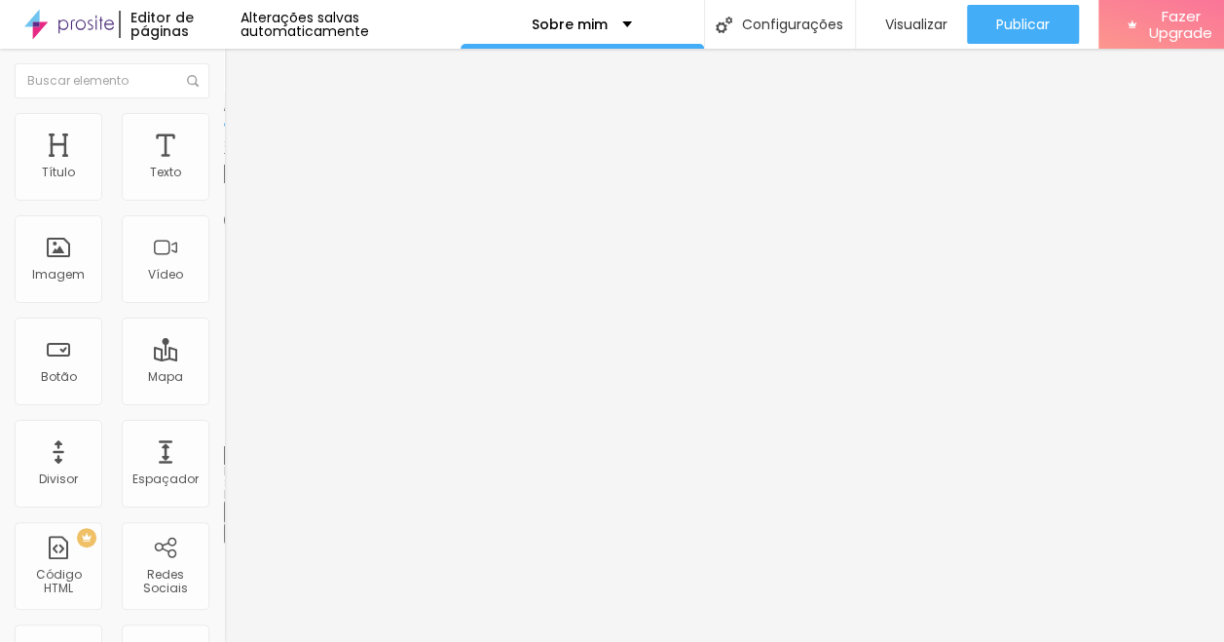
click at [224, 132] on img at bounding box center [233, 141] width 18 height 18
click at [239, 63] on div "Editar Imagem" at bounding box center [304, 71] width 130 height 16
click at [239, 63] on img "button" at bounding box center [247, 71] width 16 height 16
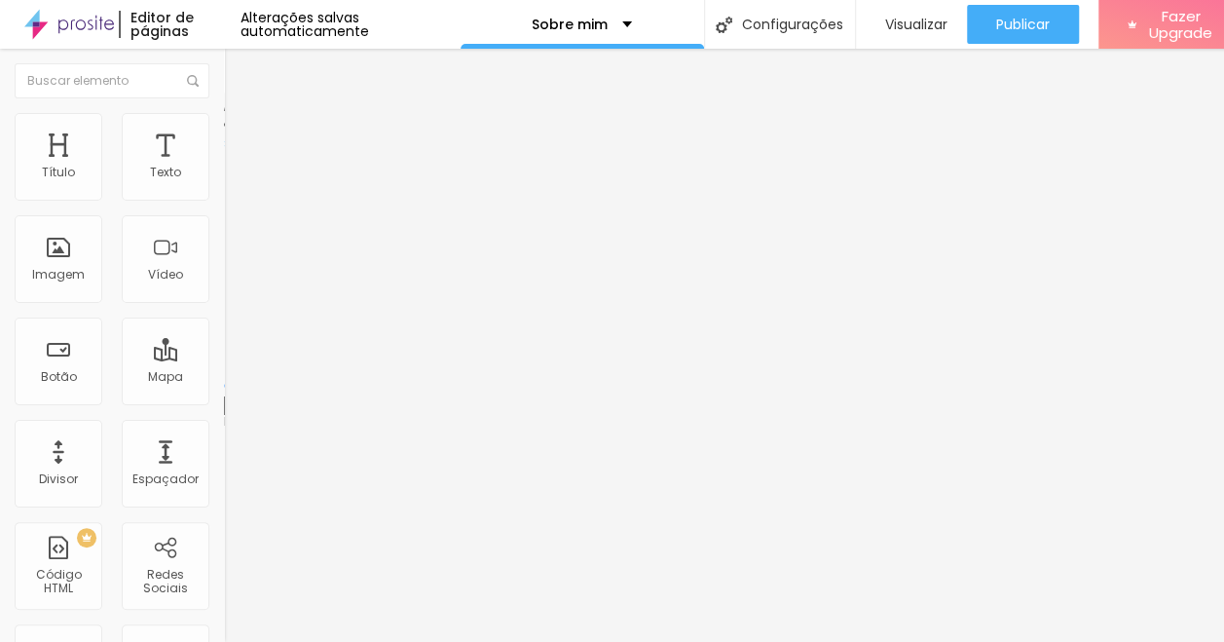
click at [224, 113] on li "Conteúdo" at bounding box center [336, 102] width 224 height 19
click at [239, 70] on img "button" at bounding box center [247, 71] width 16 height 16
click at [239, 63] on img "button" at bounding box center [247, 71] width 16 height 16
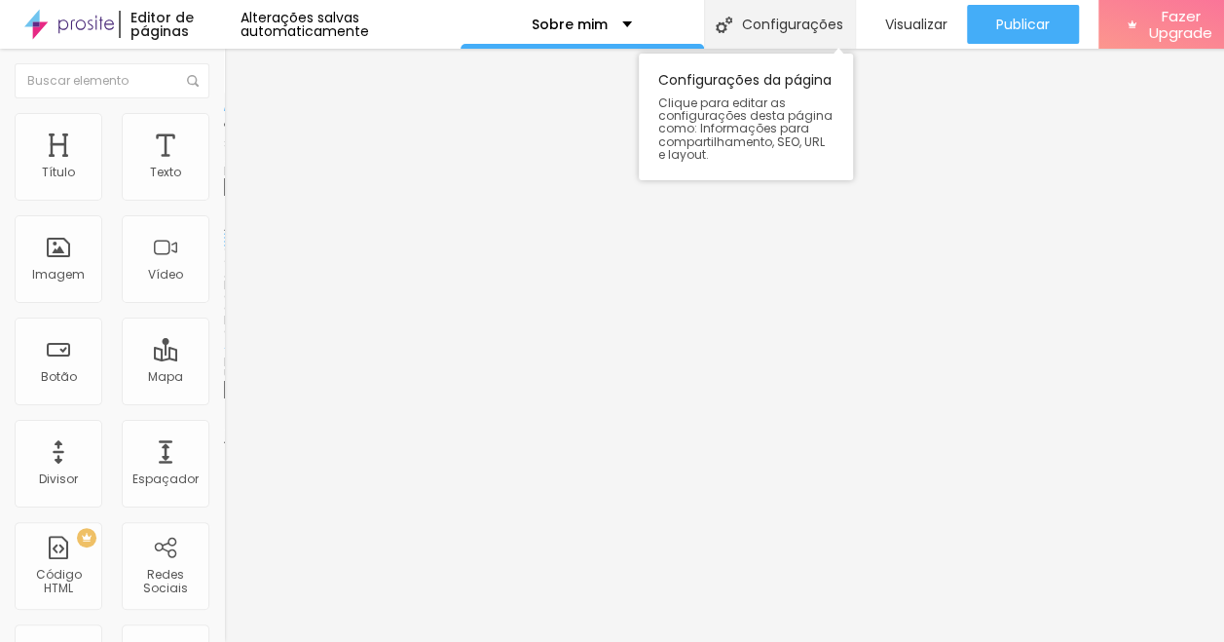
click at [791, 28] on div "Configurações" at bounding box center [779, 24] width 151 height 49
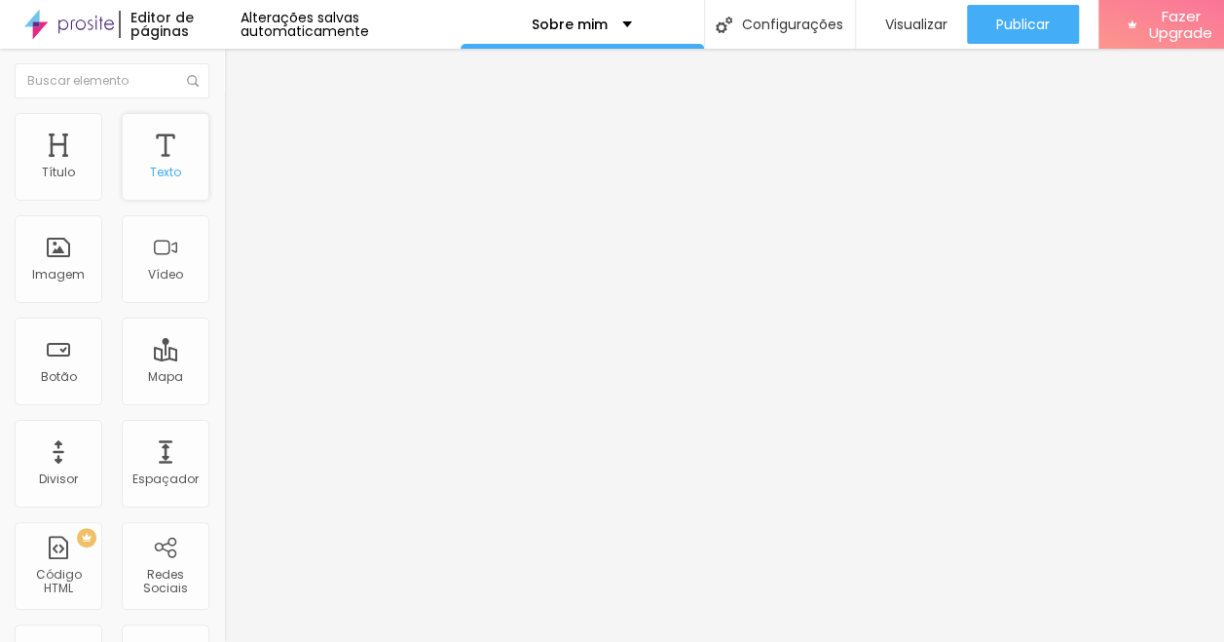
click at [155, 146] on div "Texto" at bounding box center [166, 157] width 88 height 88
click at [224, 187] on button "button" at bounding box center [237, 177] width 27 height 20
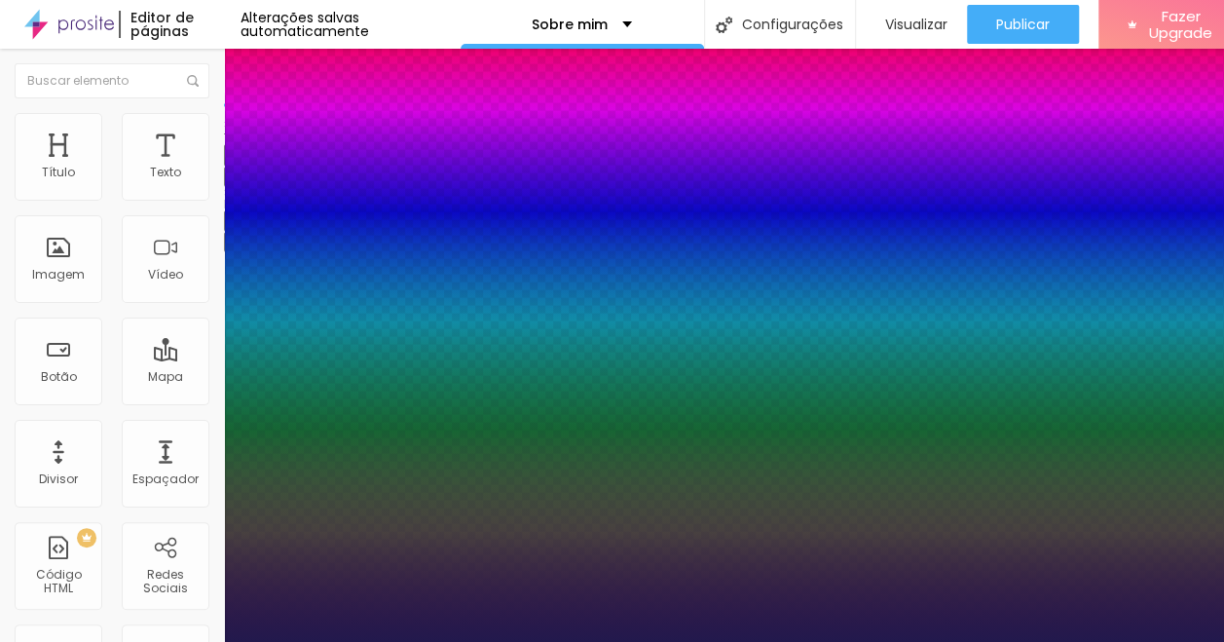
click at [204, 641] on div at bounding box center [612, 642] width 1224 height 0
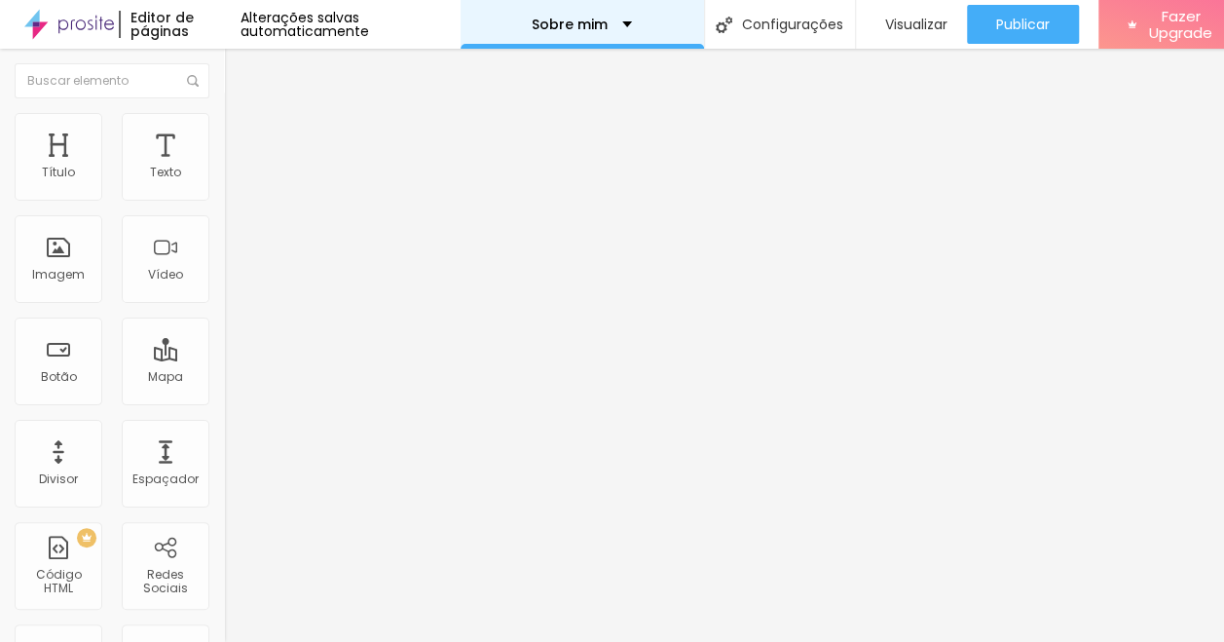
click at [619, 21] on div "Sobre mim" at bounding box center [582, 25] width 100 height 14
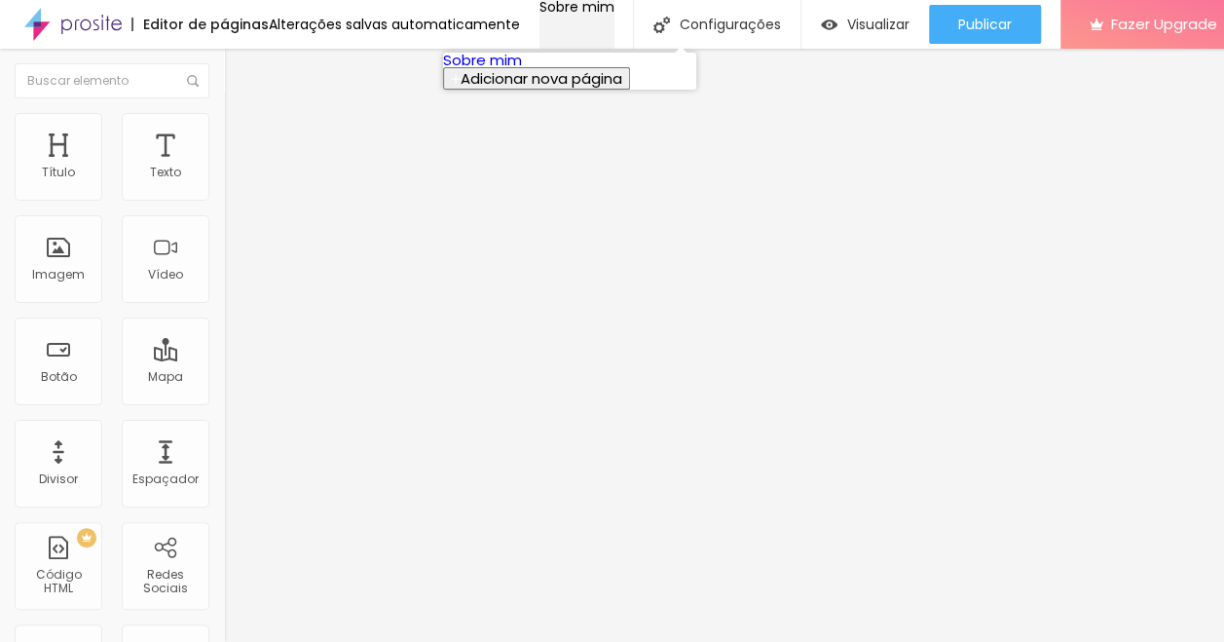
click at [614, 14] on div "Sobre mim" at bounding box center [576, 7] width 75 height 14
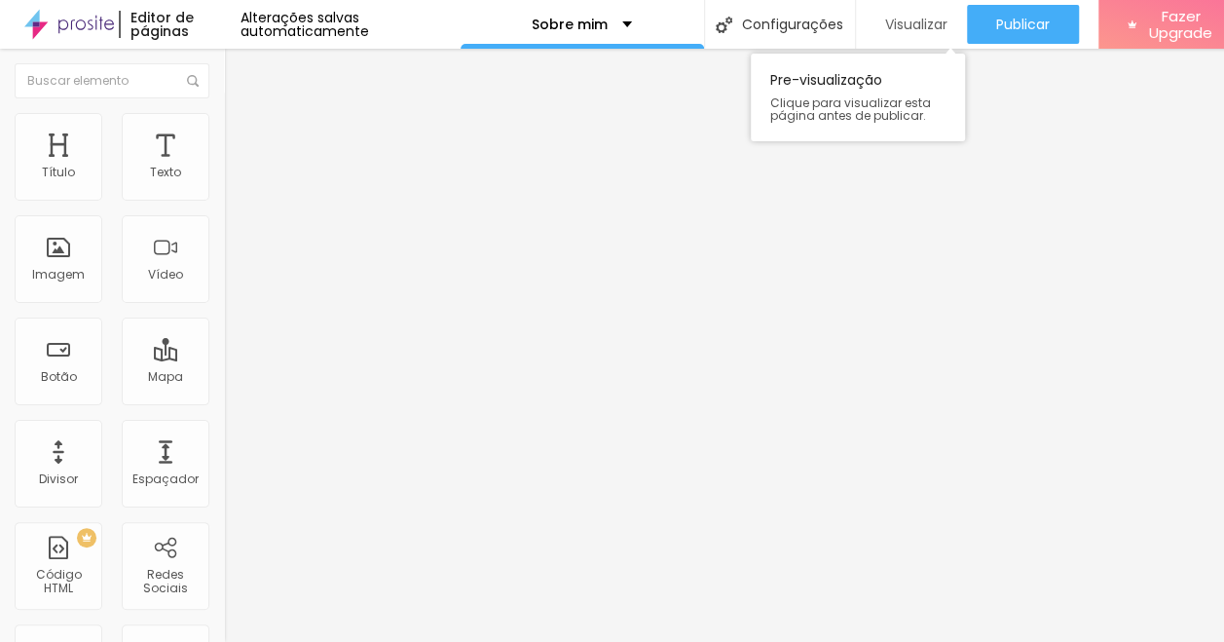
click at [898, 23] on span "Visualizar" at bounding box center [916, 25] width 62 height 16
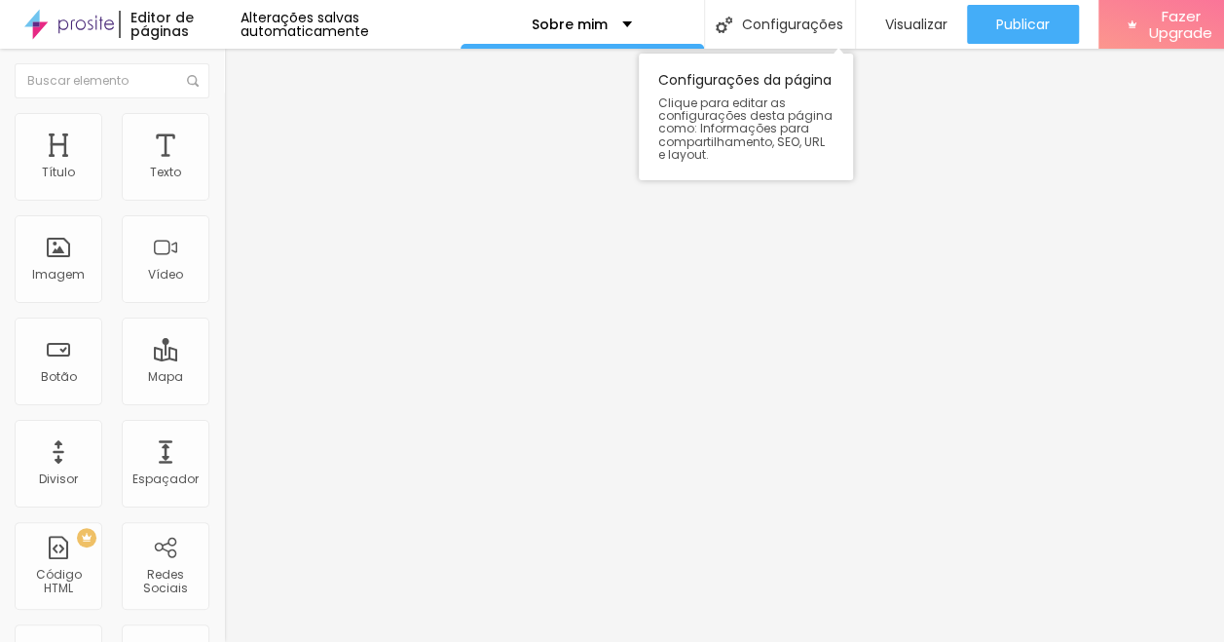
scroll to position [15, 0]
click at [224, 167] on span "Adicionar imagem" at bounding box center [287, 159] width 126 height 17
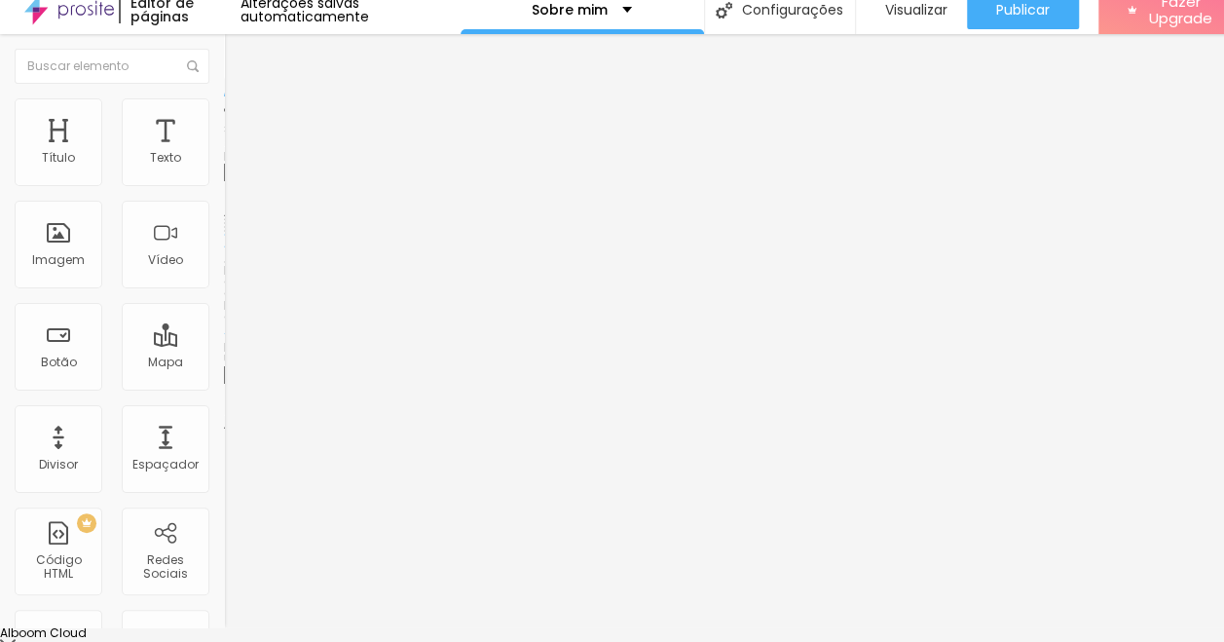
scroll to position [0, 0]
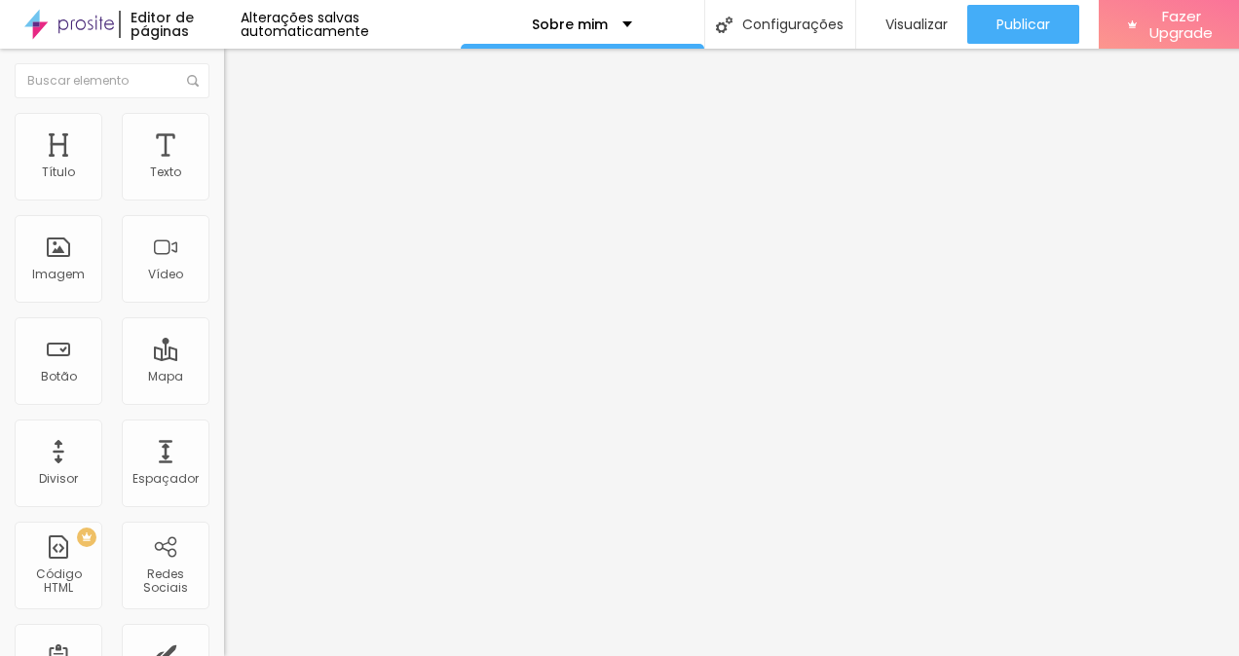
drag, startPoint x: 941, startPoint y: 566, endPoint x: 985, endPoint y: 595, distance: 53.5
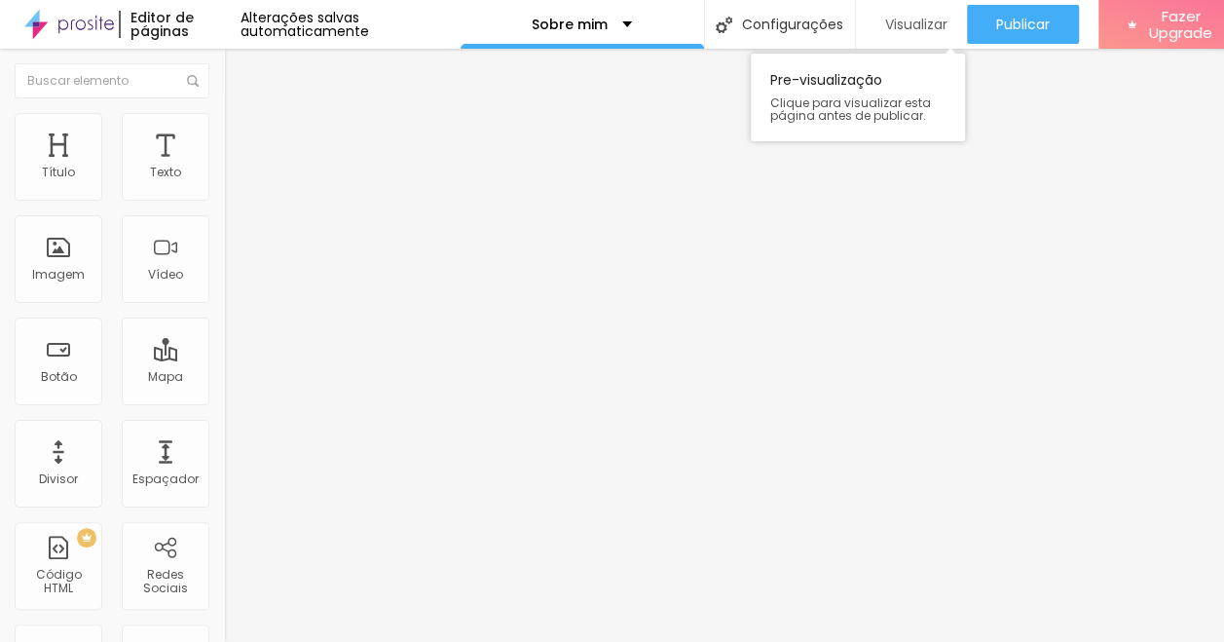
click at [900, 23] on span "Visualizar" at bounding box center [916, 25] width 62 height 16
click at [900, 19] on span "Visualizar" at bounding box center [916, 25] width 62 height 16
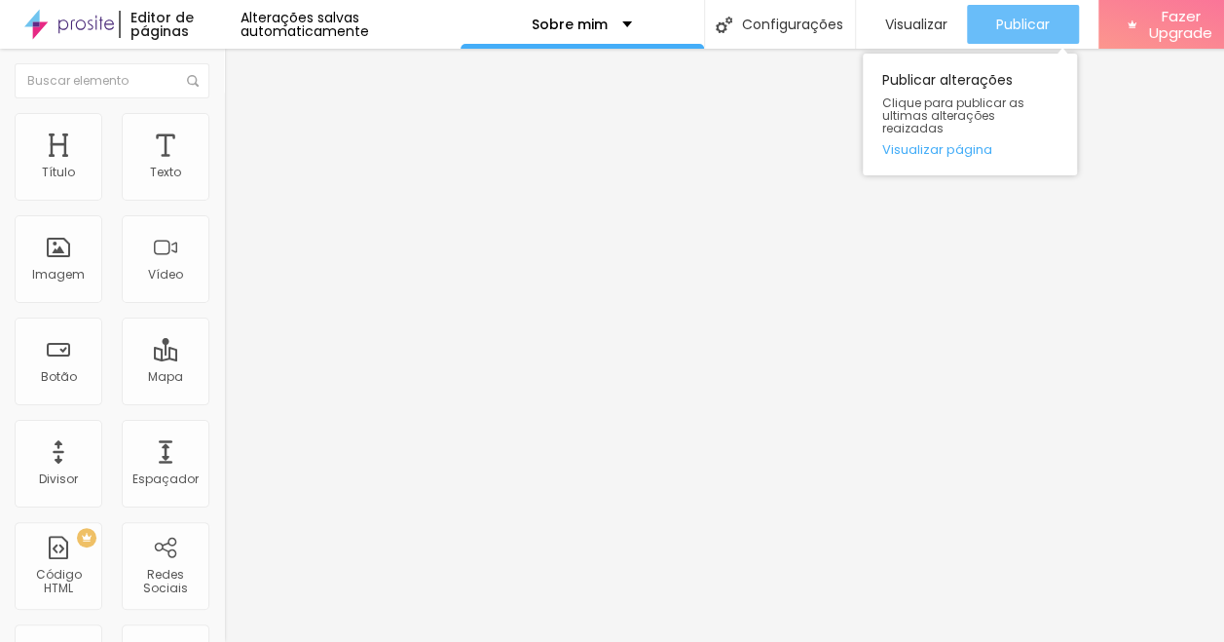
click at [1022, 24] on span "Publicar" at bounding box center [1023, 25] width 54 height 16
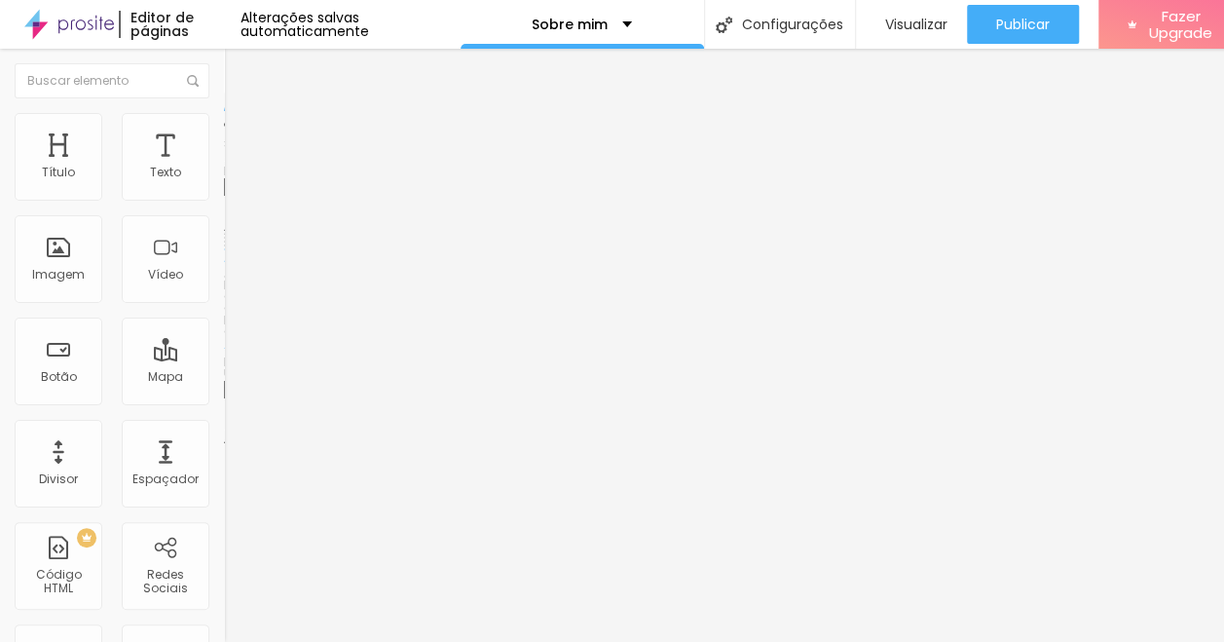
click at [241, 134] on span "Estilo" at bounding box center [256, 126] width 30 height 17
type input "95"
type input "90"
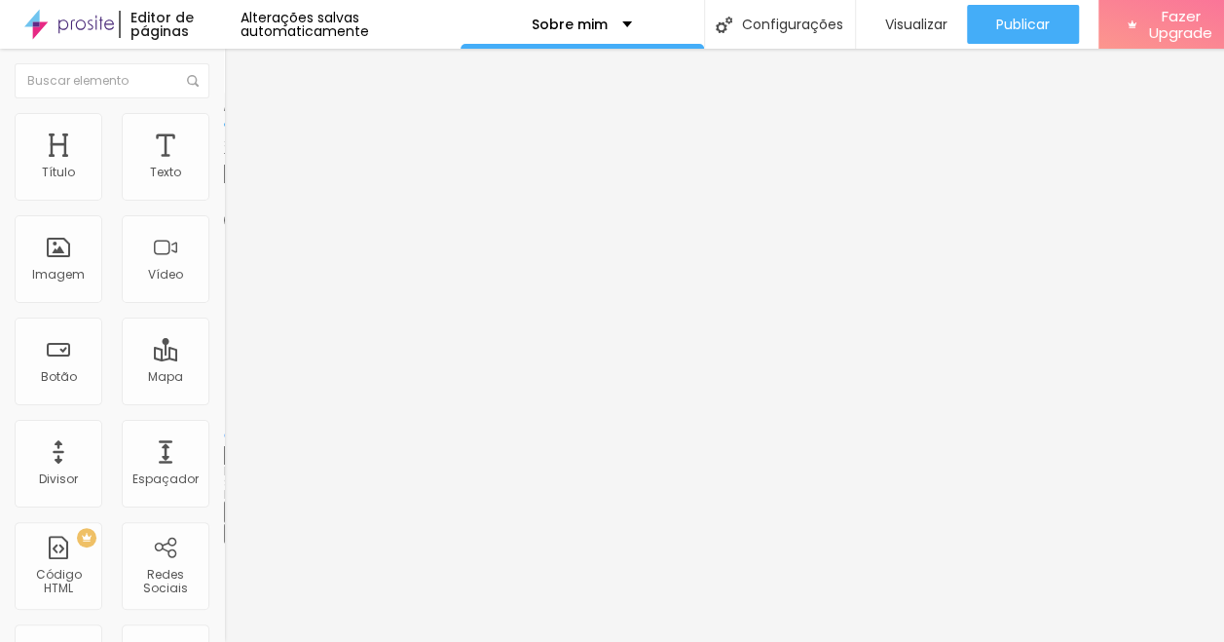
type input "85"
type input "80"
type input "75"
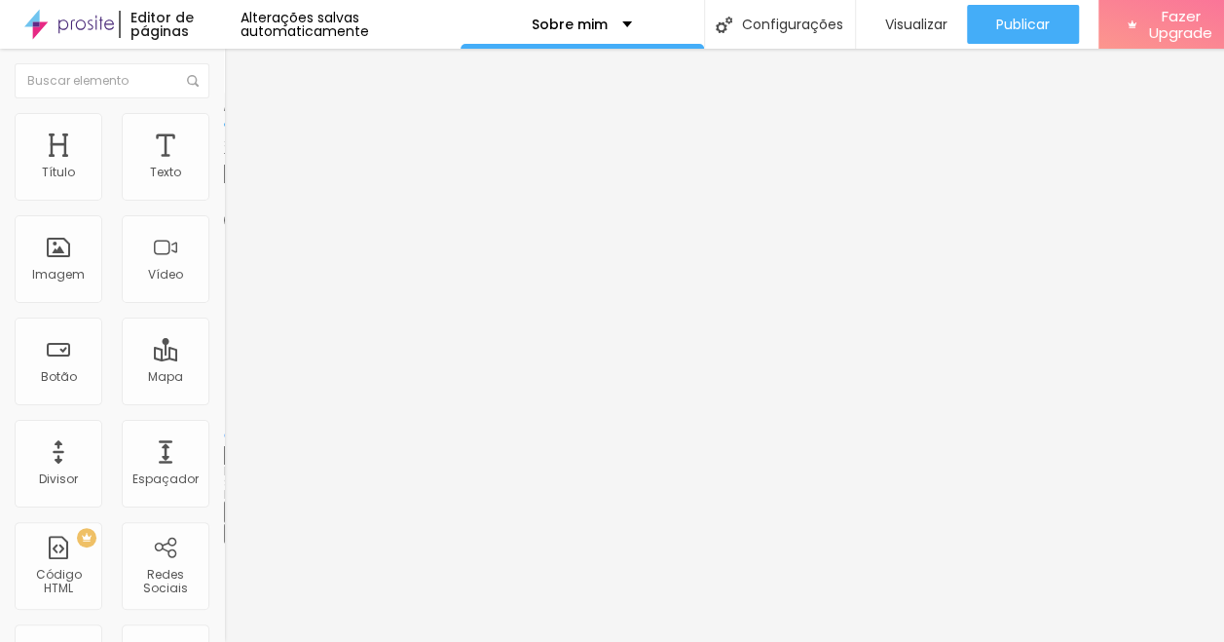
type input "75"
type input "70"
type input "65"
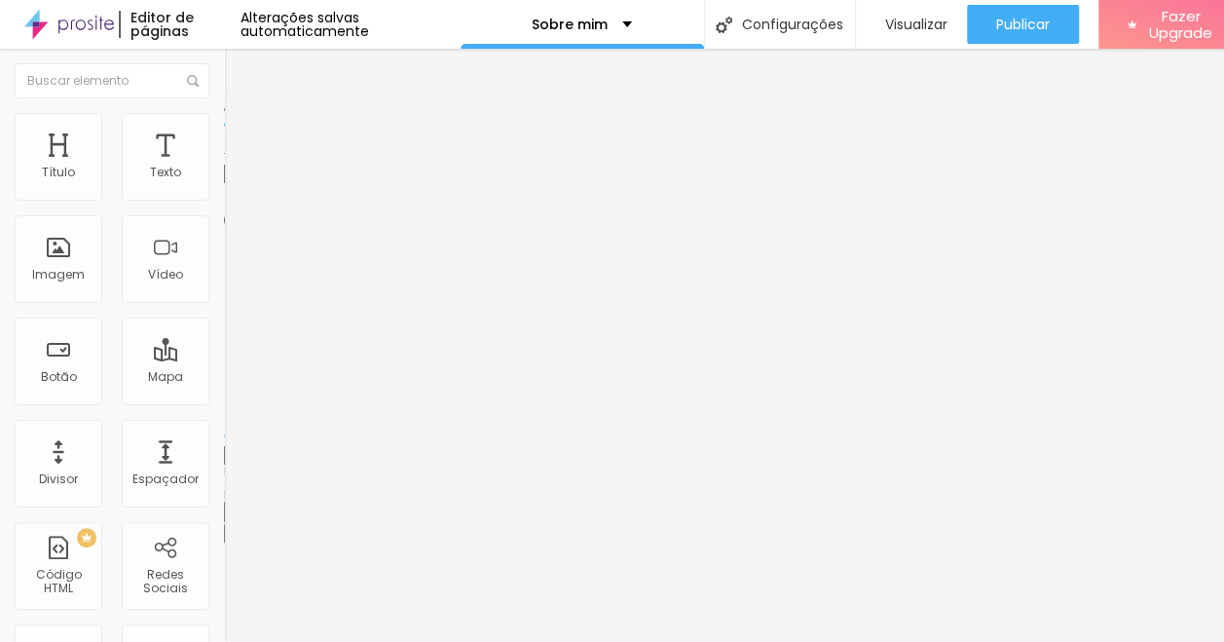
type input "60"
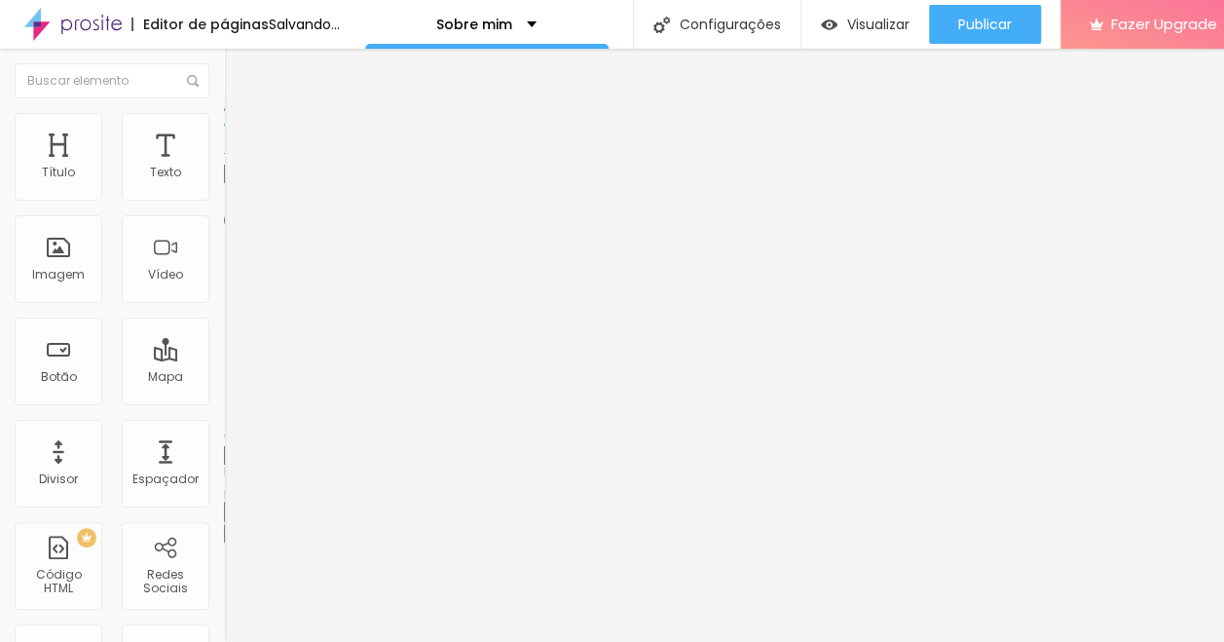
type input "55"
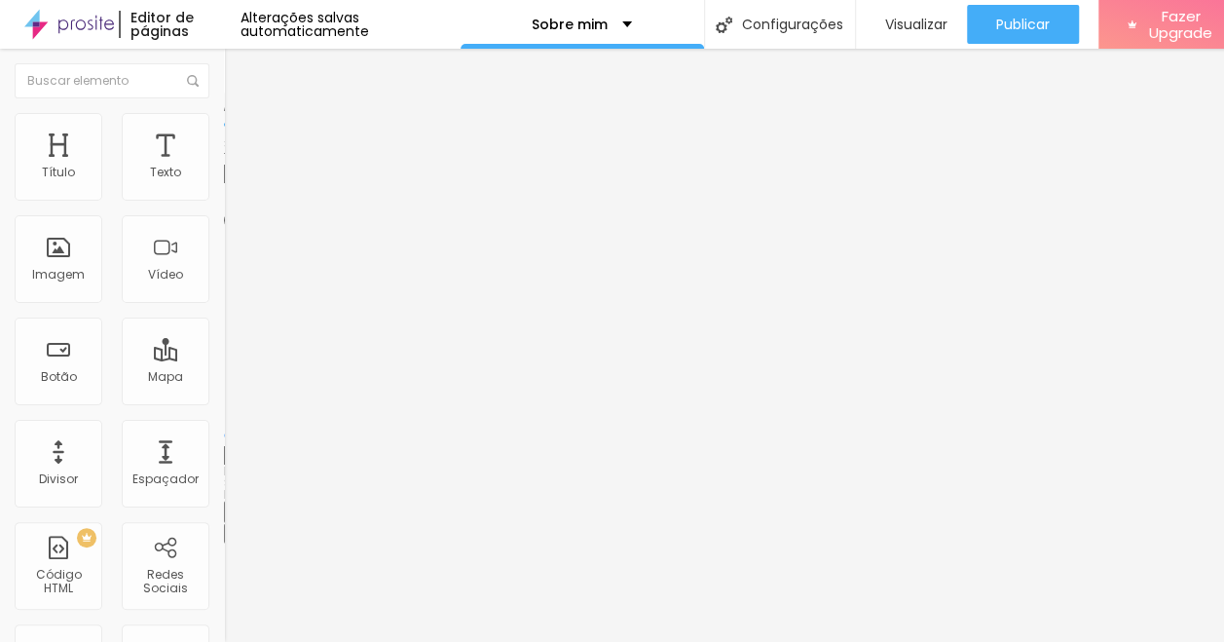
drag, startPoint x: 204, startPoint y: 205, endPoint x: 117, endPoint y: 212, distance: 87.9
type input "55"
click at [224, 200] on input "range" at bounding box center [287, 192] width 126 height 16
click at [241, 134] on span "Estilo" at bounding box center [256, 126] width 30 height 17
type input "60"
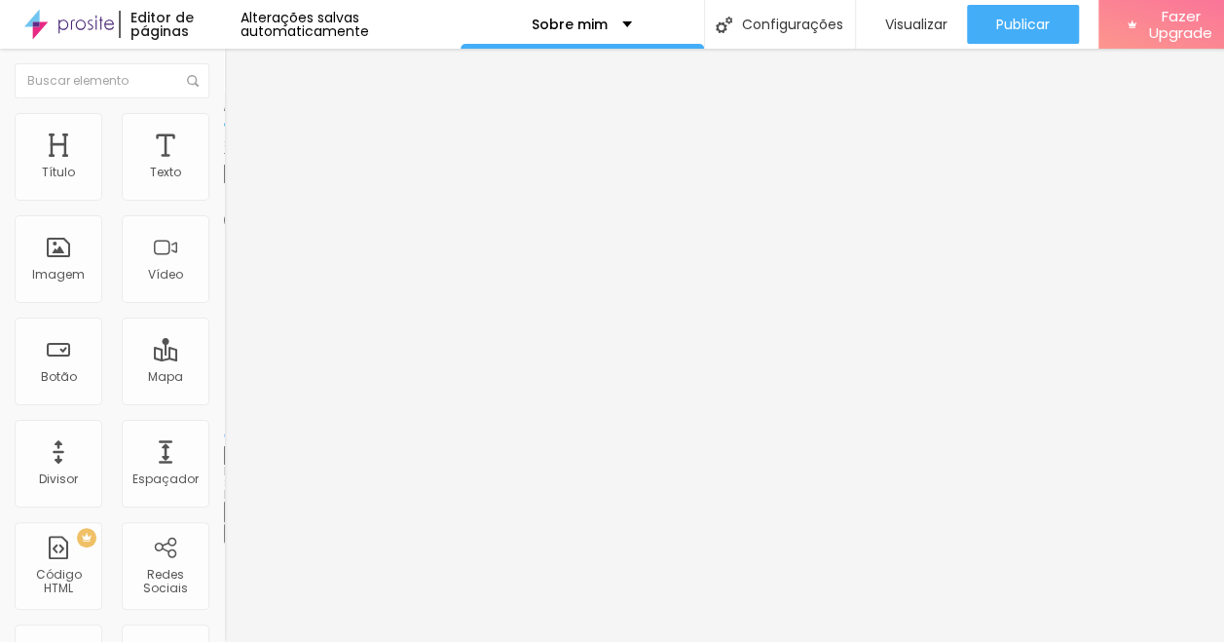
type input "60"
type input "65"
drag, startPoint x: 111, startPoint y: 205, endPoint x: 131, endPoint y: 206, distance: 20.5
type input "65"
click at [224, 200] on input "range" at bounding box center [287, 192] width 126 height 16
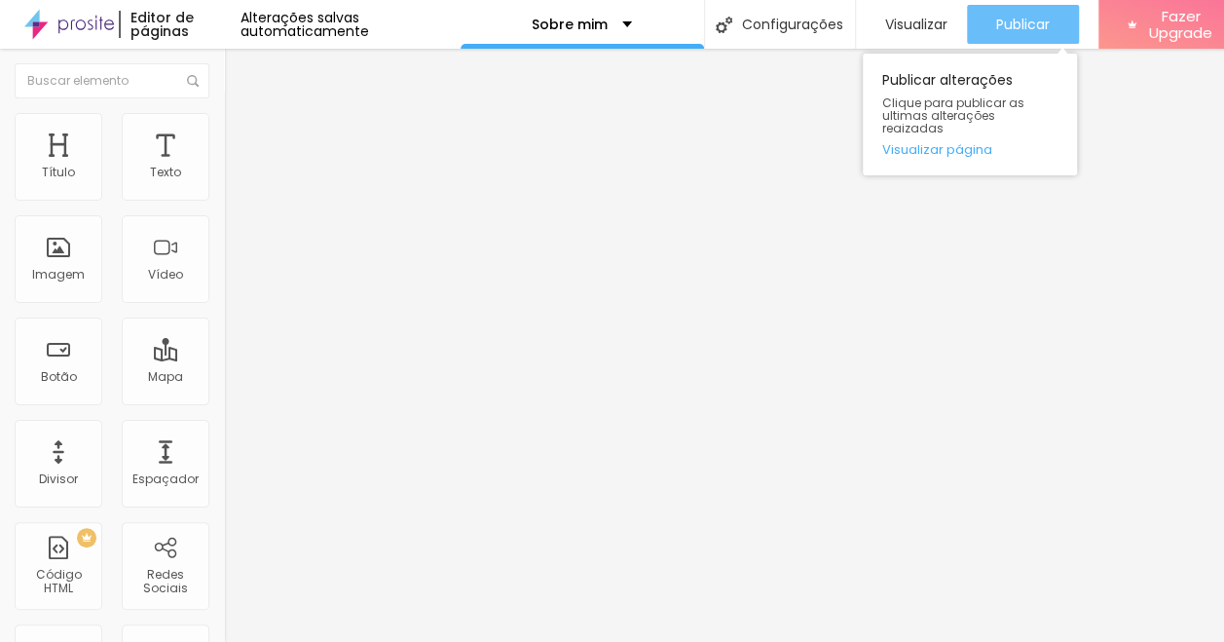
click at [1013, 19] on span "Publicar" at bounding box center [1023, 25] width 54 height 16
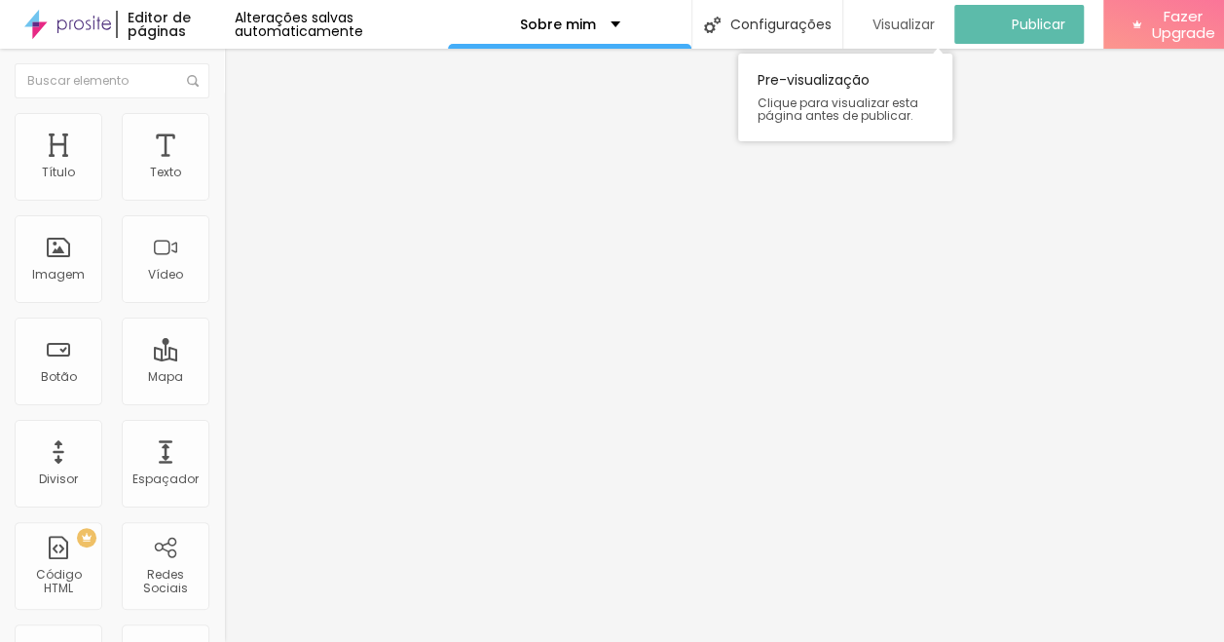
click at [911, 23] on span "Visualizar" at bounding box center [903, 25] width 62 height 16
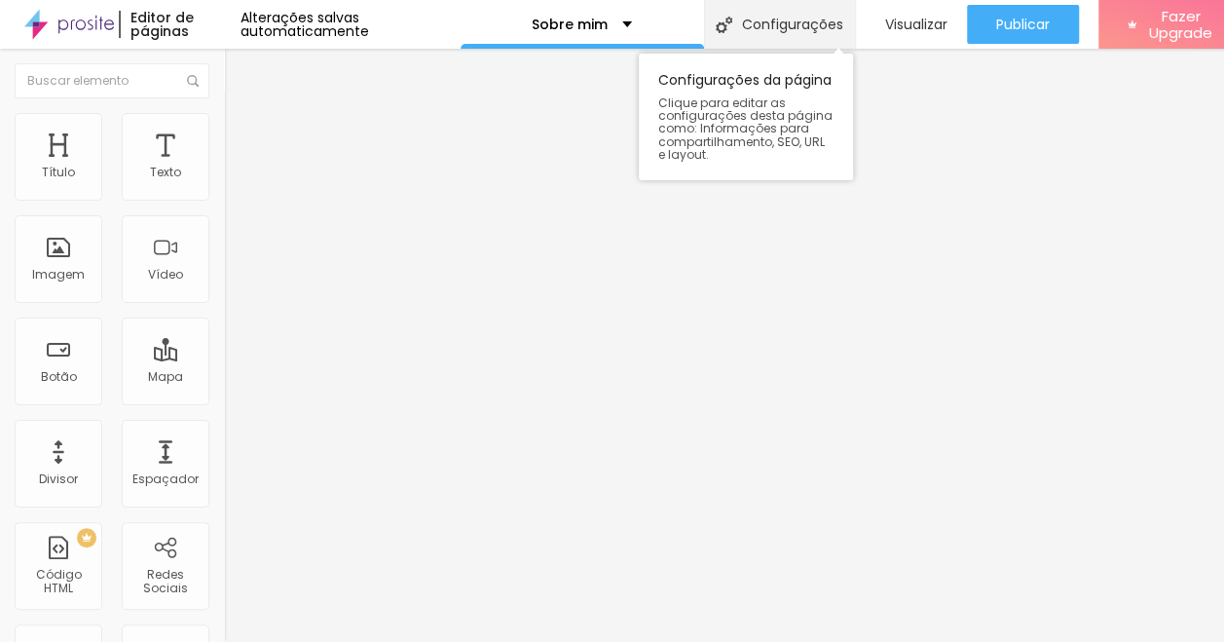
click at [796, 19] on div "Configurações" at bounding box center [779, 24] width 151 height 49
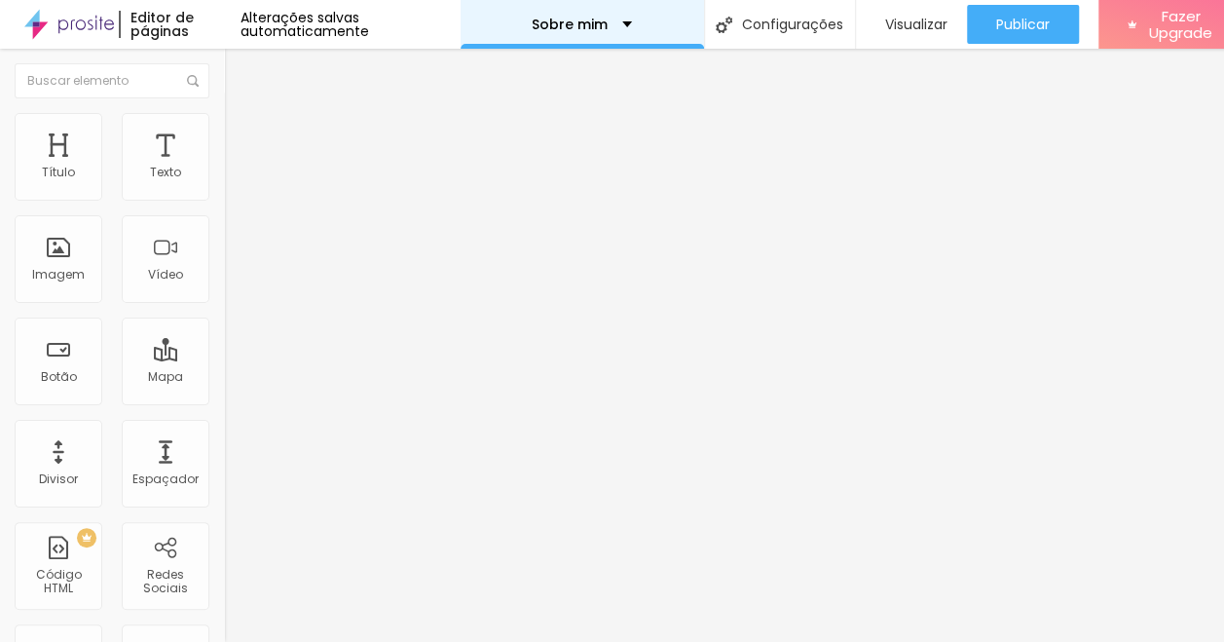
click at [624, 24] on div "Sobre mim" at bounding box center [582, 24] width 243 height 49
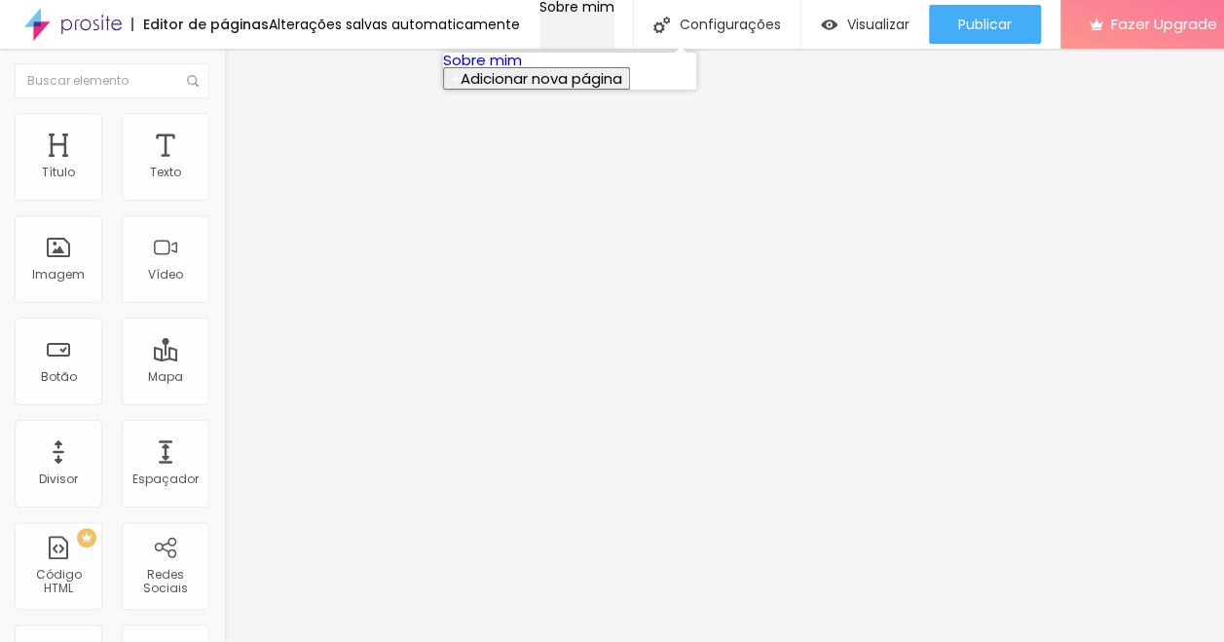
click at [614, 14] on div "Sobre mim" at bounding box center [576, 7] width 75 height 14
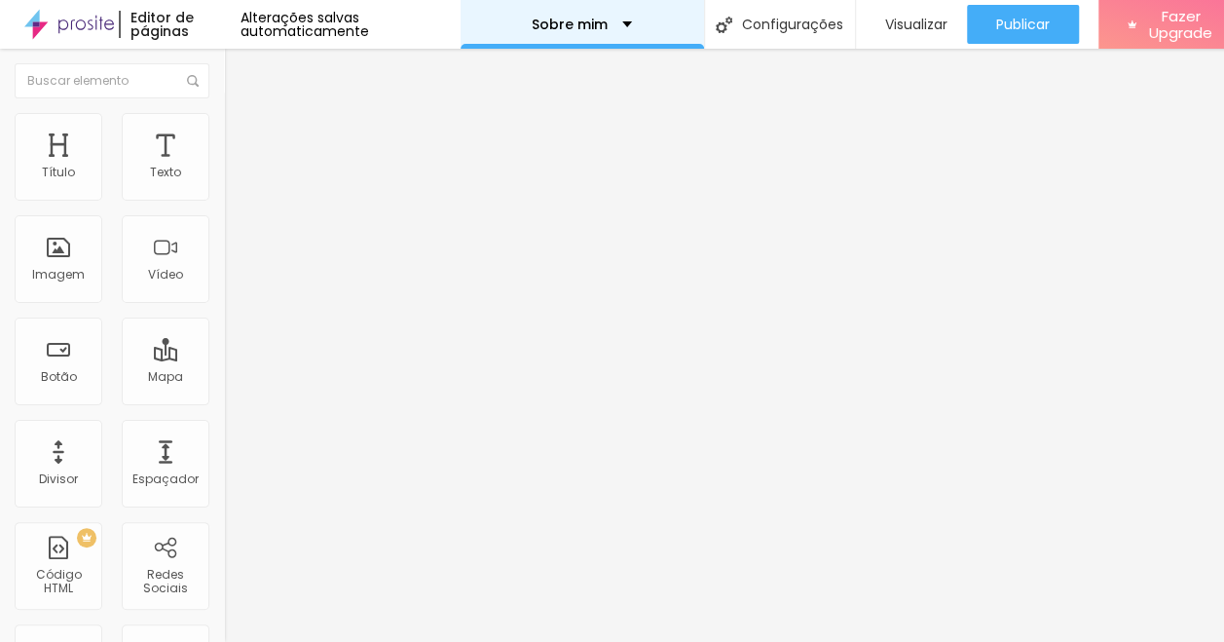
click at [624, 24] on div "Sobre mim" at bounding box center [582, 24] width 243 height 49
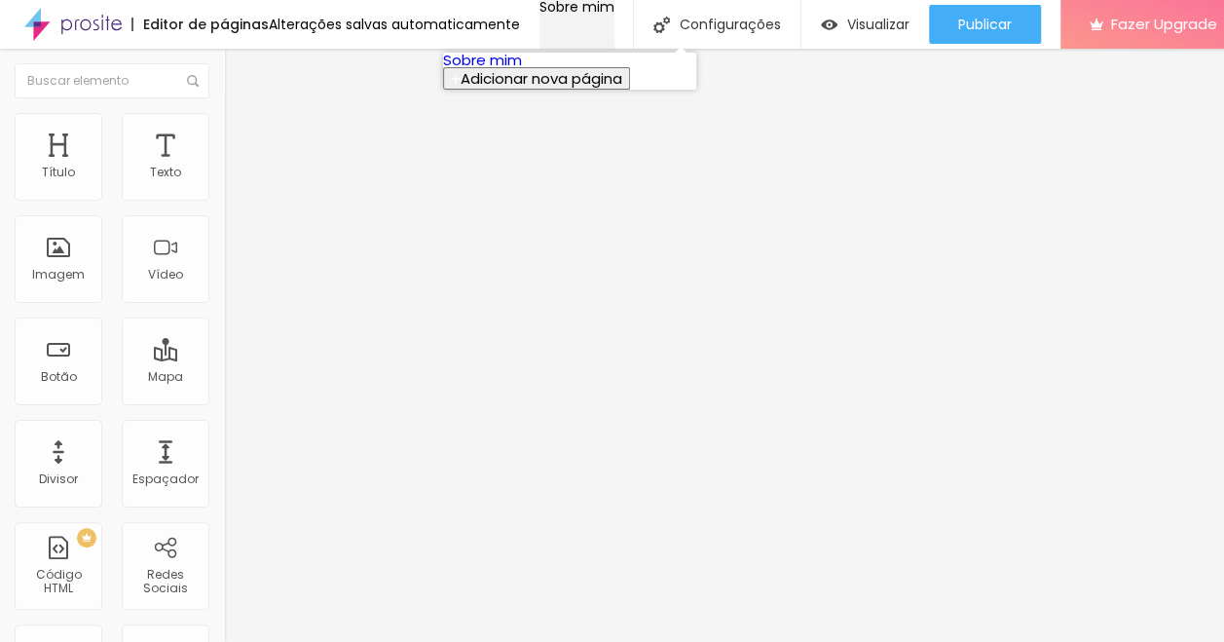
click at [614, 14] on div "Sobre mim" at bounding box center [576, 7] width 75 height 14
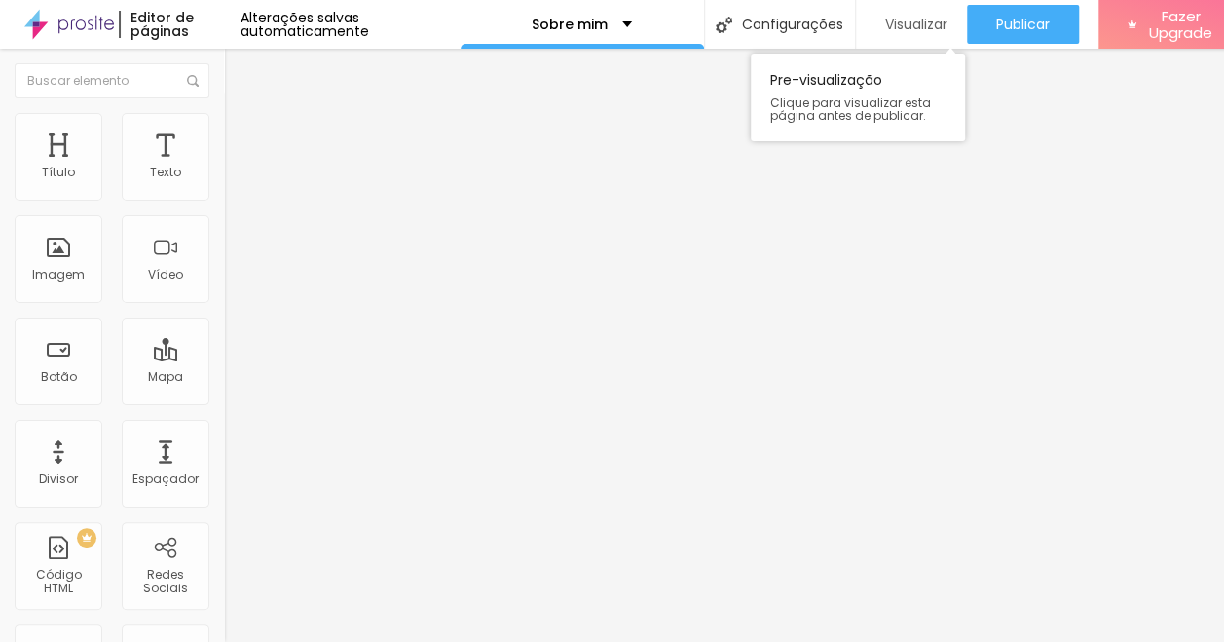
click at [875, 23] on div "Visualizar" at bounding box center [911, 25] width 72 height 17
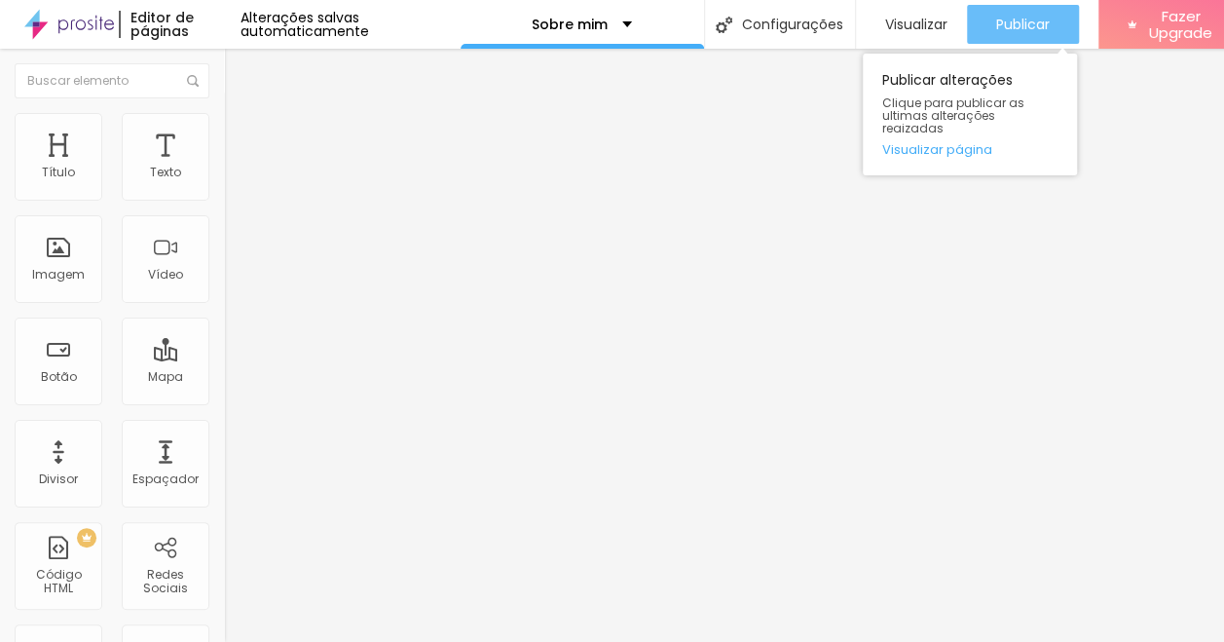
click at [1021, 25] on span "Publicar" at bounding box center [1023, 25] width 54 height 16
click at [997, 25] on span "Publicar" at bounding box center [1023, 25] width 54 height 16
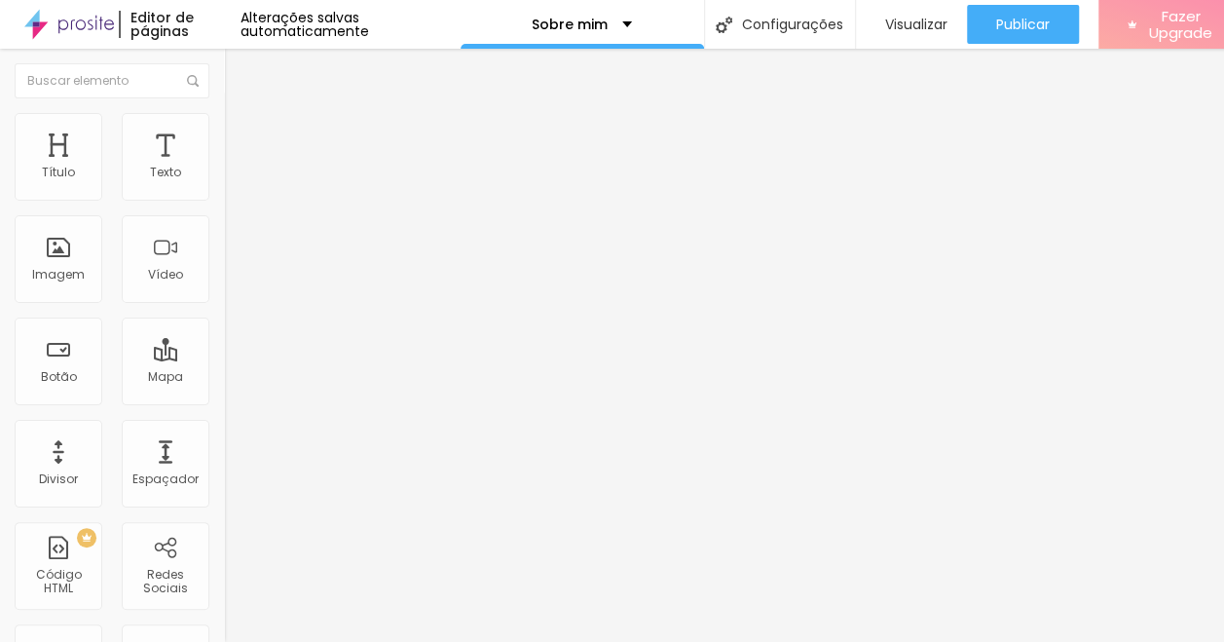
click at [1165, 36] on span "Fazer Upgrade" at bounding box center [1180, 25] width 73 height 34
click at [80, 167] on div "Título" at bounding box center [59, 157] width 88 height 88
click at [72, 160] on div "Título" at bounding box center [59, 157] width 88 height 88
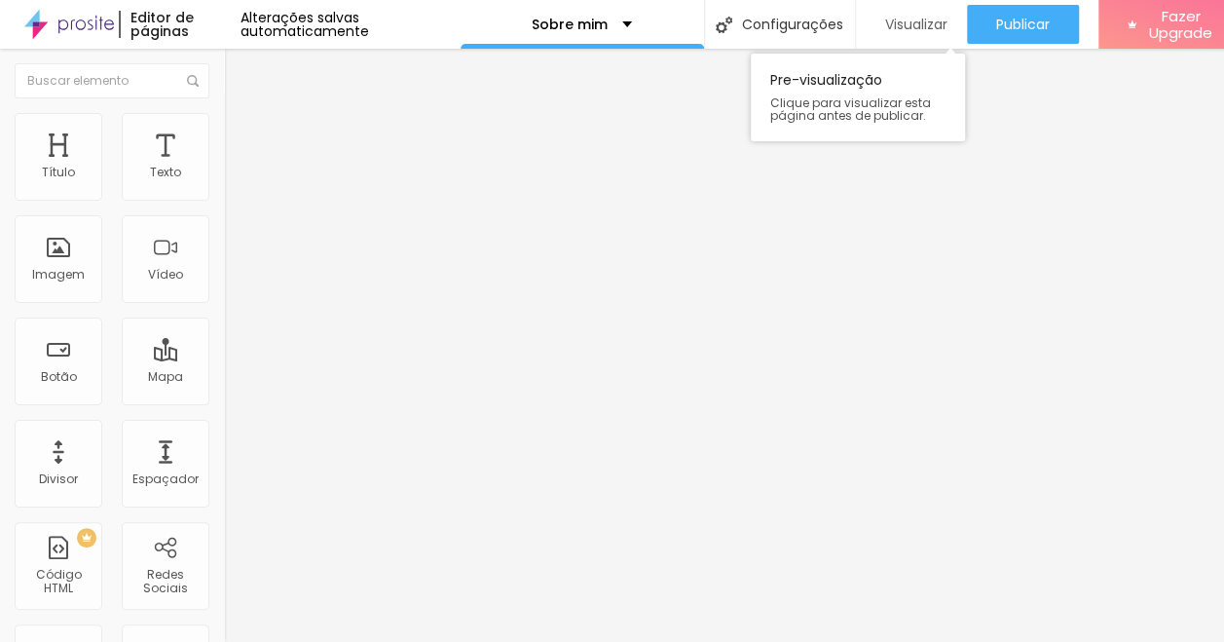
click at [912, 27] on span "Visualizar" at bounding box center [916, 25] width 62 height 16
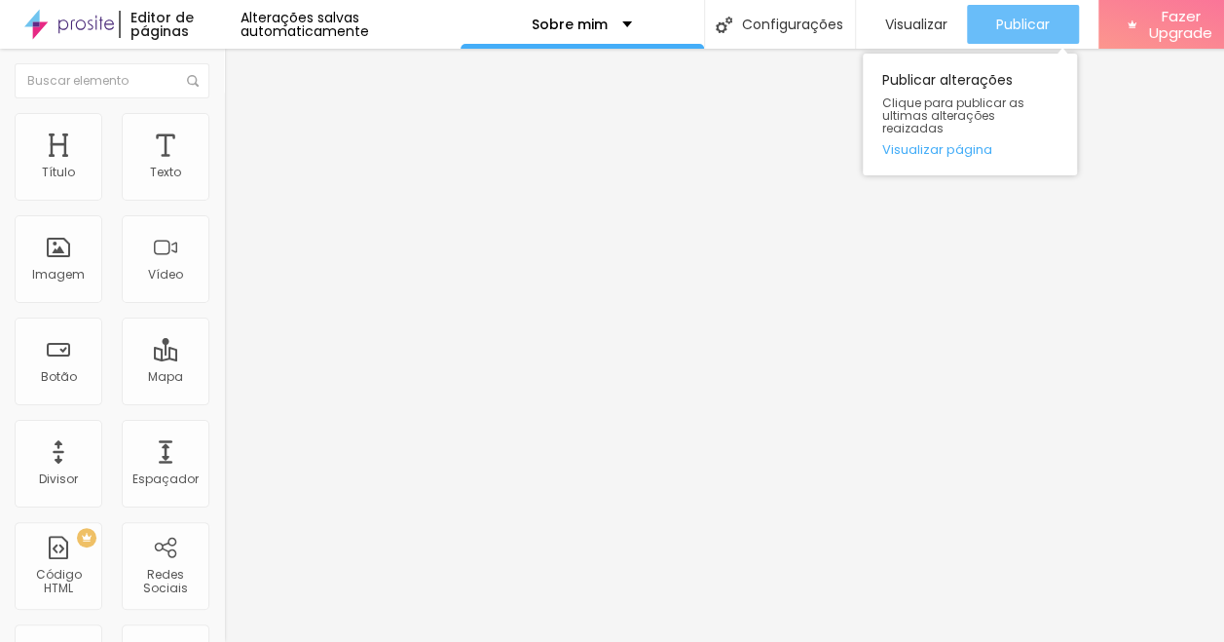
click at [1028, 18] on span "Publicar" at bounding box center [1023, 25] width 54 height 16
click at [1013, 25] on span "Publicar" at bounding box center [1023, 25] width 54 height 16
click at [1011, 24] on span "Publicar" at bounding box center [1023, 25] width 54 height 16
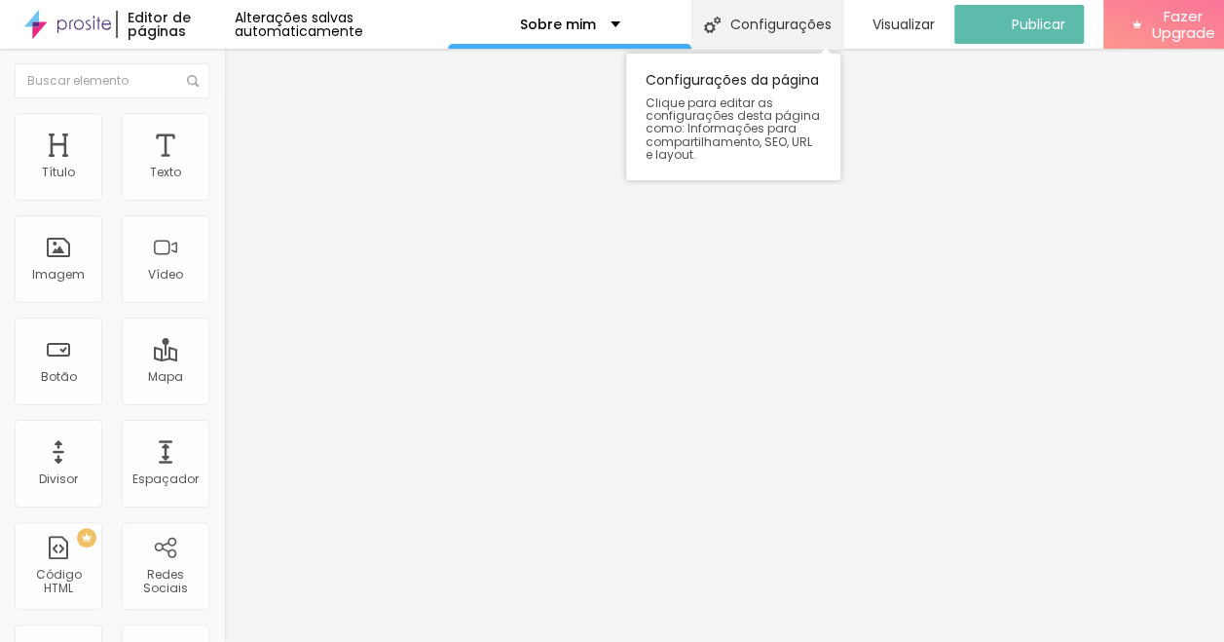
click at [791, 26] on div "Configurações" at bounding box center [766, 24] width 151 height 49
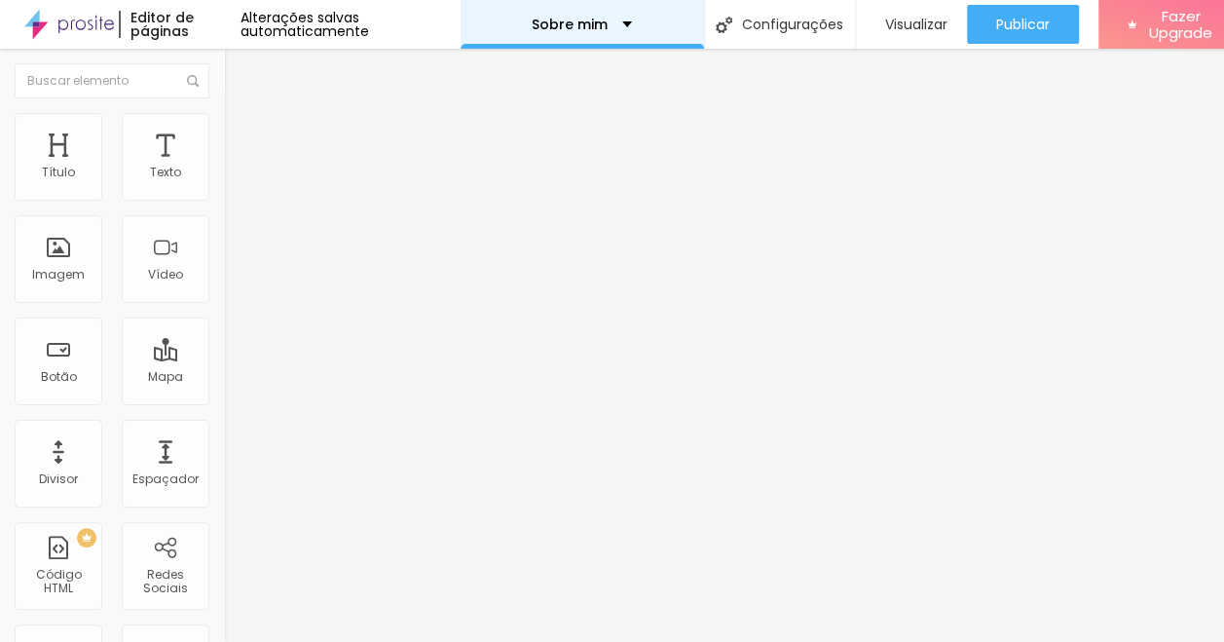
click at [619, 22] on div "Sobre mim" at bounding box center [582, 25] width 100 height 14
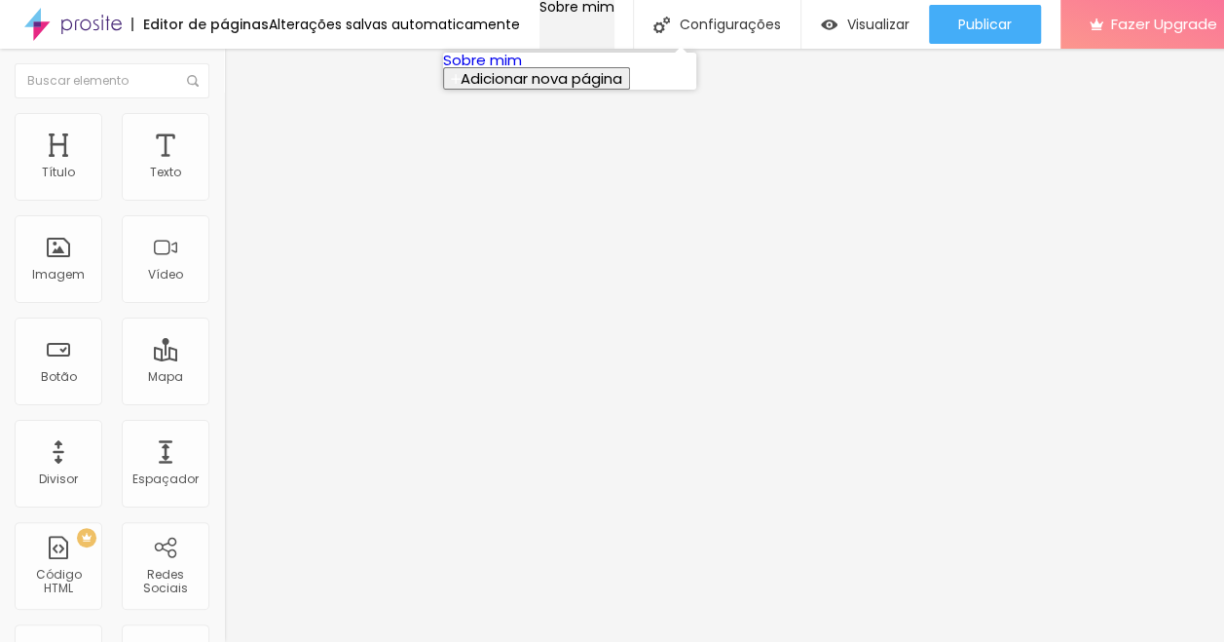
click at [614, 14] on div "Sobre mim" at bounding box center [576, 7] width 75 height 14
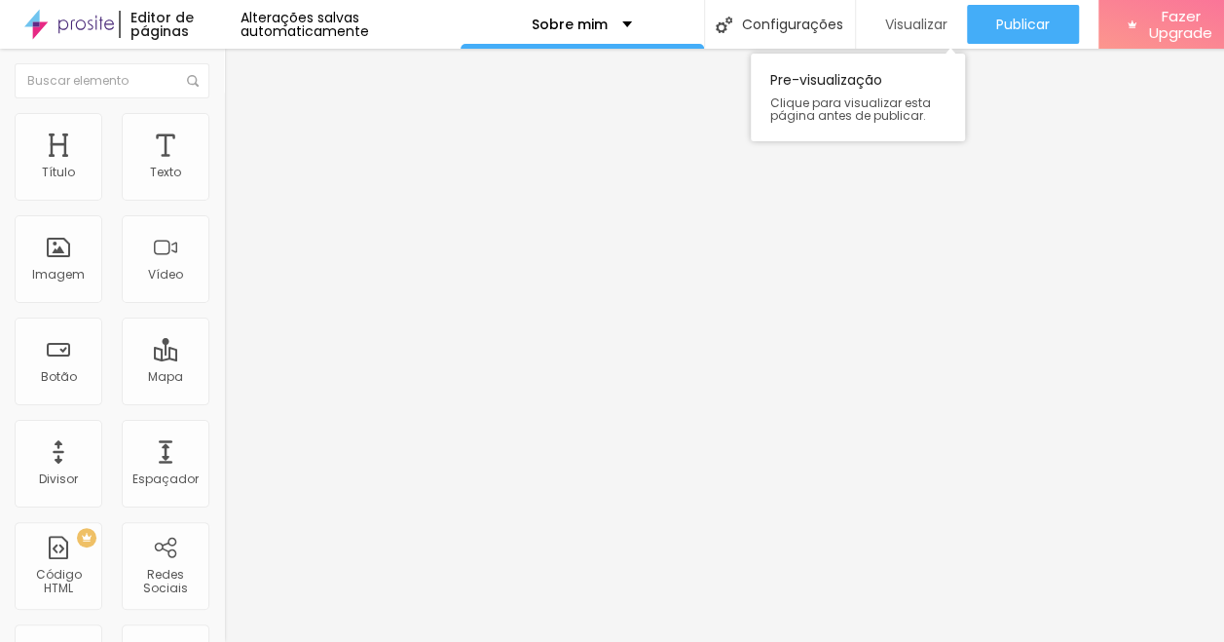
click at [927, 19] on span "Visualizar" at bounding box center [916, 25] width 62 height 16
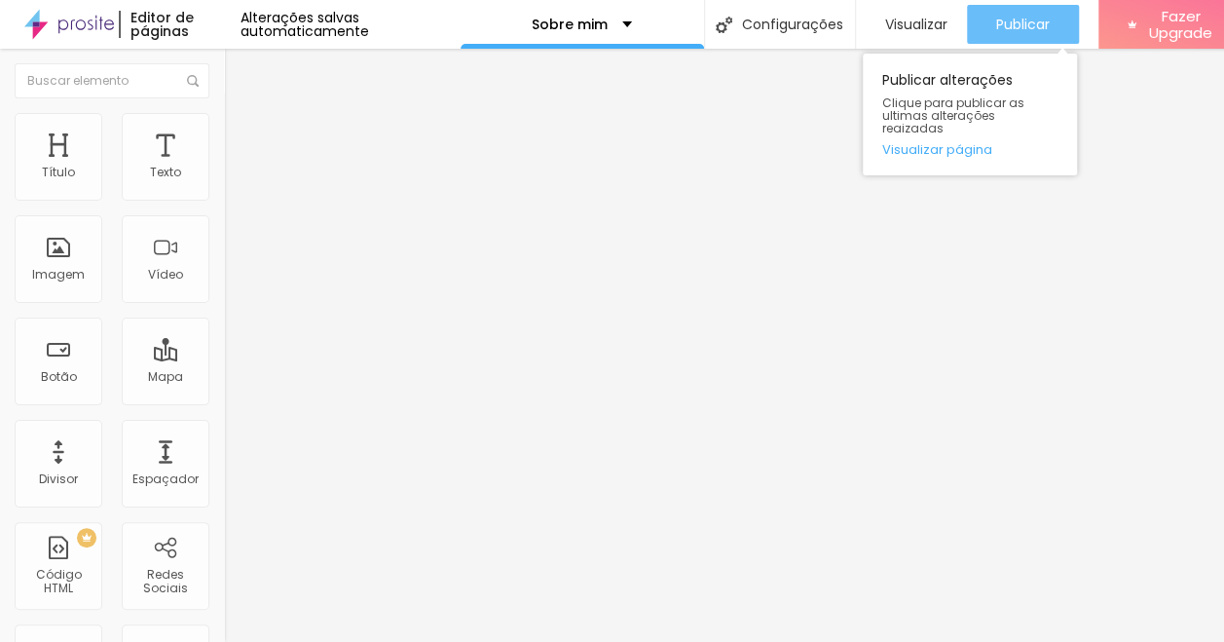
click at [1009, 27] on span "Publicar" at bounding box center [1023, 25] width 54 height 16
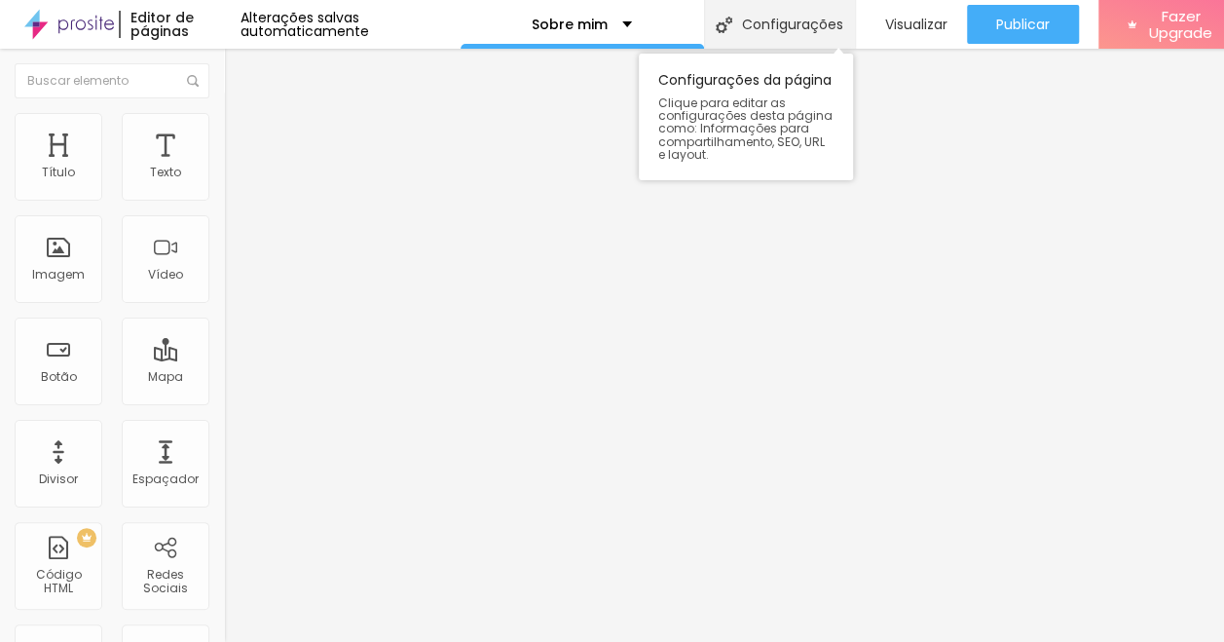
click at [777, 32] on div "Configurações" at bounding box center [779, 24] width 151 height 49
